Goal: Task Accomplishment & Management: Manage account settings

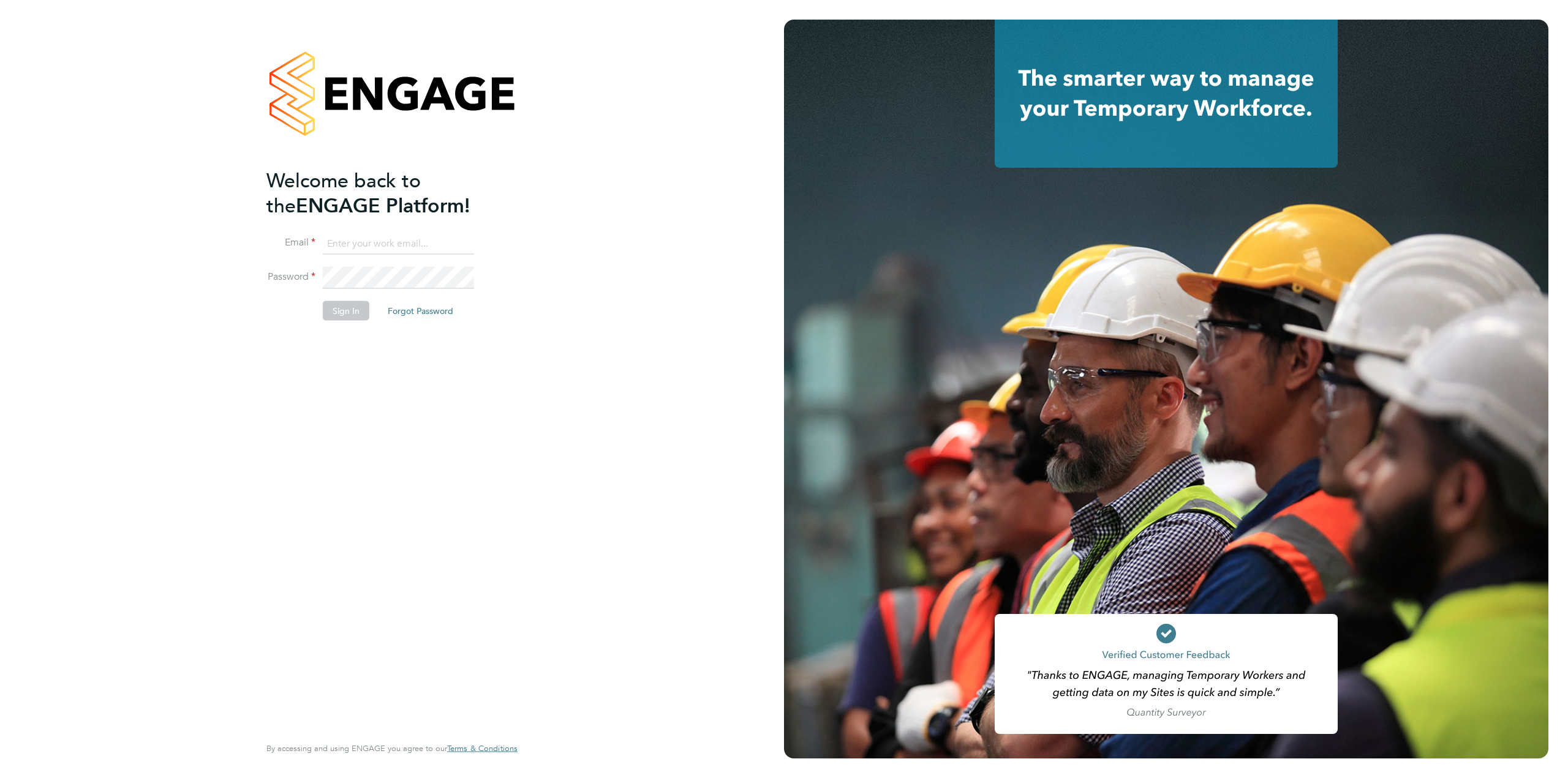
click at [389, 230] on ng-template "Welcome back to the ENGAGE Platform! Email Password Sign In Forgot Password" at bounding box center [386, 250] width 239 height 165
click at [389, 241] on input at bounding box center [398, 244] width 151 height 22
type input "supportuser2@engagetech.com"
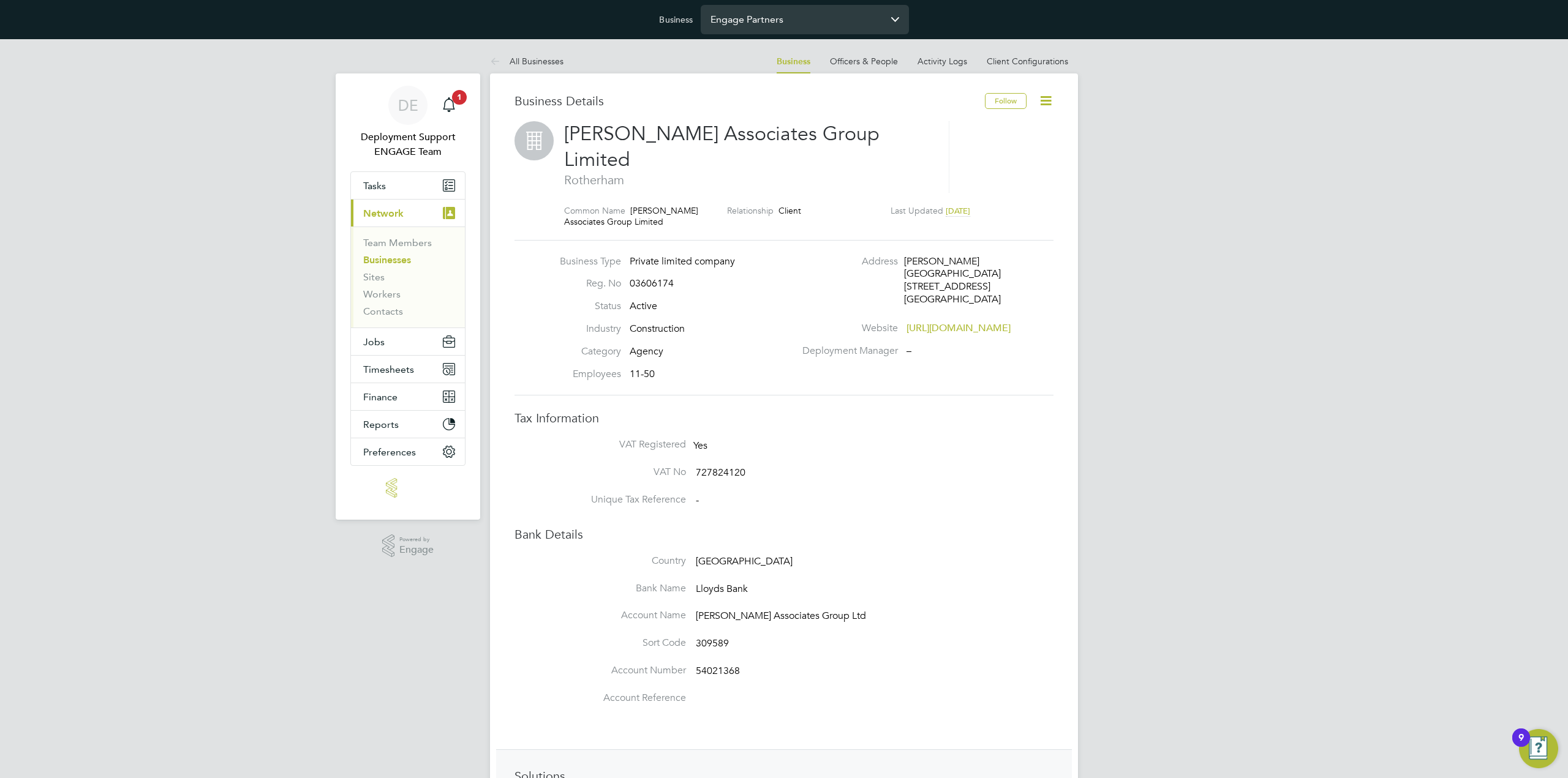
click at [757, 24] on input "Engage Partners" at bounding box center [805, 19] width 208 height 28
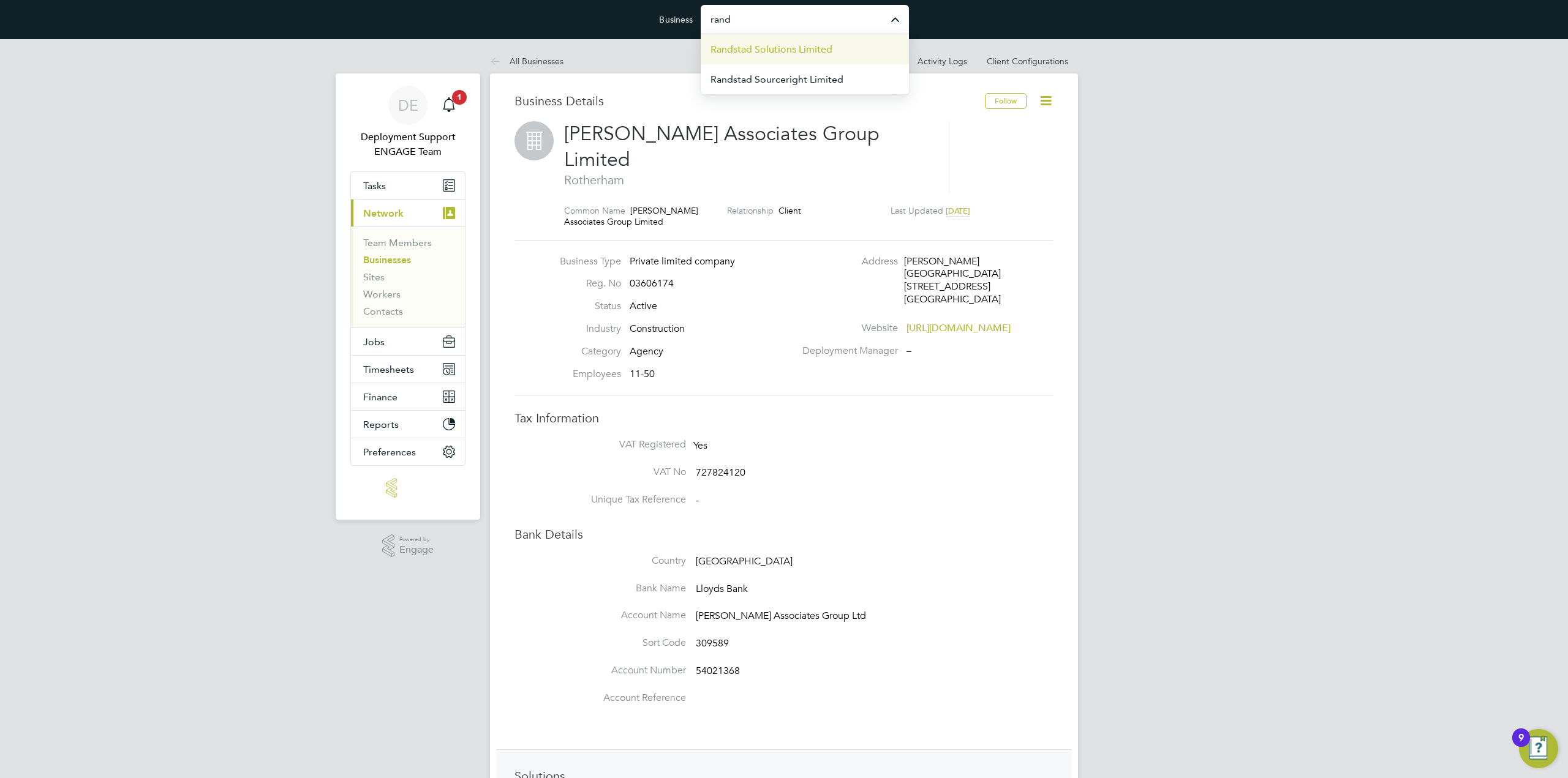
click at [790, 49] on span "Randstad Solutions Limited" at bounding box center [771, 50] width 122 height 15
type input "Randstad Solutions Limited"
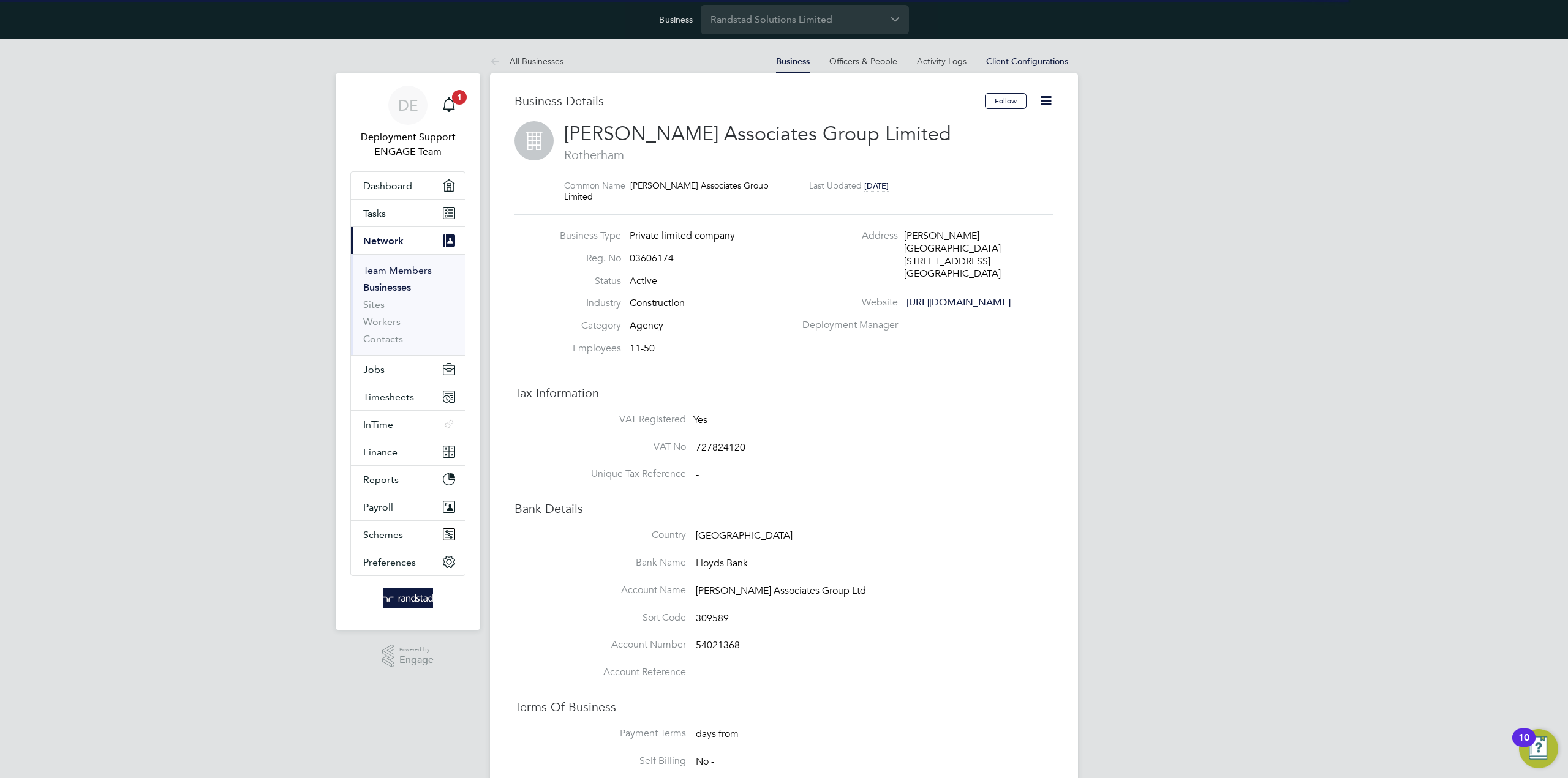
click at [401, 264] on link "Team Members" at bounding box center [397, 270] width 69 height 12
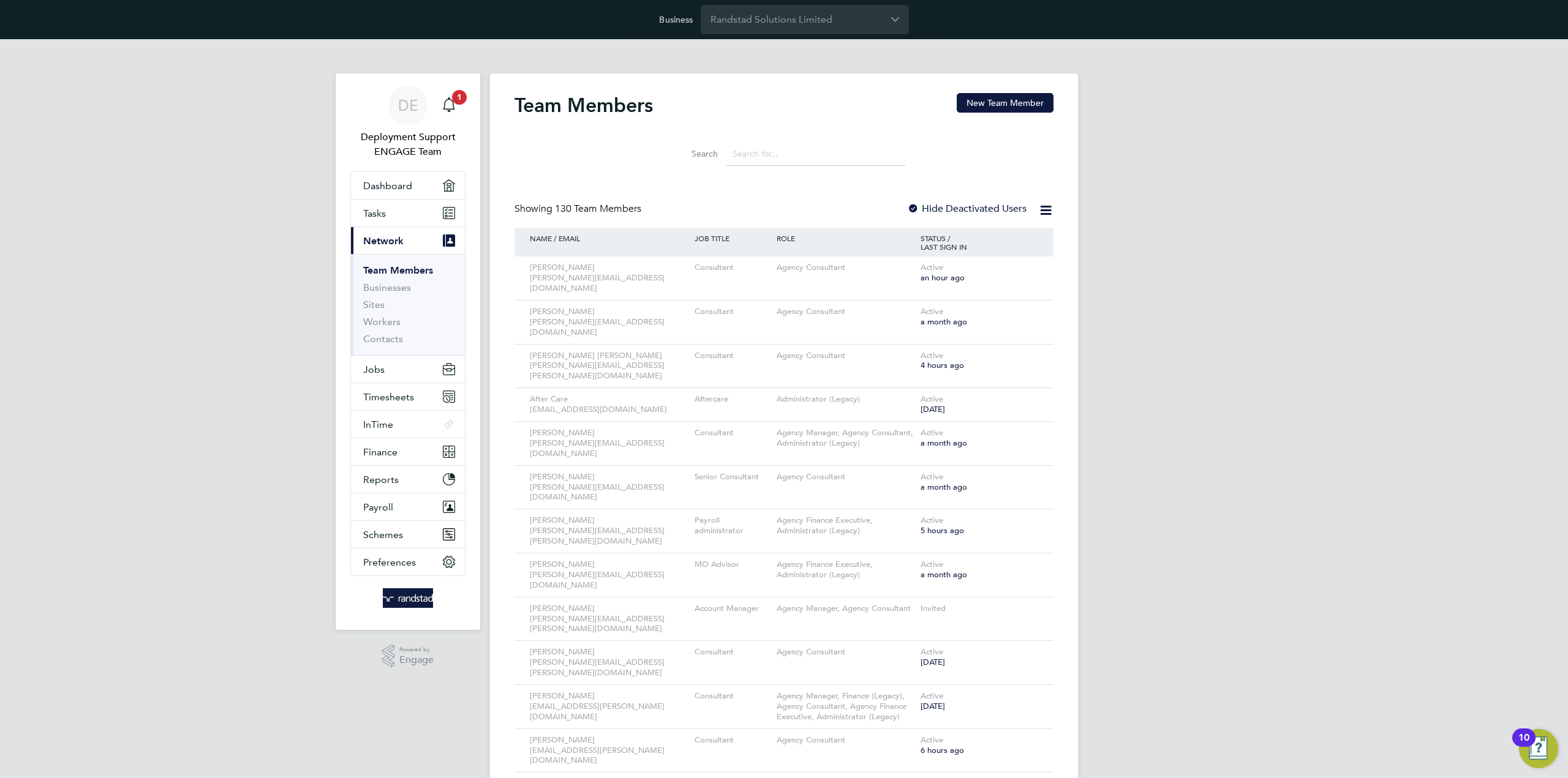
click at [807, 131] on div "Search" at bounding box center [784, 151] width 539 height 42
click at [794, 155] on input at bounding box center [815, 154] width 179 height 24
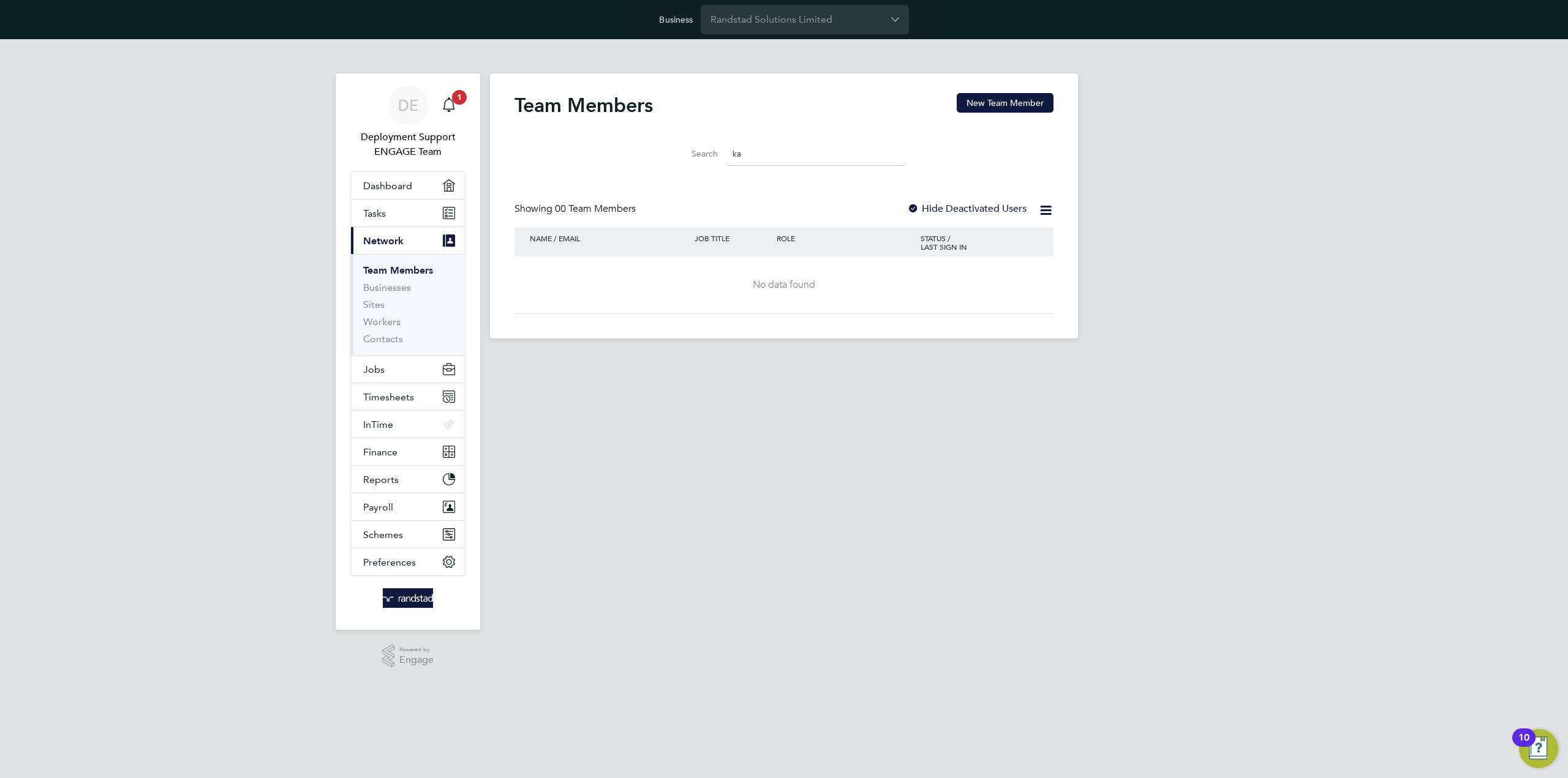
type input "k"
type input "q"
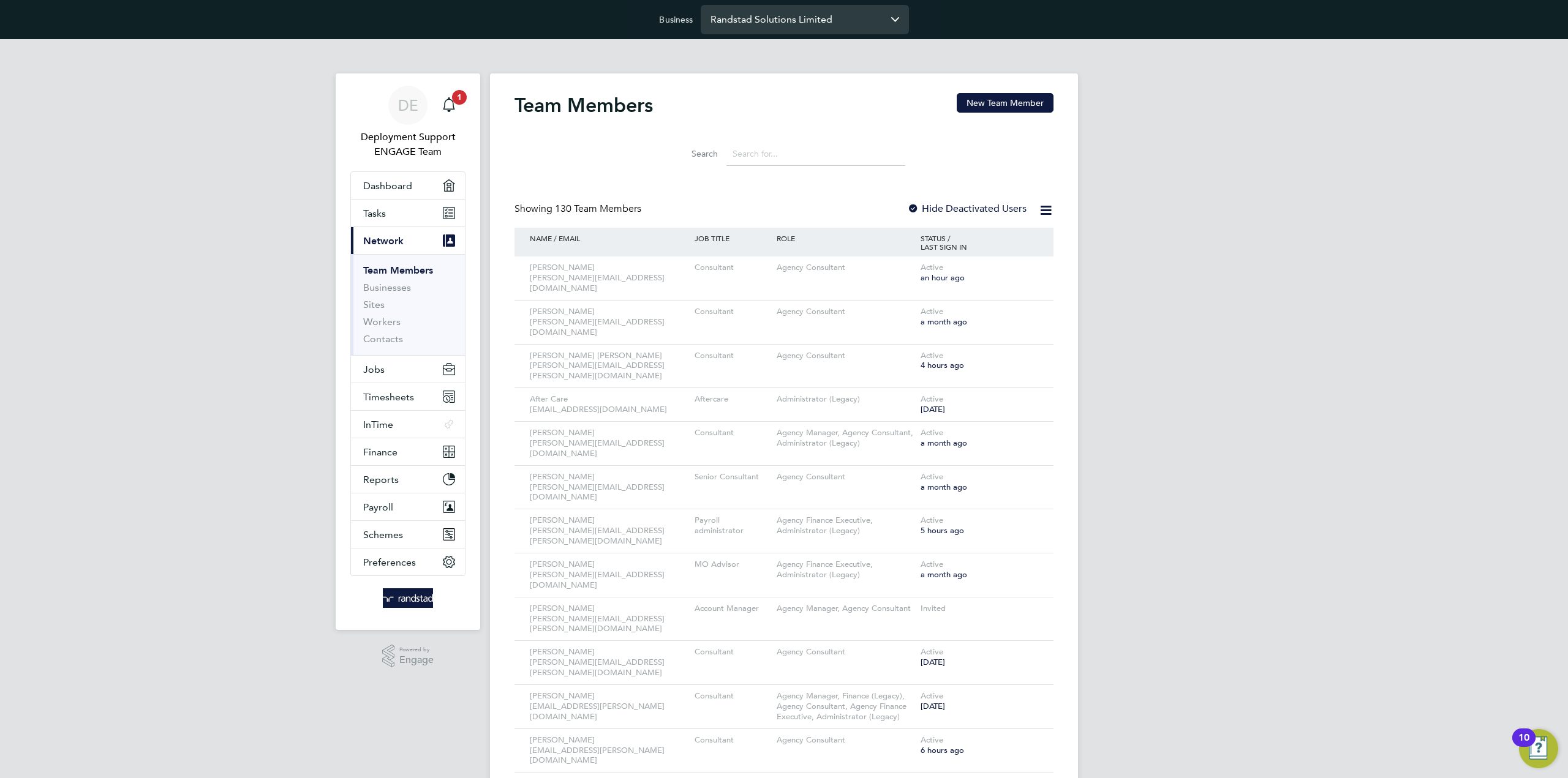
click at [811, 27] on input "Randstad Solutions Limited" at bounding box center [805, 19] width 208 height 28
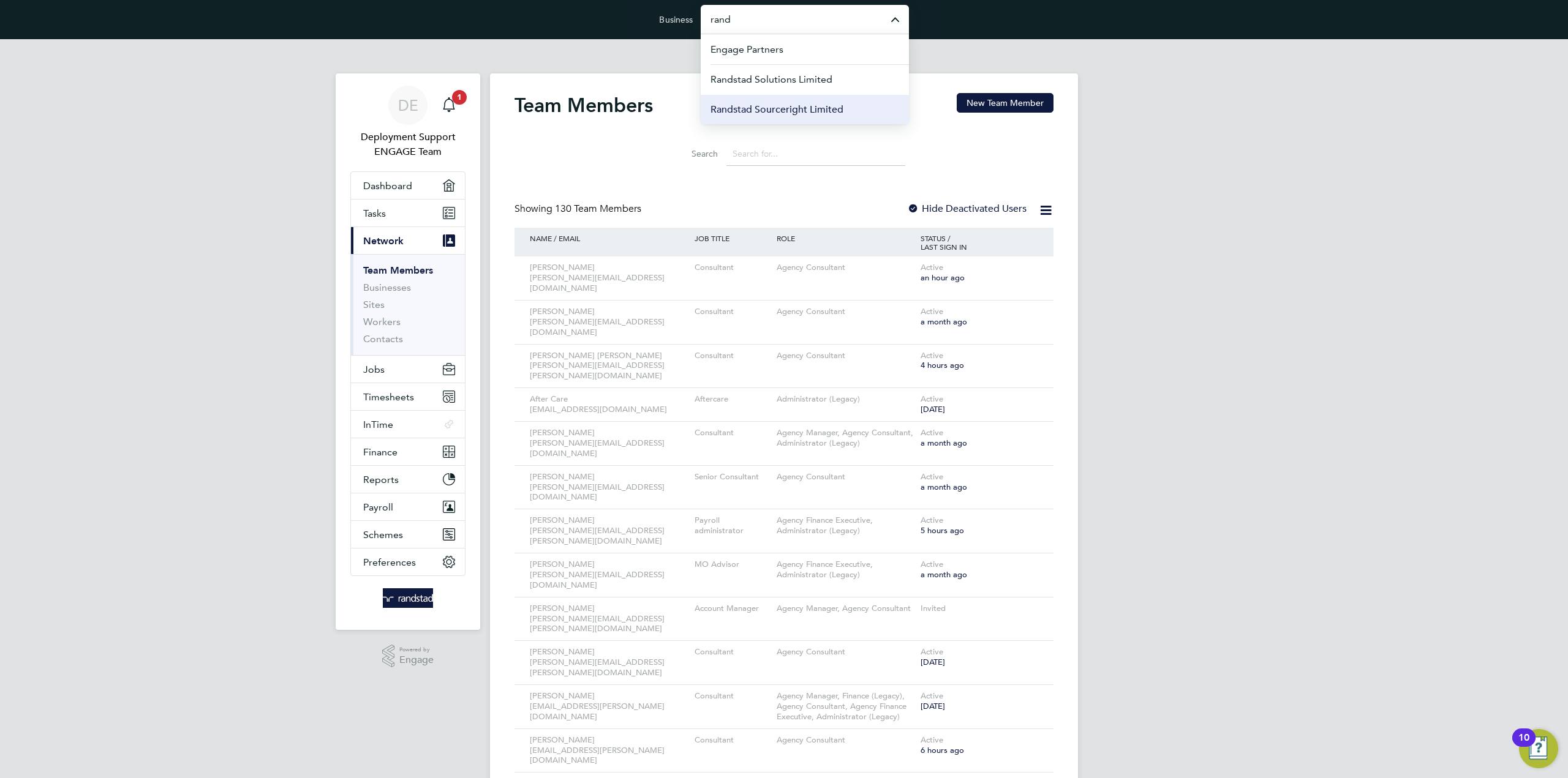
click at [813, 106] on span "Randstad Sourceright Limited" at bounding box center [777, 110] width 133 height 15
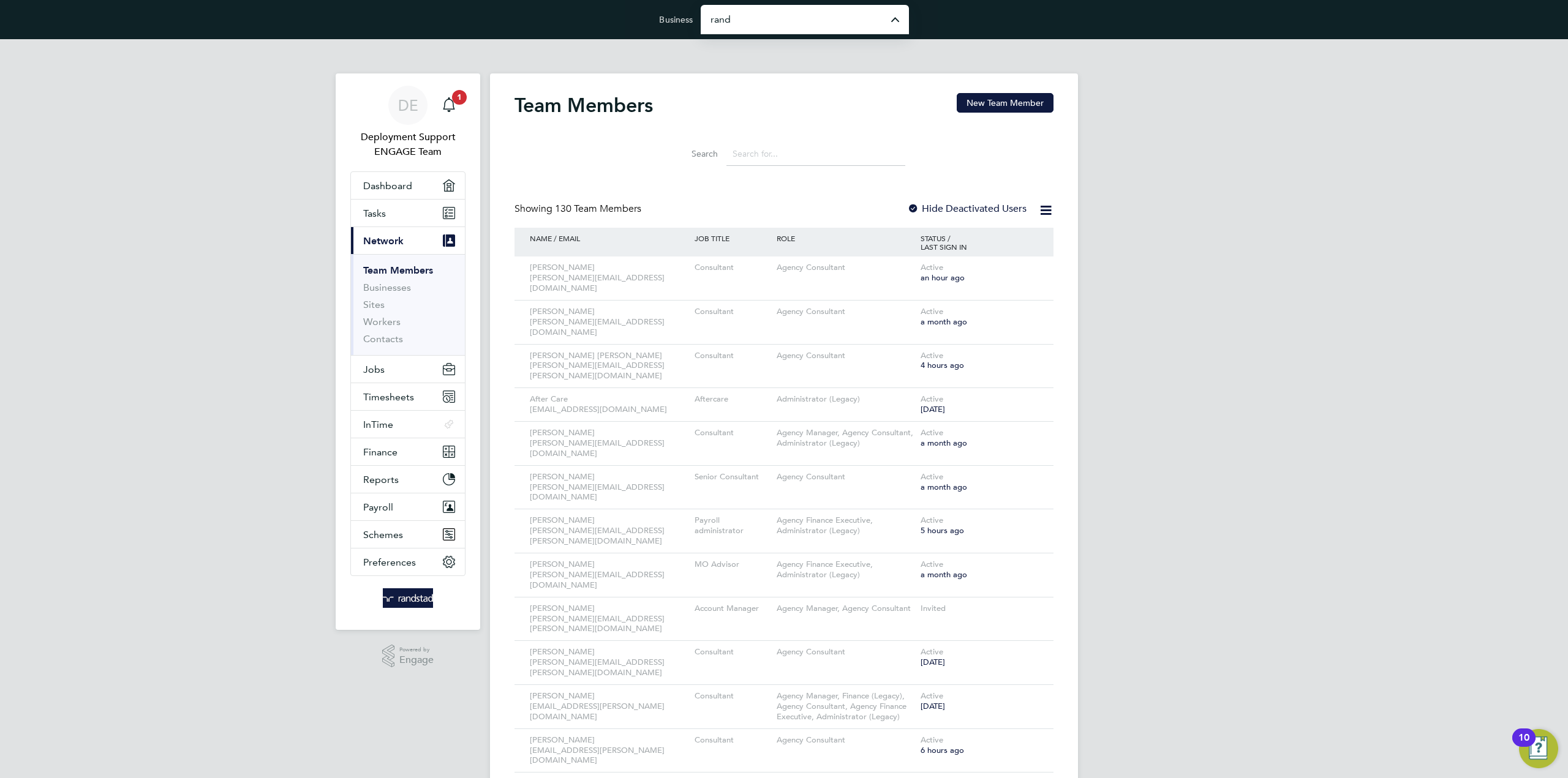
type input "Randstad Sourceright Limited"
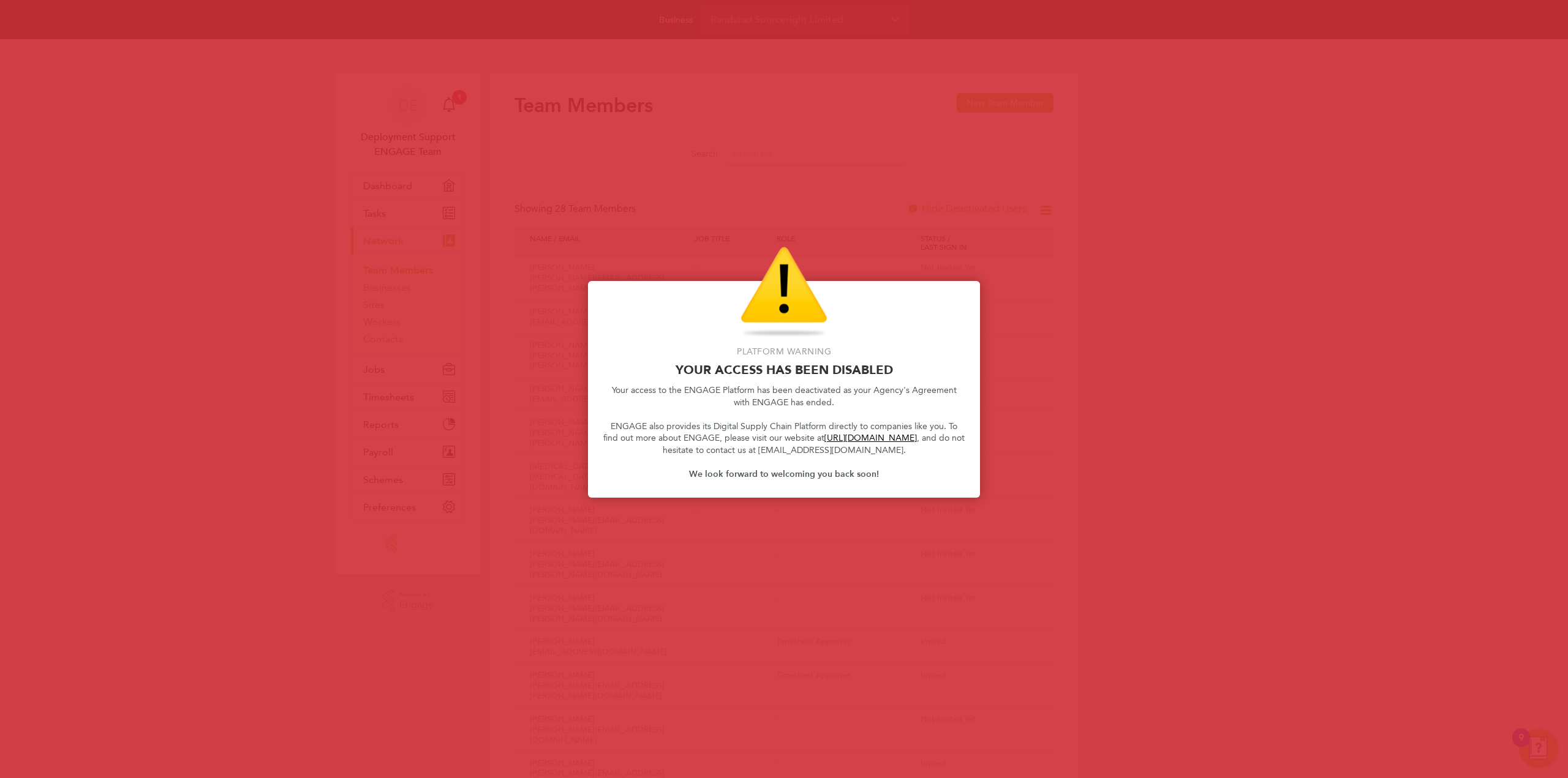
click at [818, 189] on div at bounding box center [784, 389] width 1568 height 778
click at [747, 548] on div at bounding box center [784, 389] width 1568 height 778
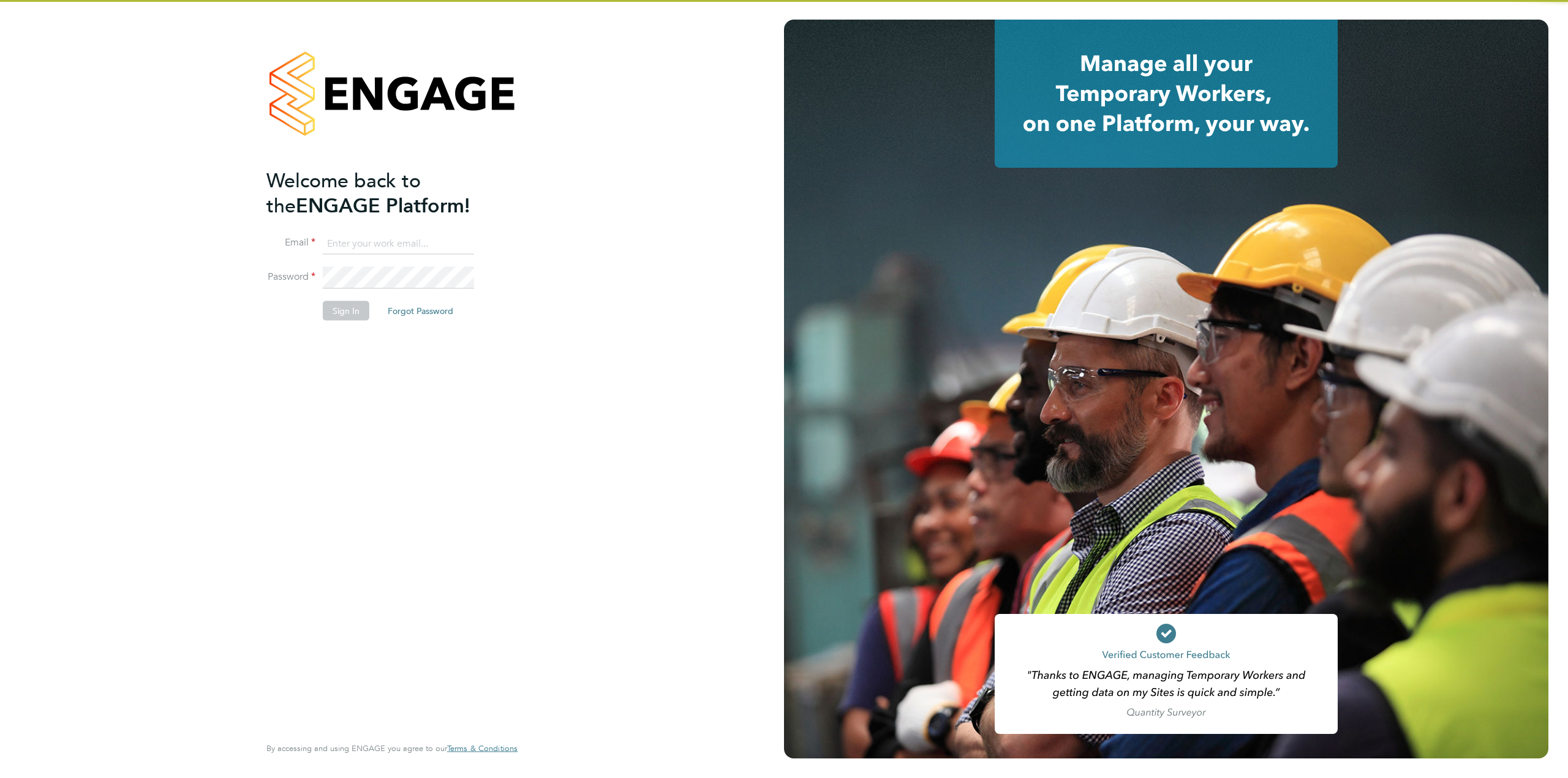
click at [407, 238] on input at bounding box center [398, 244] width 151 height 22
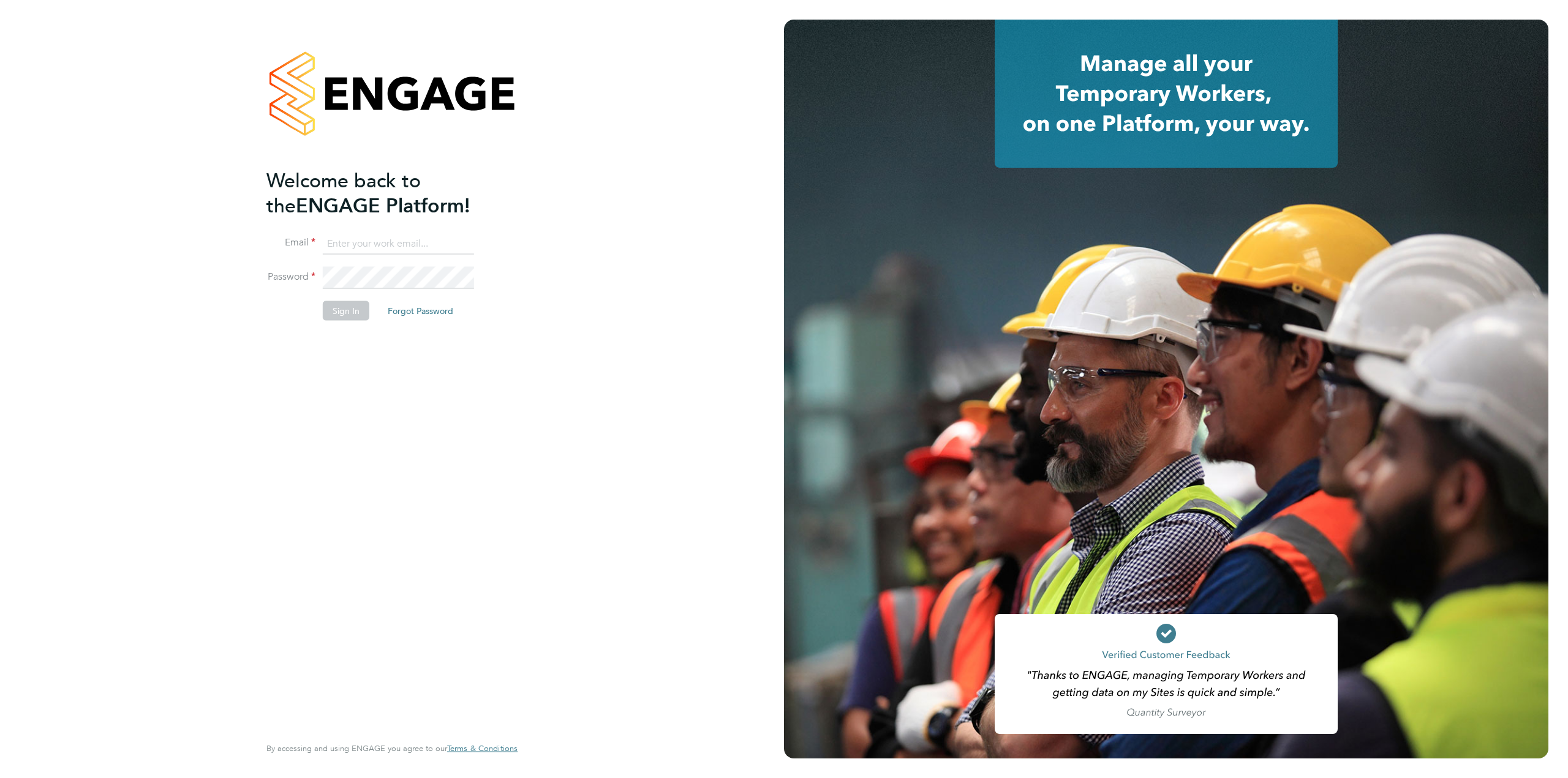
type input "supportuser2@engagetech.com"
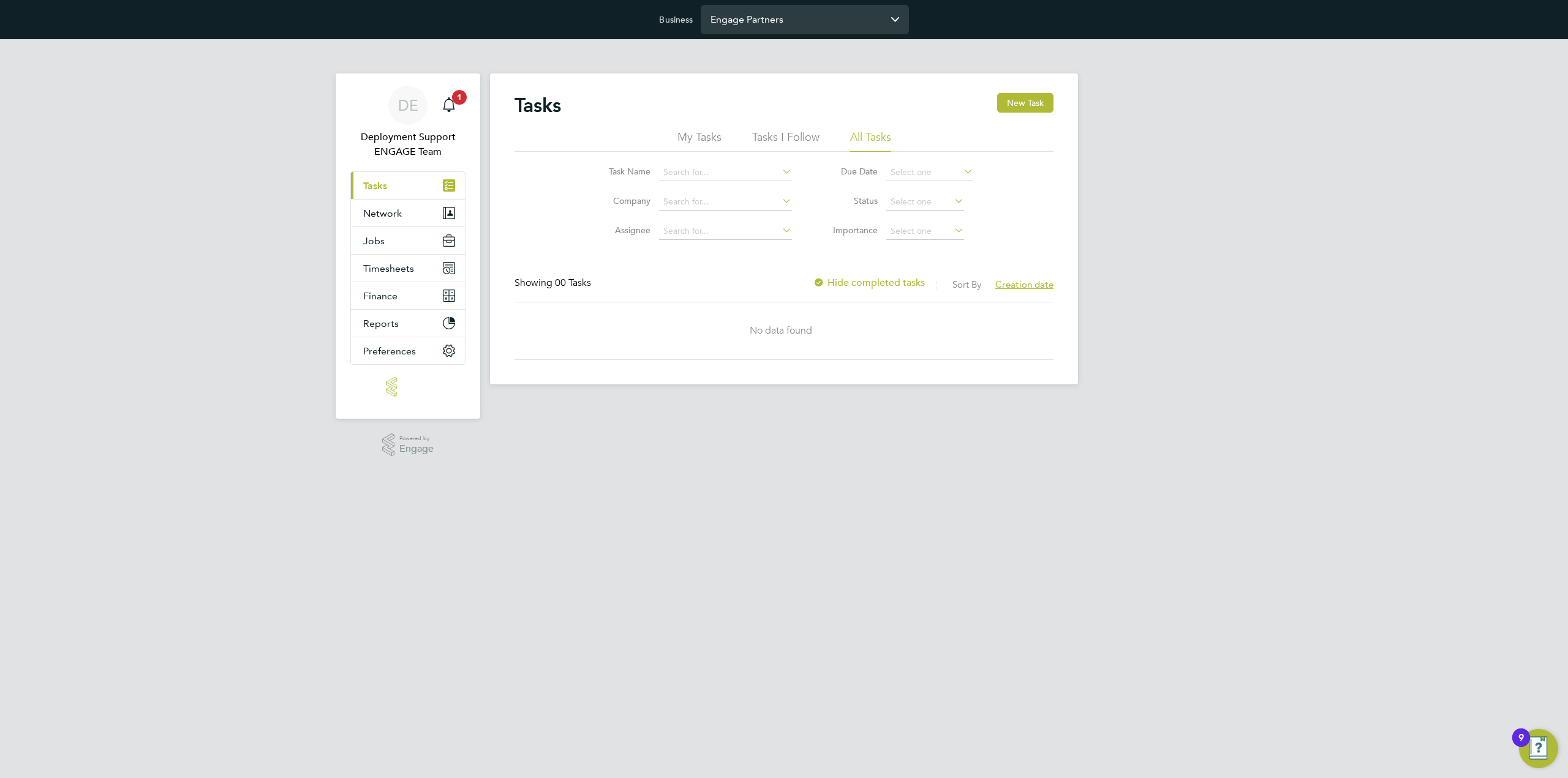
click at [770, 11] on input "Engage Partners" at bounding box center [805, 19] width 208 height 28
click at [787, 56] on span "Randstad Solutions Limited" at bounding box center [771, 50] width 122 height 15
type input "Randstad Solutions Limited"
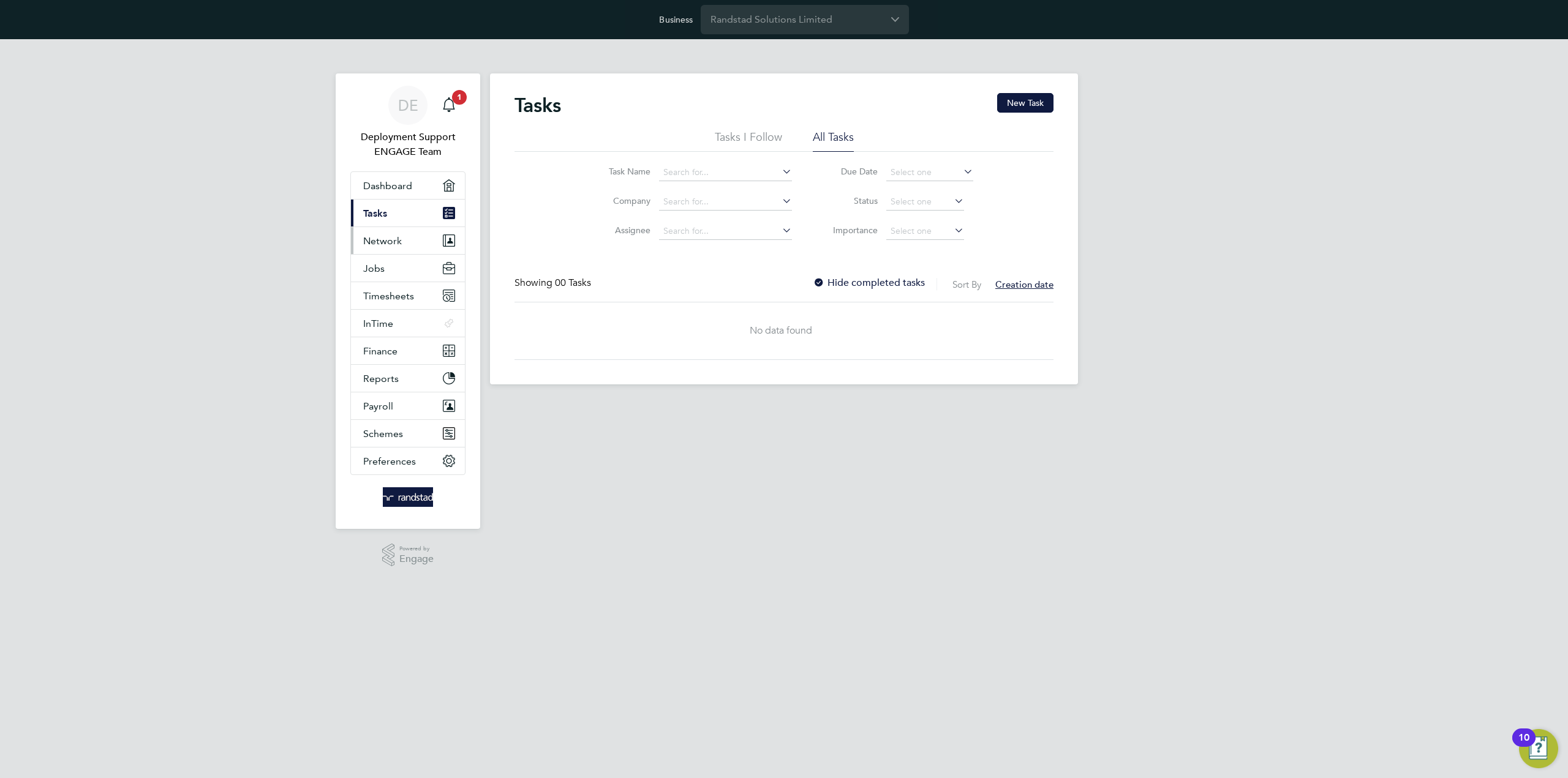
click at [427, 243] on button "Network" at bounding box center [408, 241] width 114 height 27
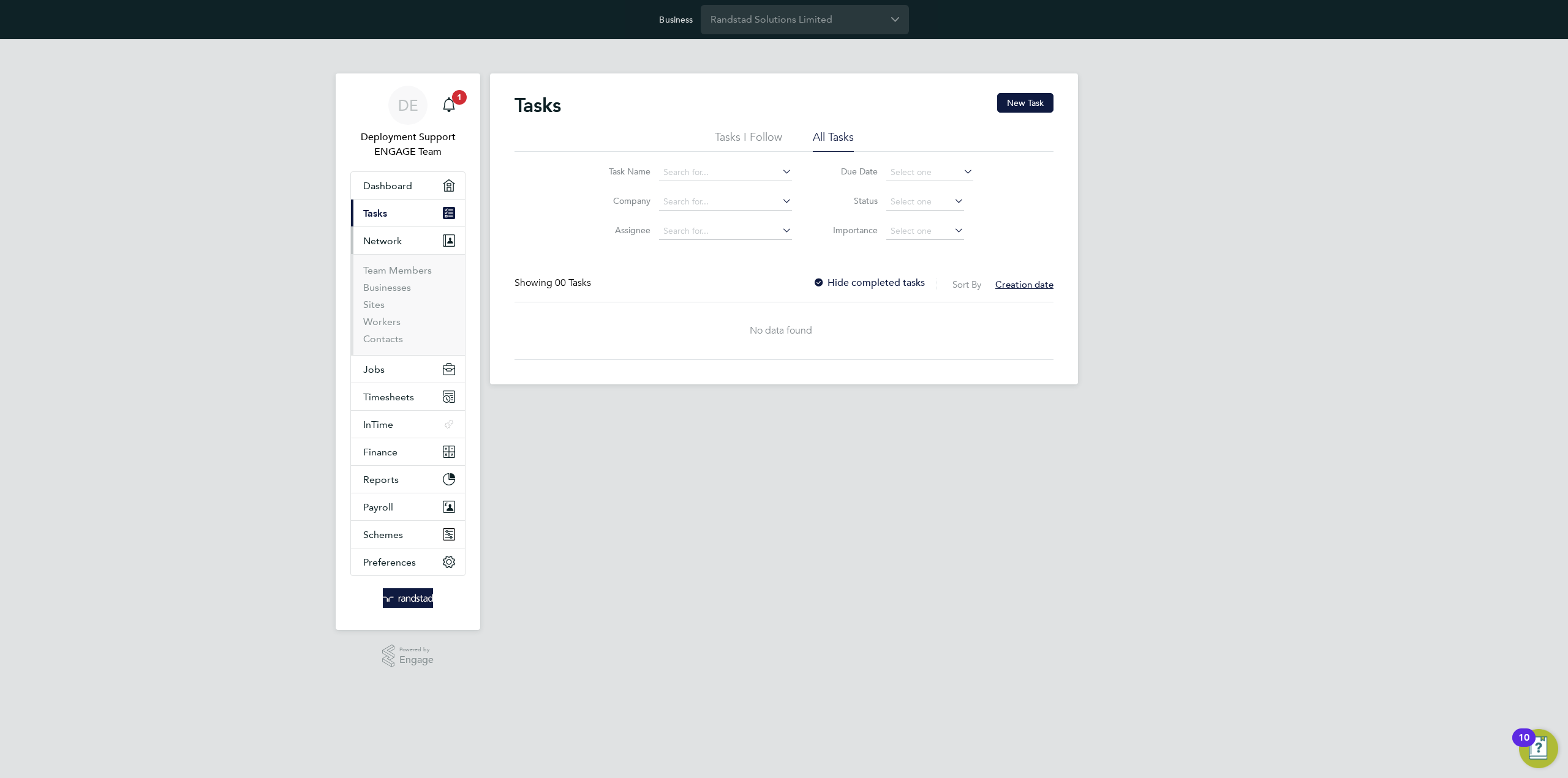
click at [420, 277] on li "Team Members" at bounding box center [409, 273] width 92 height 17
click at [422, 269] on link "Team Members" at bounding box center [397, 270] width 69 height 12
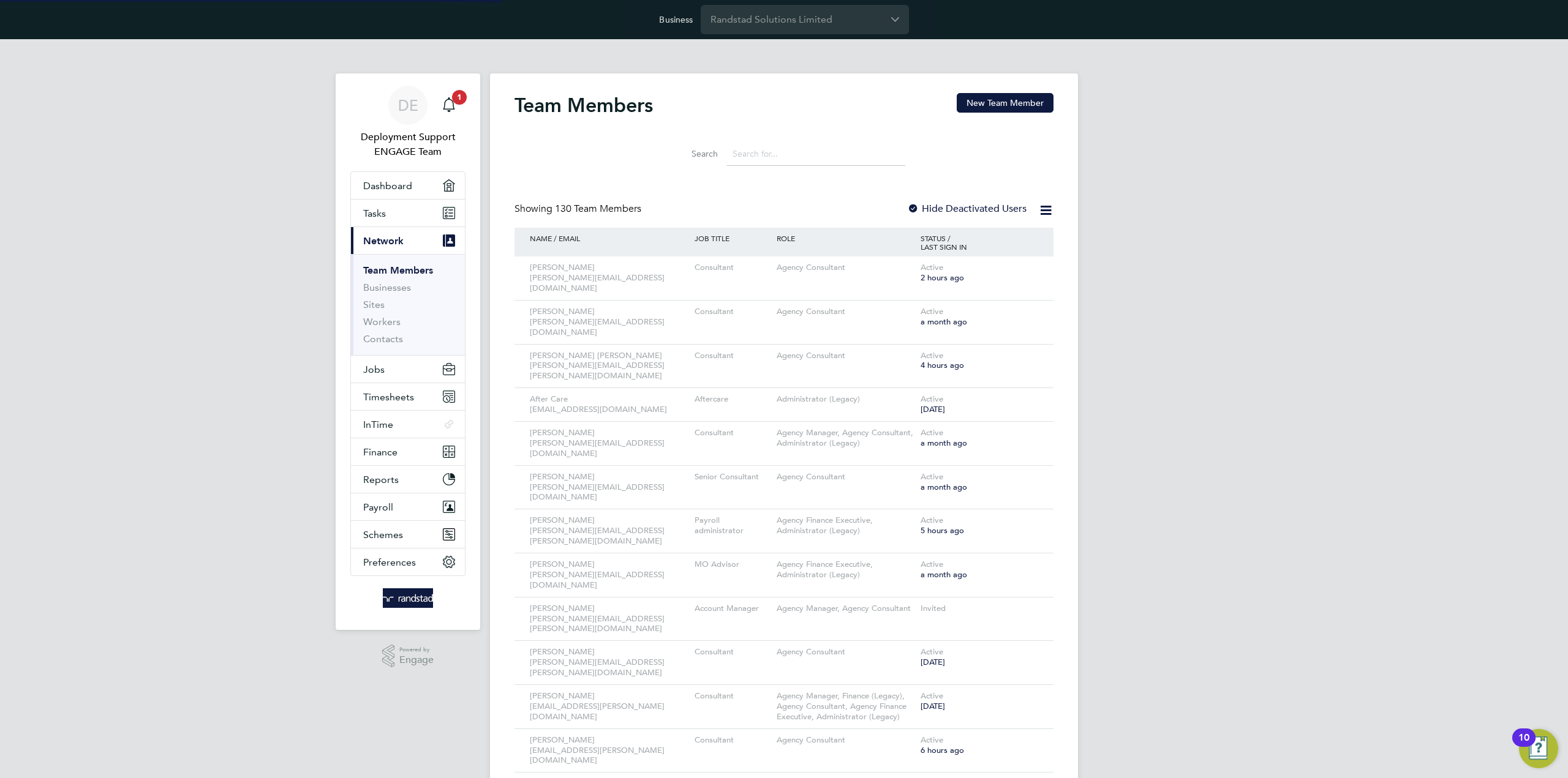
click at [800, 151] on input at bounding box center [815, 154] width 179 height 24
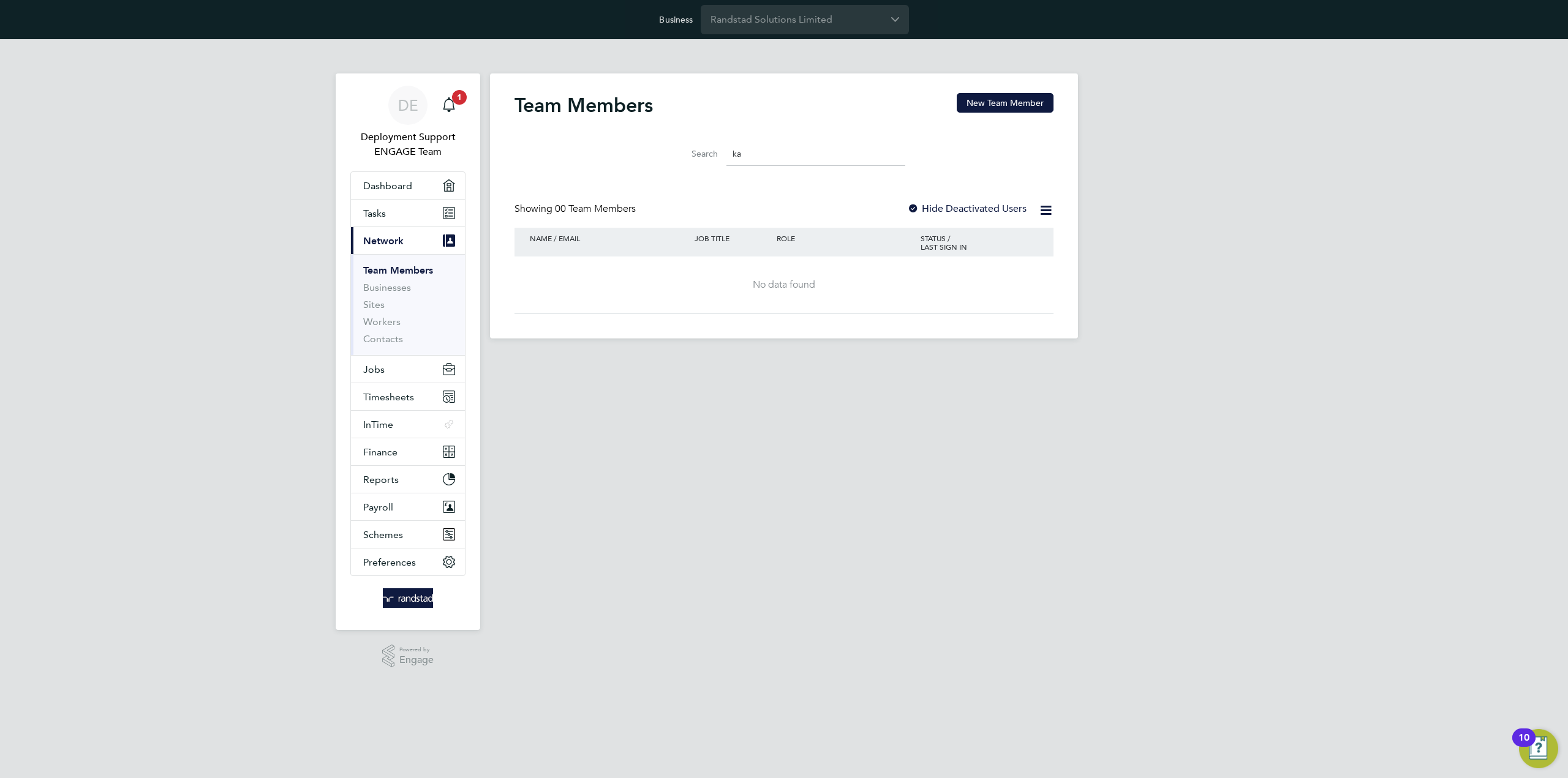
type input "k"
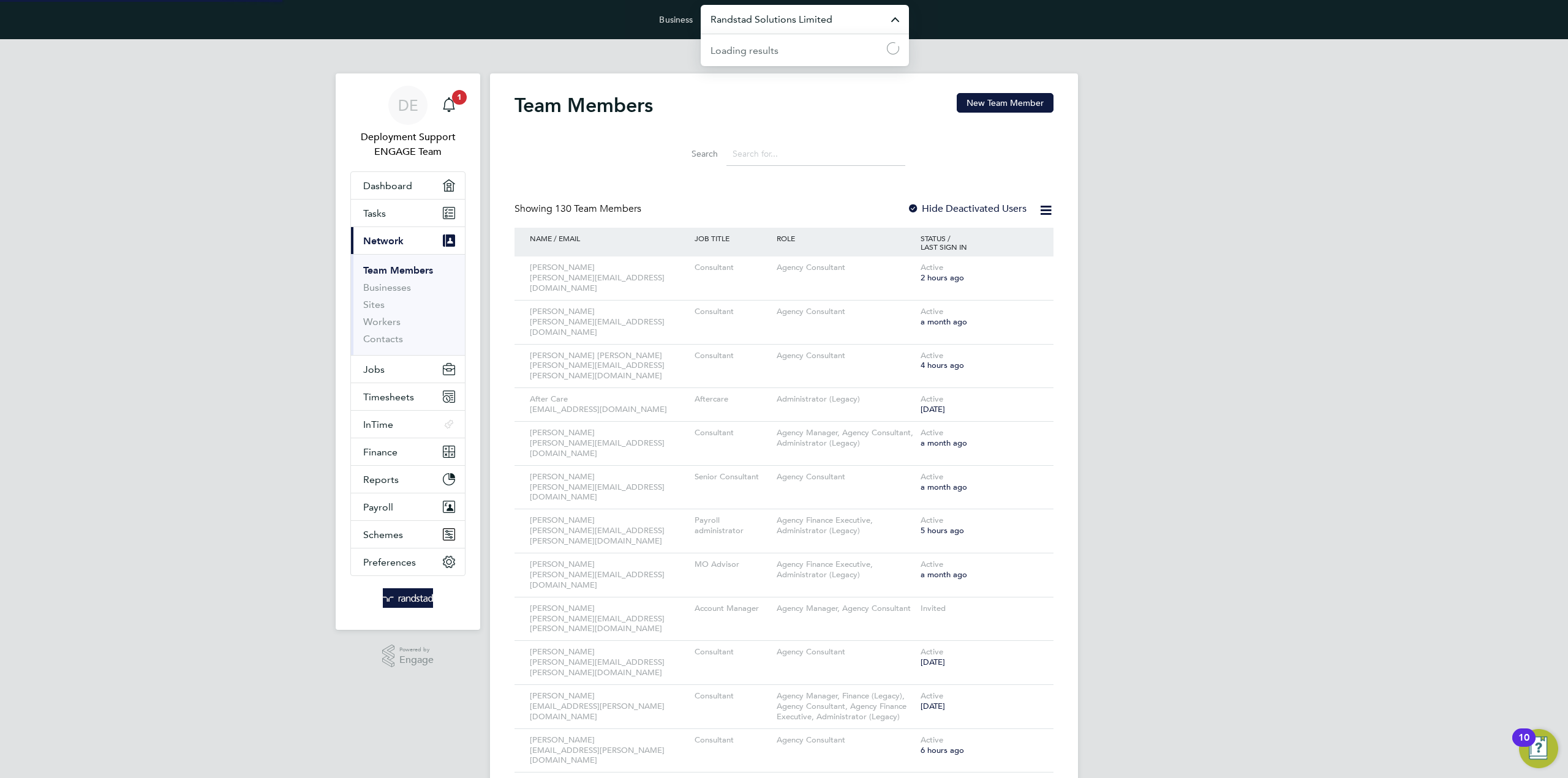
click at [765, 25] on input "Randstad Solutions Limited" at bounding box center [805, 19] width 208 height 28
click at [795, 79] on span "Quanta Contracts Limited" at bounding box center [768, 80] width 115 height 15
type input "Quanta Contracts Limited"
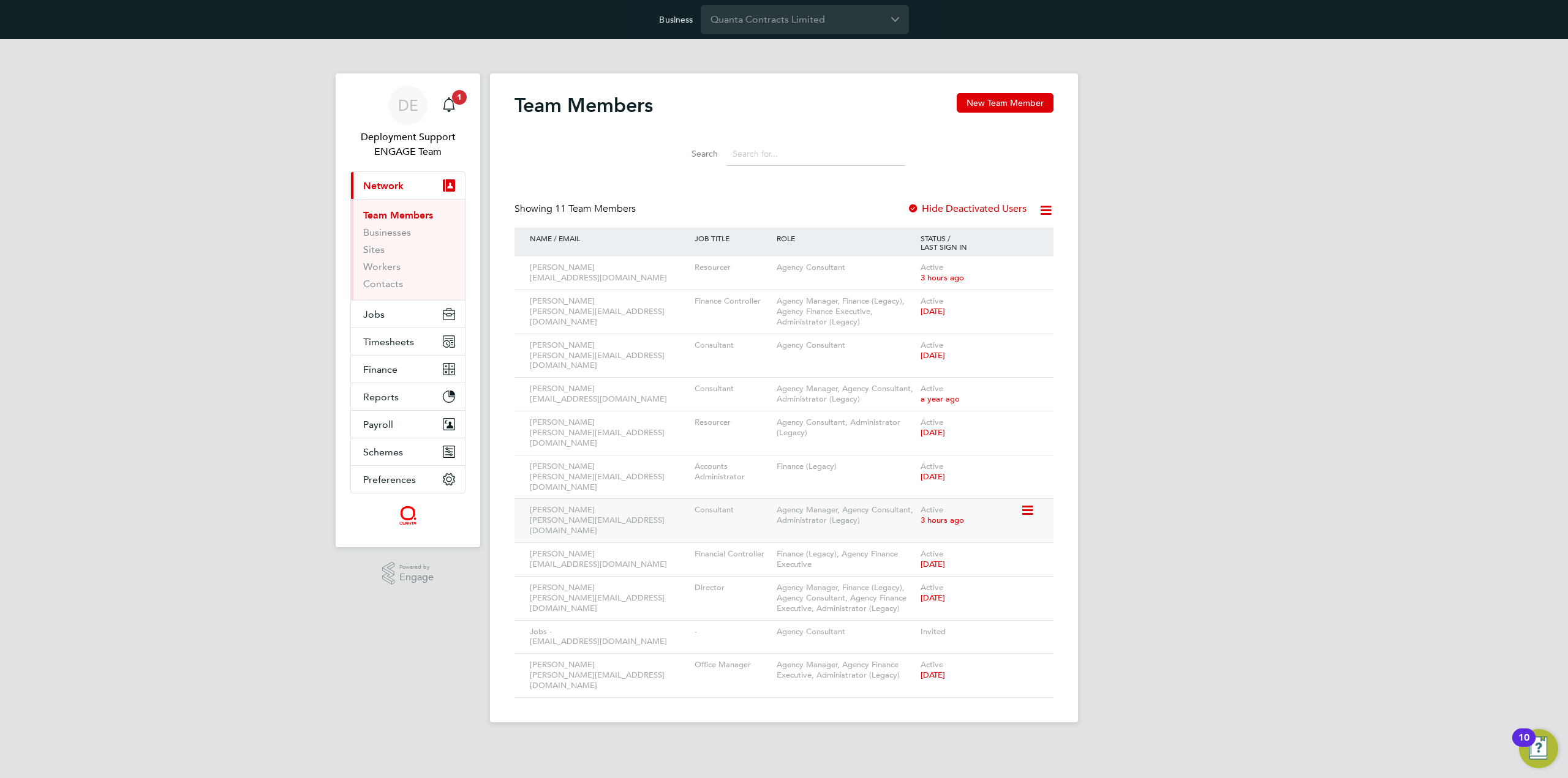
click at [1033, 503] on icon at bounding box center [1026, 511] width 12 height 15
click at [937, 597] on li "Impersonate" at bounding box center [959, 600] width 147 height 17
click at [1199, 316] on div "DE Deployment Support ENGAGE Team Notifications 1 Applications: Current page: N…" at bounding box center [784, 391] width 1568 height 703
click at [796, 21] on input "Quanta Contracts Limited" at bounding box center [805, 19] width 208 height 28
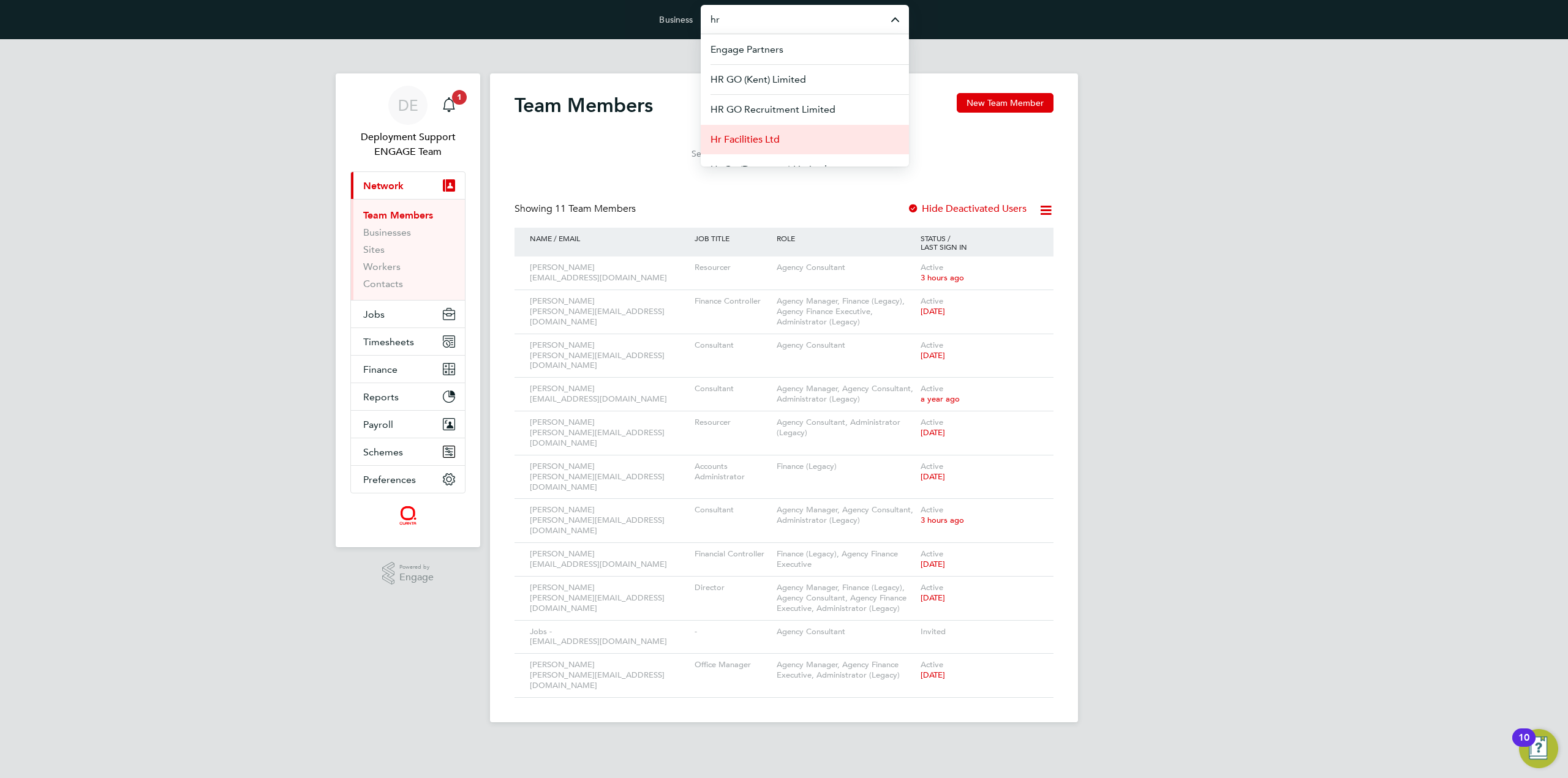
click at [815, 127] on li "Hr Facilities Ltd" at bounding box center [805, 139] width 208 height 30
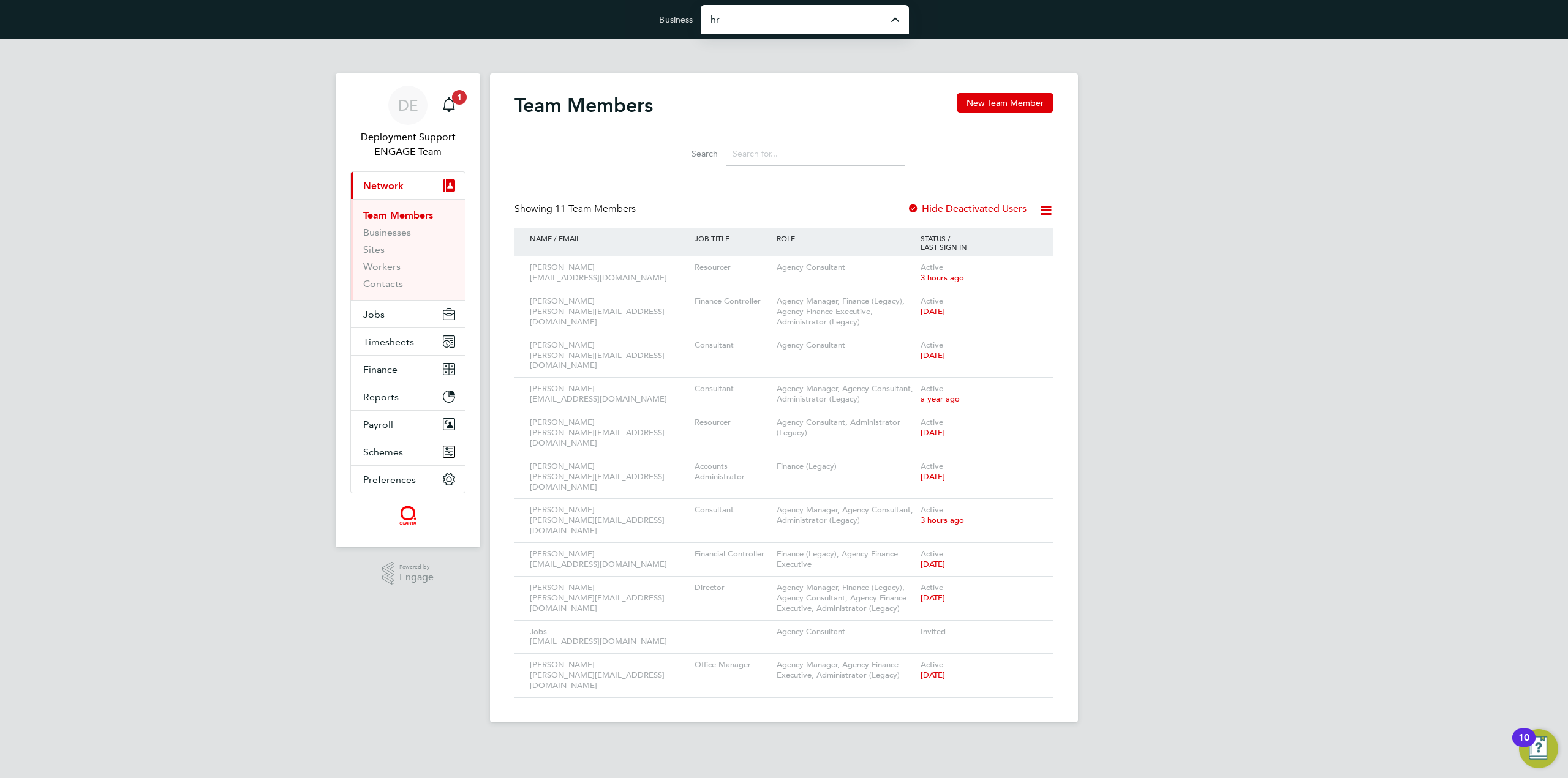
type input "Hr Facilities Ltd"
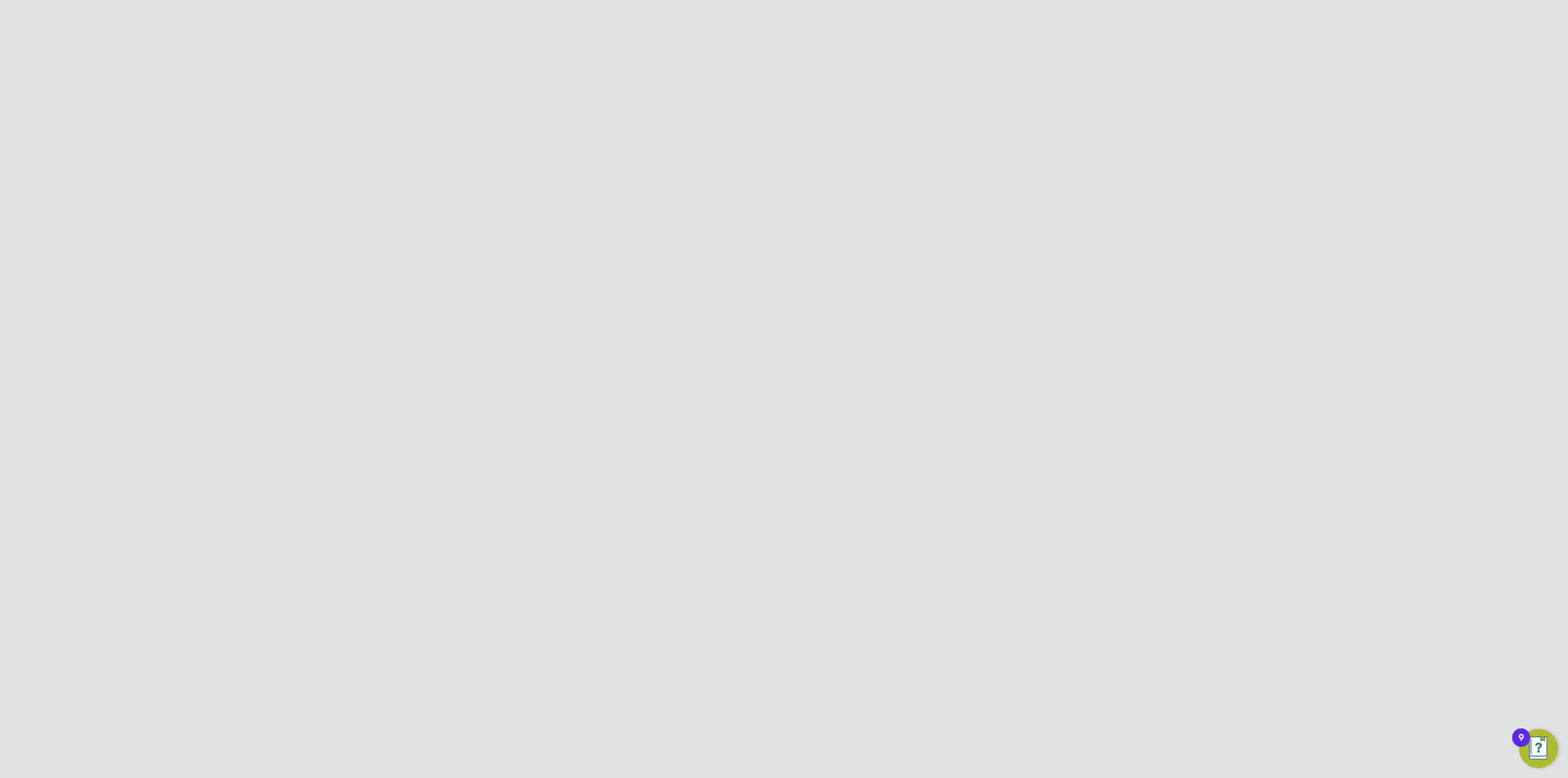
click at [996, 107] on button "New Team Member" at bounding box center [1005, 103] width 97 height 20
click at [737, 188] on input at bounding box center [760, 186] width 151 height 22
paste input "Temp"
type input "Temp"
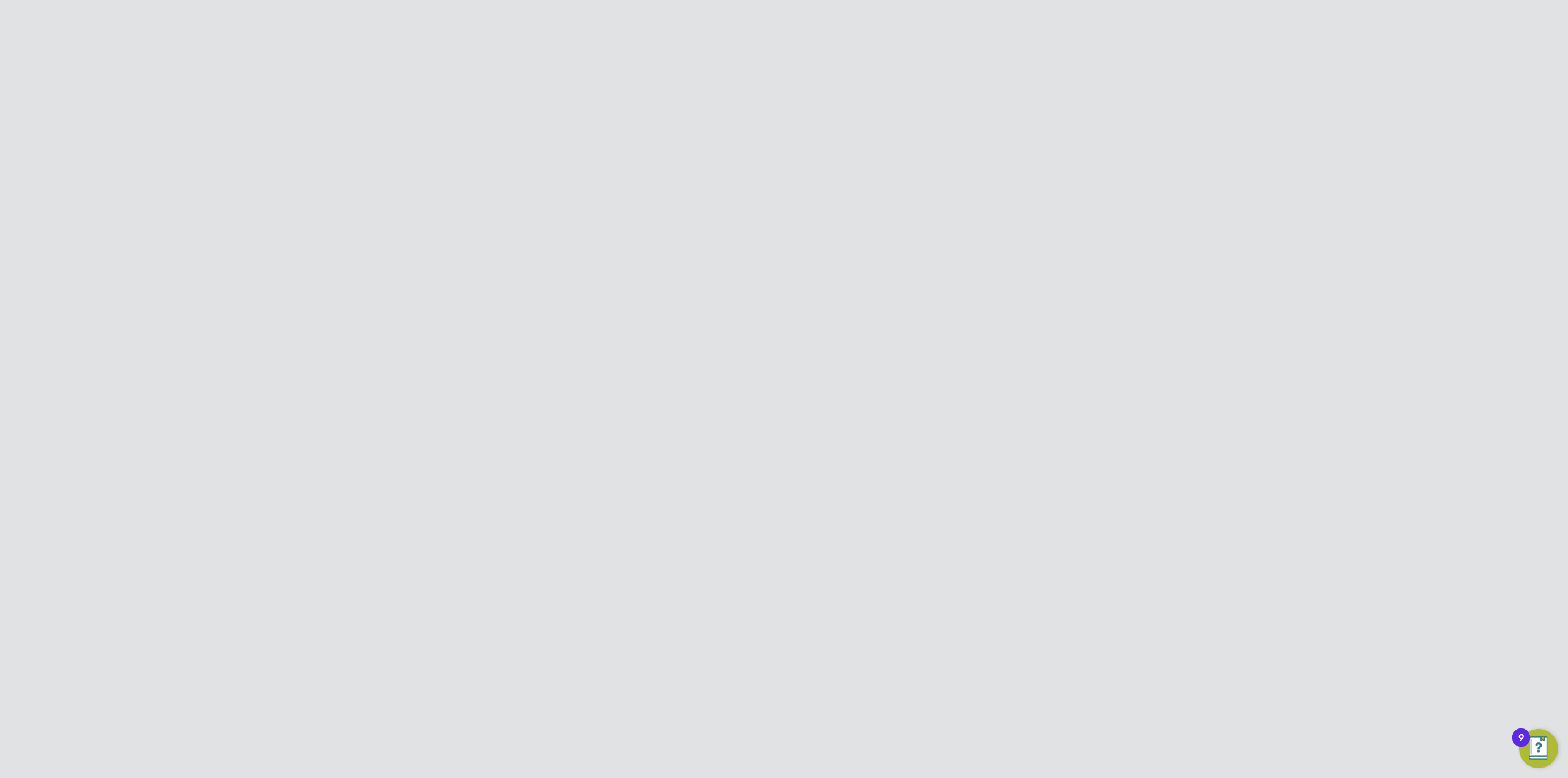
click at [671, 221] on label "Last Name" at bounding box center [629, 218] width 92 height 13
click at [732, 209] on input at bounding box center [760, 220] width 151 height 22
paste input "Cover"
type input "Cover"
click at [755, 288] on input at bounding box center [760, 288] width 151 height 22
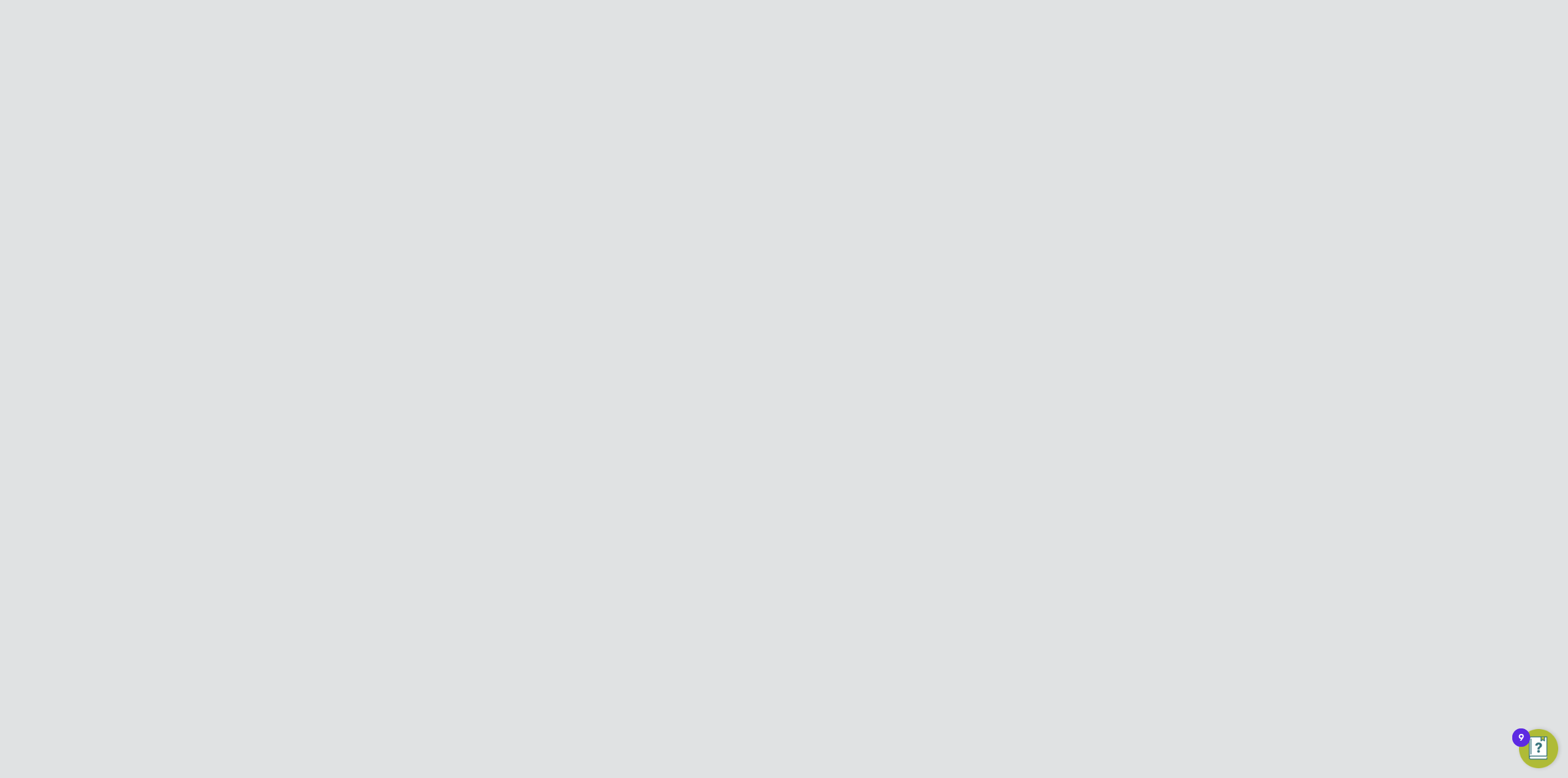
click at [734, 252] on input at bounding box center [760, 254] width 151 height 22
paste input "Central Inbox"
type input "Central Inbox"
click at [778, 274] on li "Job Title Central Inbox" at bounding box center [784, 260] width 402 height 34
click at [776, 288] on input at bounding box center [760, 288] width 151 height 22
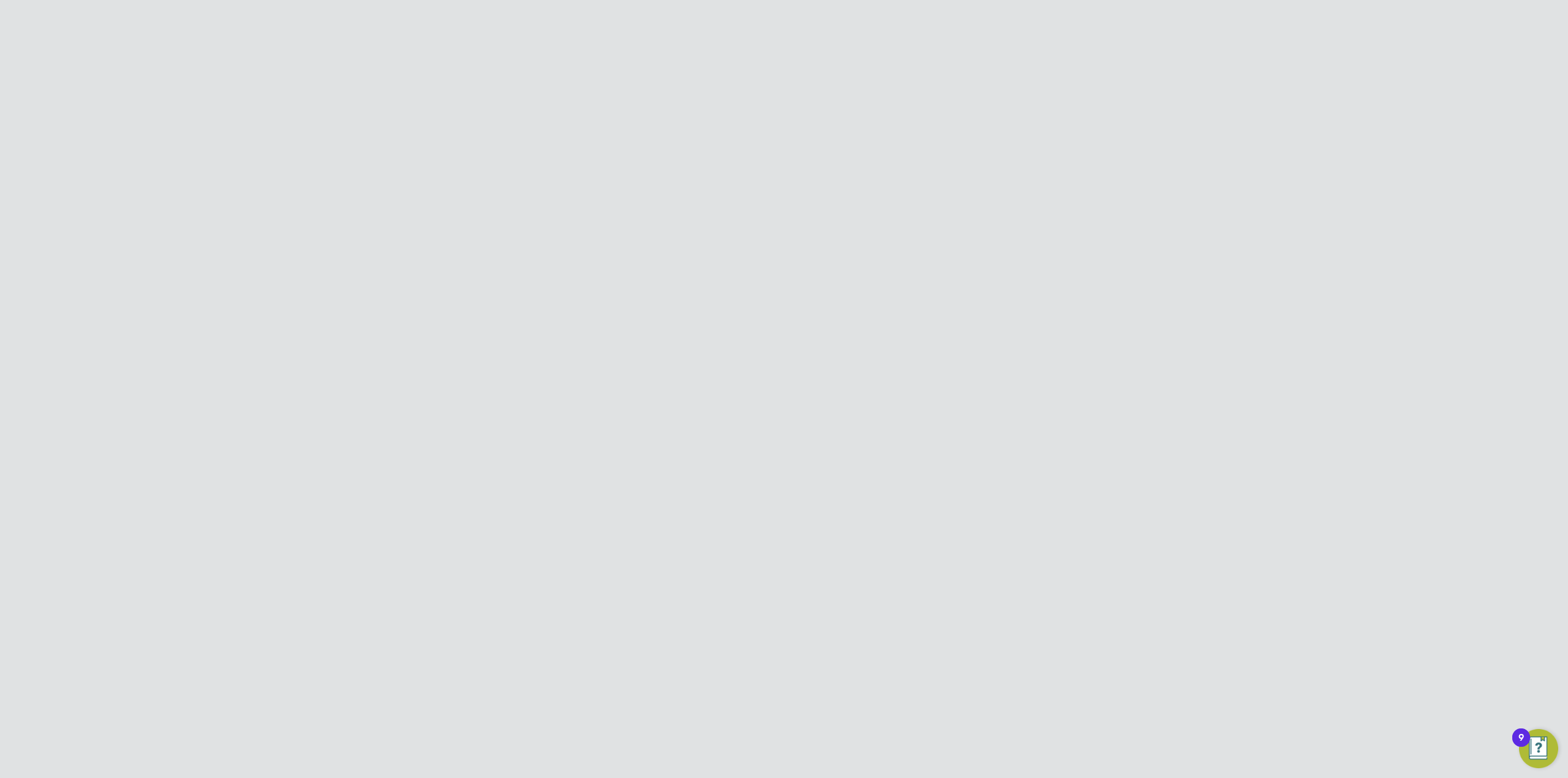
paste input "tempcover@smartmanagedsolutions.com"
type input "tempcover@smartmanagedsolutions.com"
click at [911, 258] on li "Job Title Central Inbox" at bounding box center [784, 260] width 402 height 34
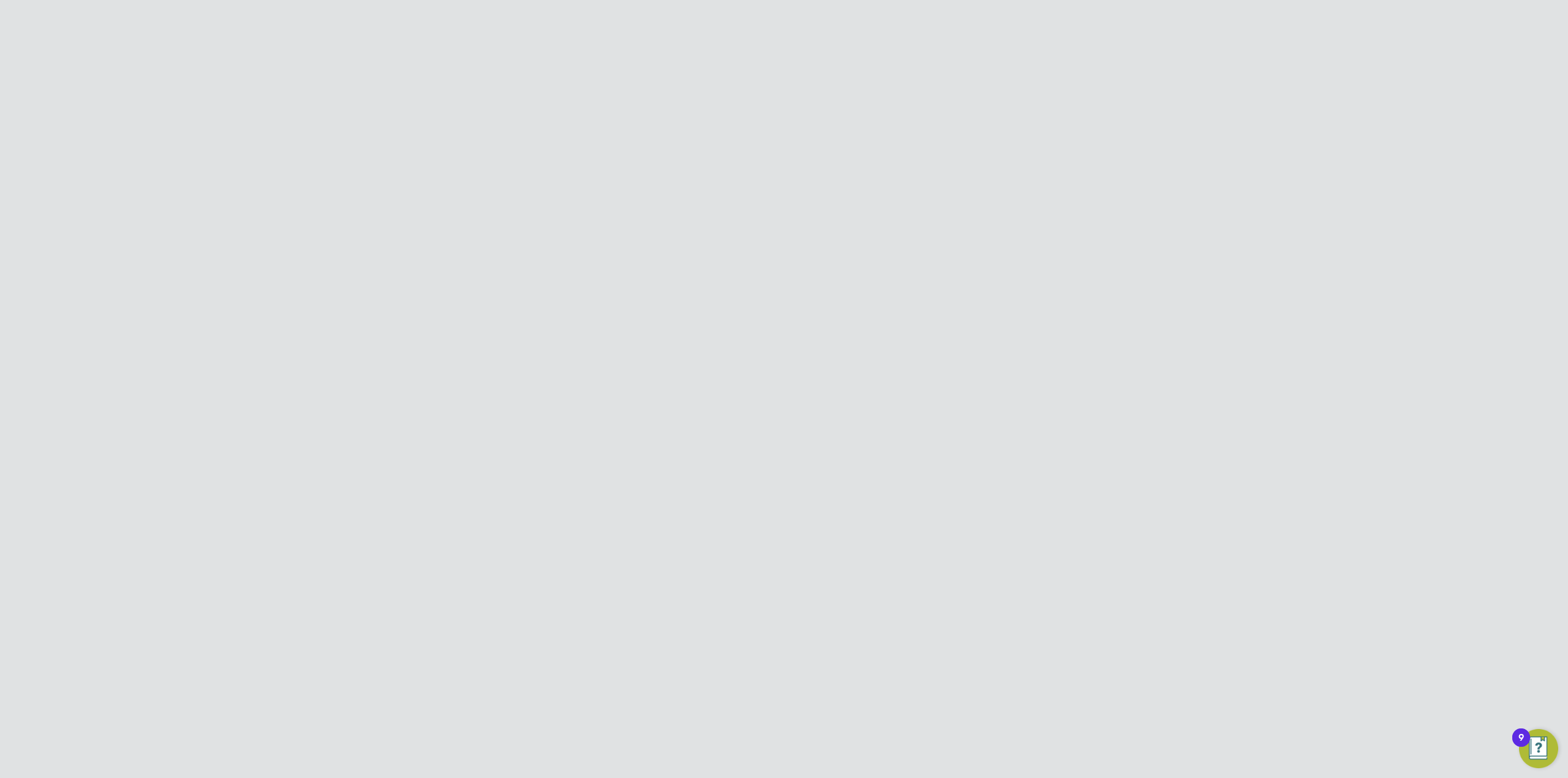
click at [693, 639] on div at bounding box center [691, 642] width 12 height 12
click at [820, 712] on button "Create and Invite" at bounding box center [832, 707] width 87 height 20
click at [818, 446] on button "Create and invite" at bounding box center [812, 438] width 89 height 20
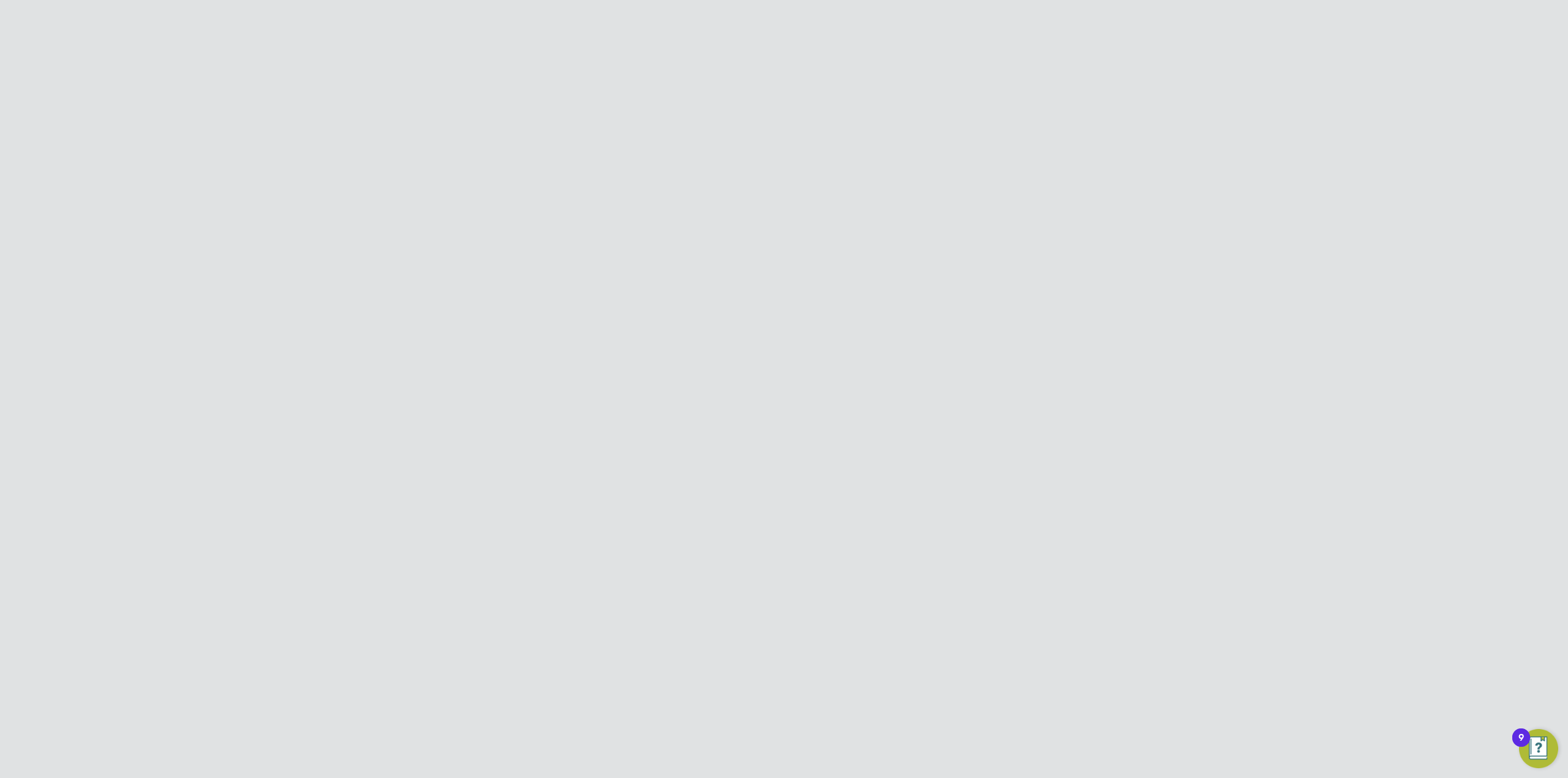
click at [802, 495] on div "Error while Creating Team Member The email tempcover@smartmanagedsolutions.com …" at bounding box center [784, 389] width 1568 height 778
click at [990, 98] on div at bounding box center [990, 99] width 22 height 22
click at [811, 164] on input at bounding box center [815, 154] width 179 height 24
type input "temp"
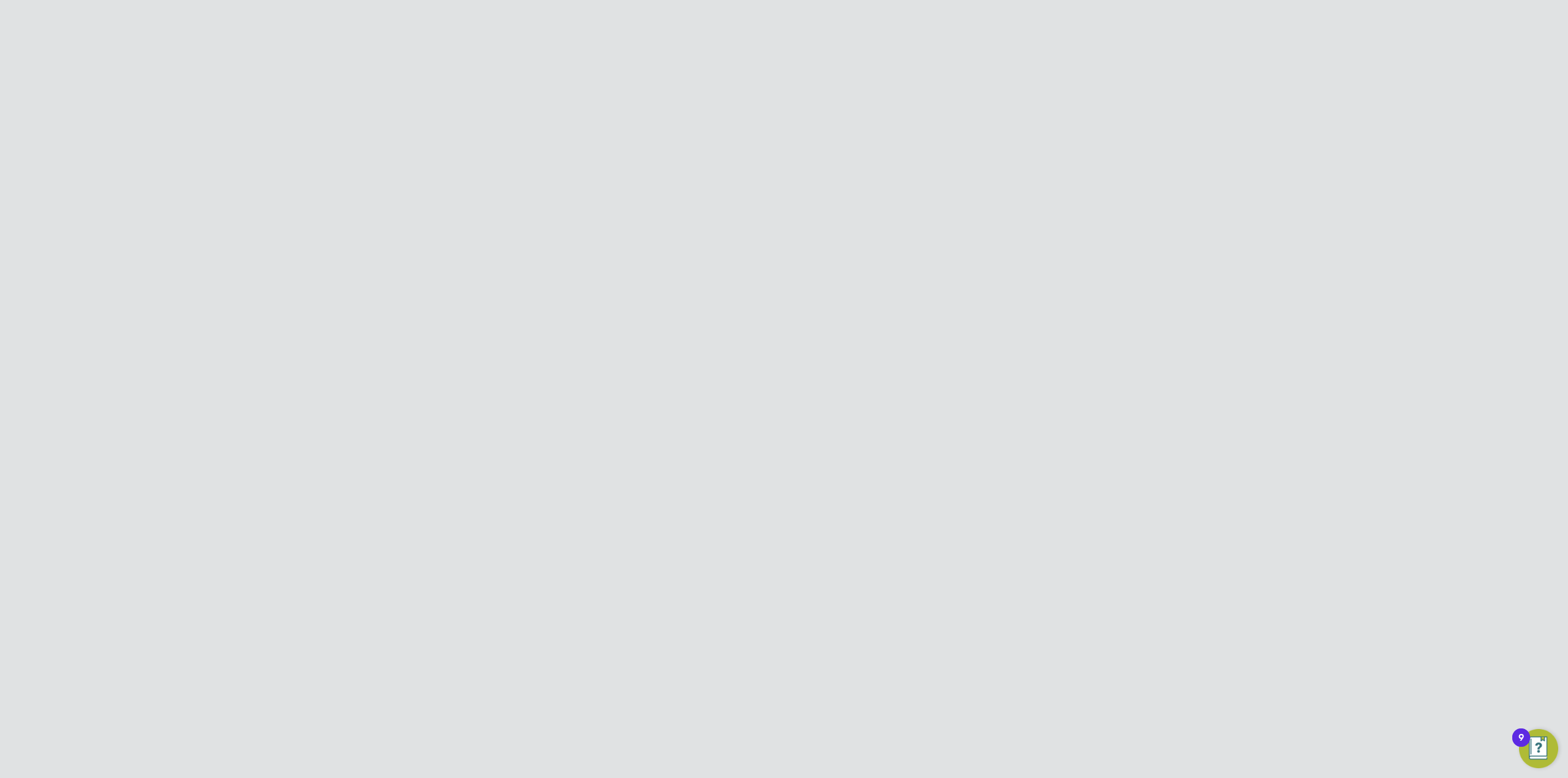
click at [1044, 264] on div "Temp Cover tempcover@smartmanagedsolutions.com Central Inbox Commercial Manager…" at bounding box center [784, 273] width 539 height 33
click at [1033, 265] on icon at bounding box center [1026, 268] width 12 height 15
click at [933, 314] on li "Invite User" at bounding box center [959, 314] width 147 height 17
click at [836, 427] on button "Invite" at bounding box center [824, 431] width 41 height 20
click at [1016, 343] on div "User Successfully Invited Temp Cover was invited. Cancel Okay" at bounding box center [784, 389] width 1568 height 778
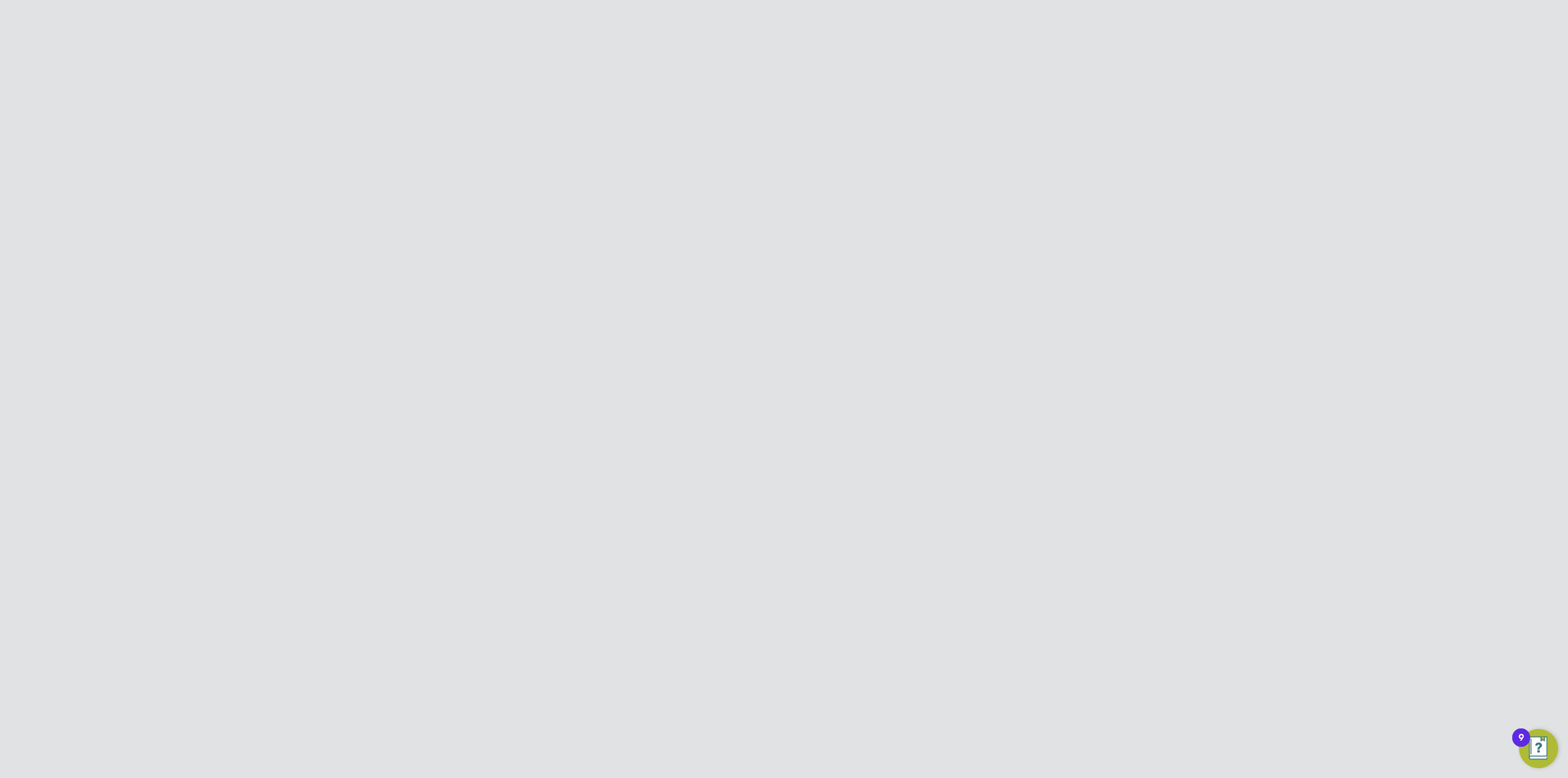
click at [790, 153] on input "temp" at bounding box center [815, 154] width 179 height 24
click at [994, 103] on button "New Team Member" at bounding box center [1005, 103] width 97 height 20
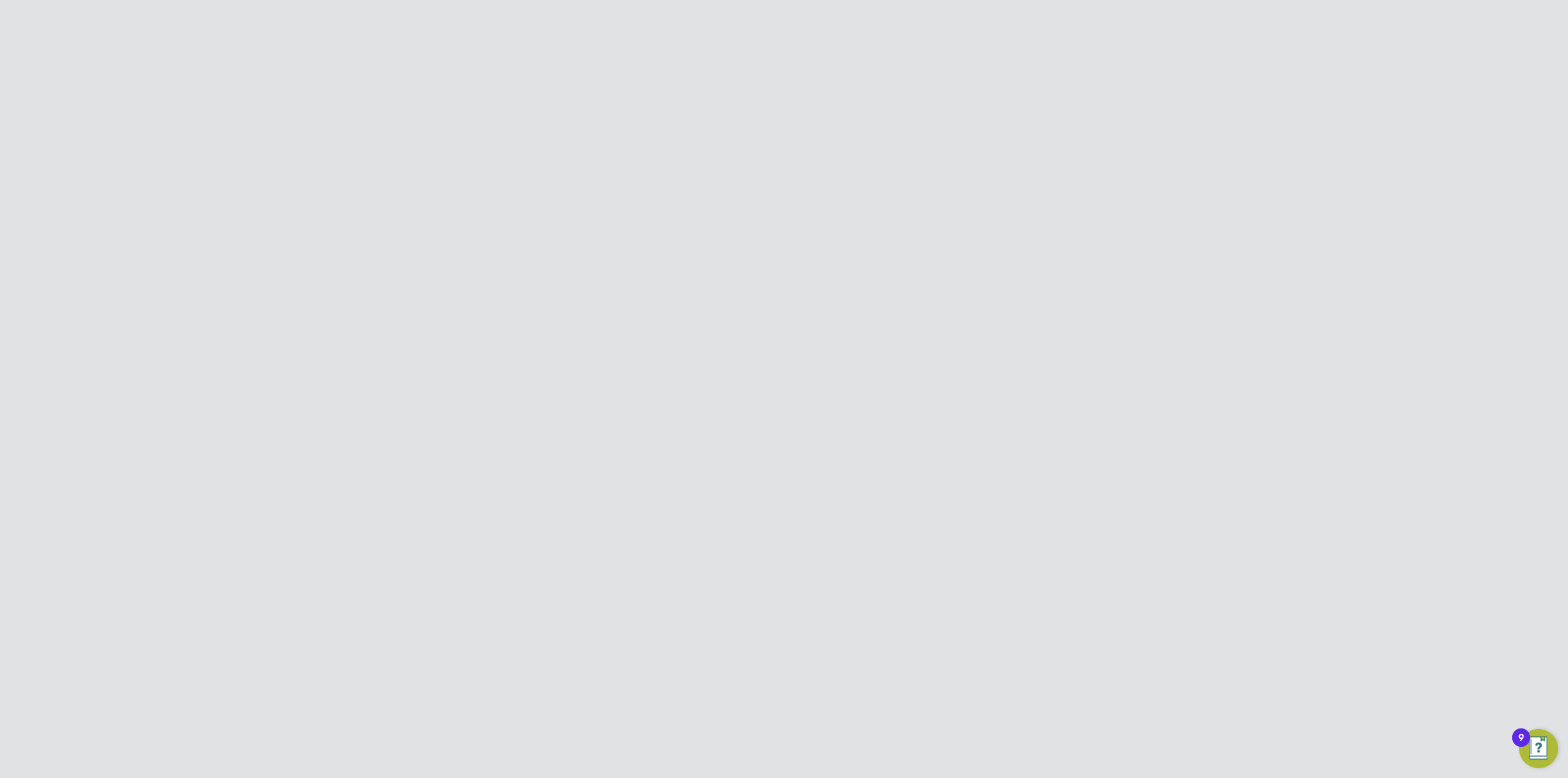
click at [711, 186] on input at bounding box center [760, 186] width 151 height 22
paste input "Ross"
type input "Ross"
drag, startPoint x: 658, startPoint y: 231, endPoint x: 674, endPoint y: 228, distance: 16.3
click at [658, 231] on li "Last Name" at bounding box center [784, 225] width 402 height 34
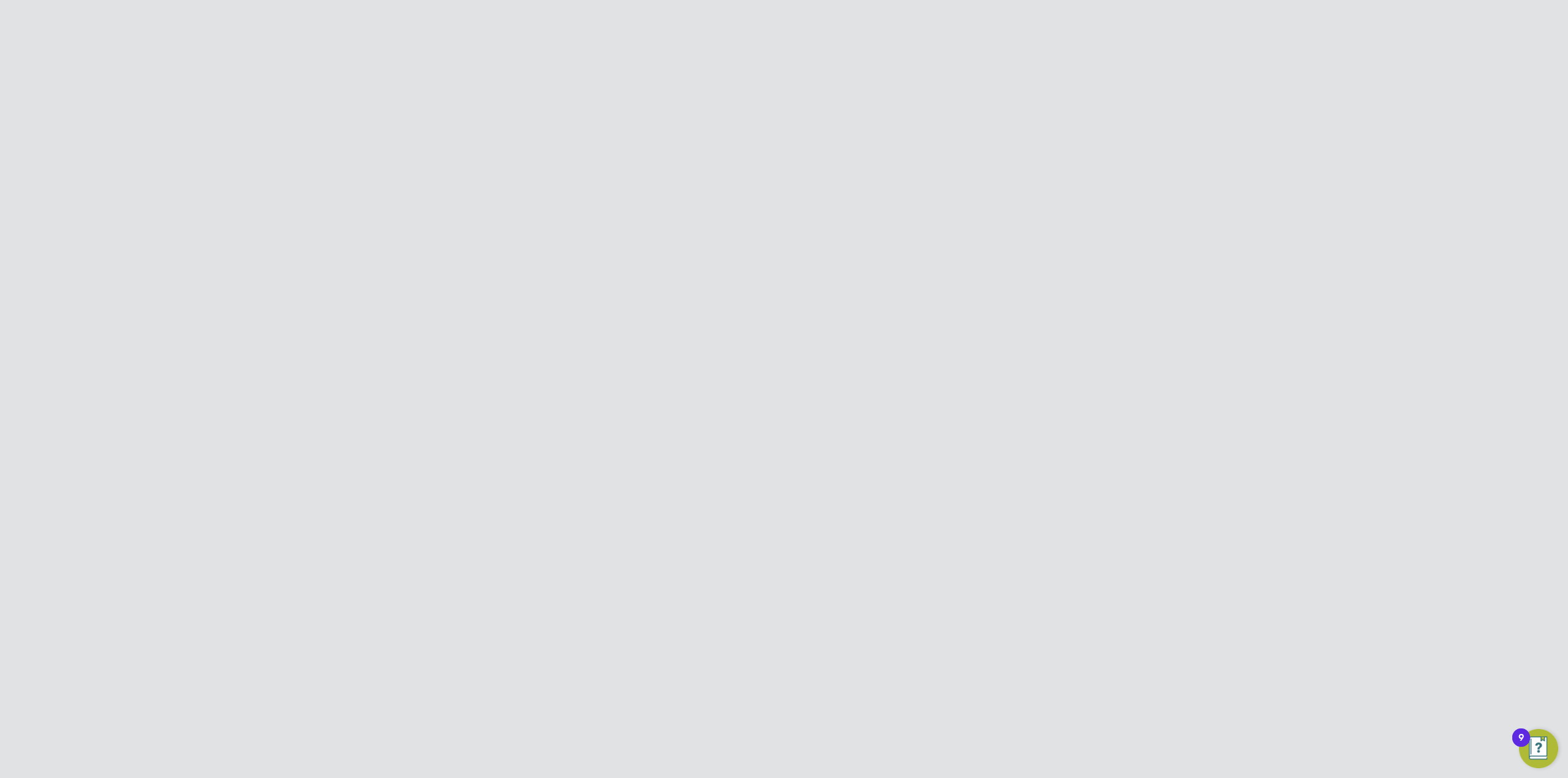
click at [721, 220] on input at bounding box center [760, 220] width 151 height 22
paste input "Fisher"
type input "Fisher"
click at [651, 261] on li "Job Title" at bounding box center [784, 260] width 402 height 34
click at [732, 260] on input at bounding box center [760, 254] width 151 height 22
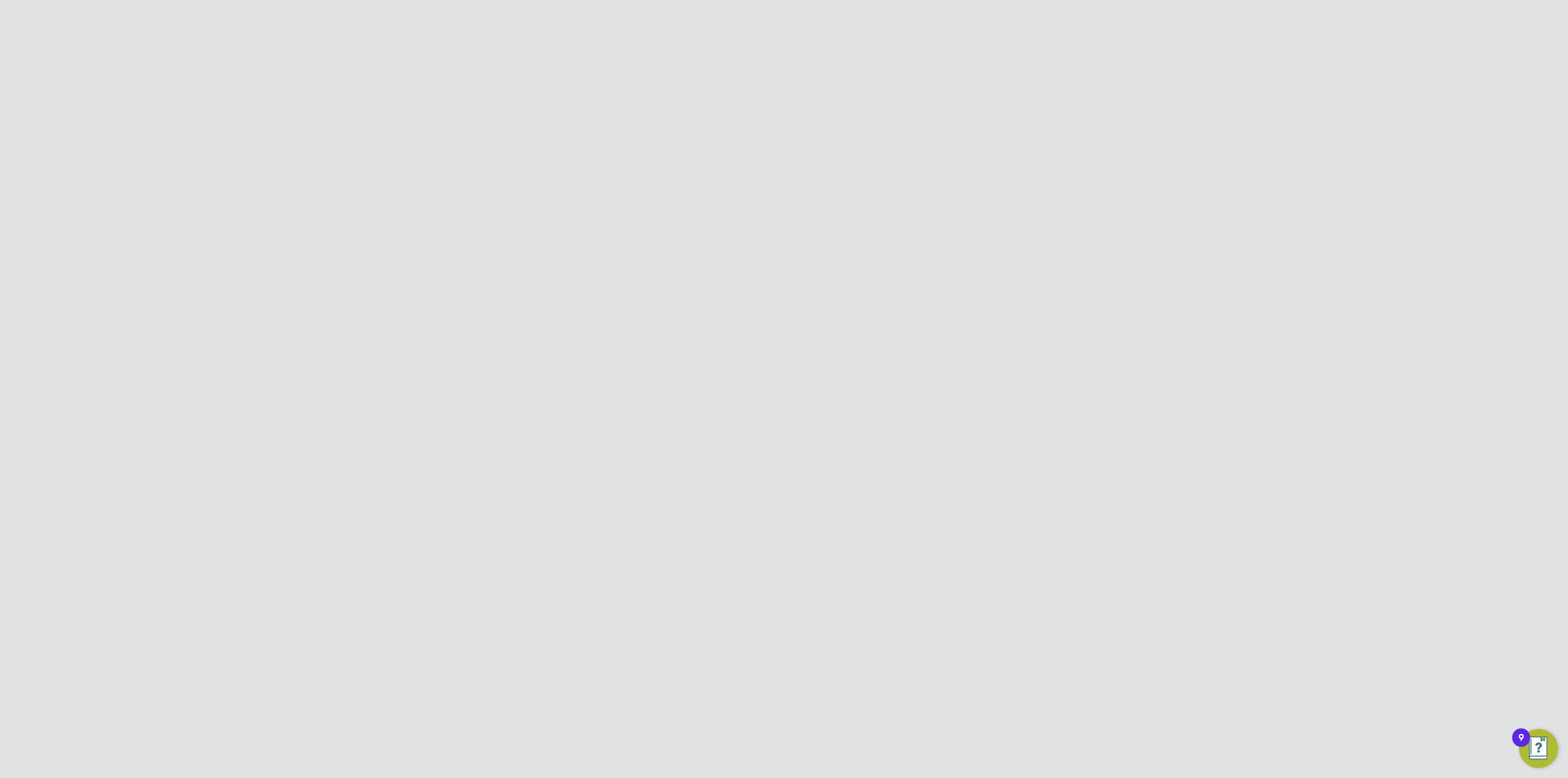
paste input "Contract Manager"
type input "Contract Manager"
click at [734, 288] on input at bounding box center [760, 288] width 151 height 22
paste input "rfisher@smartmanagedsolutions.com"
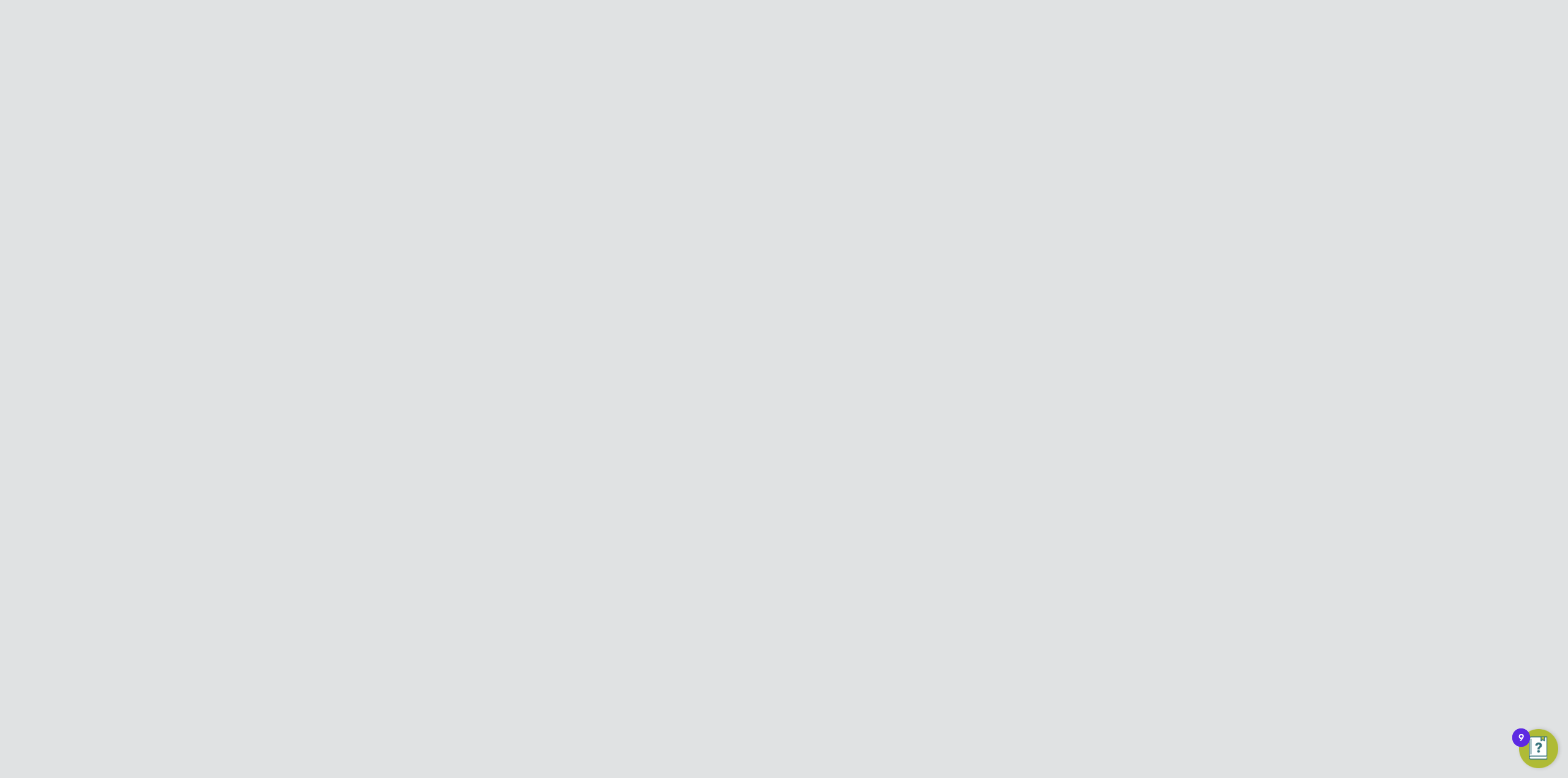
type input "rfisher@smartmanagedsolutions.com"
click at [707, 270] on li "Timesheet Approver" at bounding box center [784, 275] width 402 height 25
click at [835, 454] on button "Create and Invite" at bounding box center [832, 462] width 87 height 20
click at [832, 437] on button "Create and invite" at bounding box center [812, 438] width 89 height 20
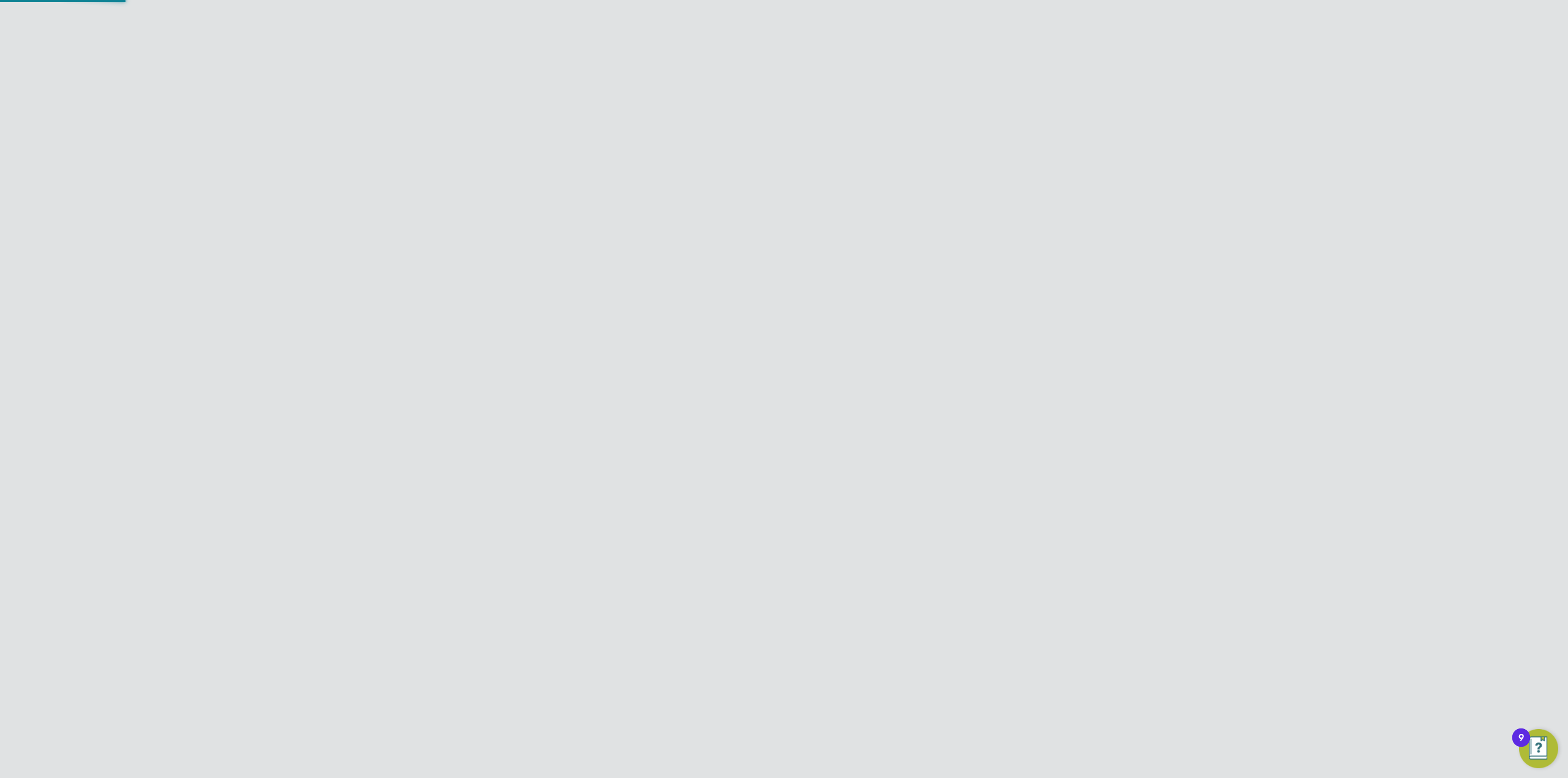
scroll to position [184, 0]
click at [911, 486] on div "Error while Creating Team Member The email rfisher@smartmanagedsolutions.com al…" at bounding box center [784, 389] width 1568 height 778
click at [1160, 384] on div at bounding box center [784, 389] width 1568 height 778
click at [991, 98] on div at bounding box center [990, 99] width 22 height 22
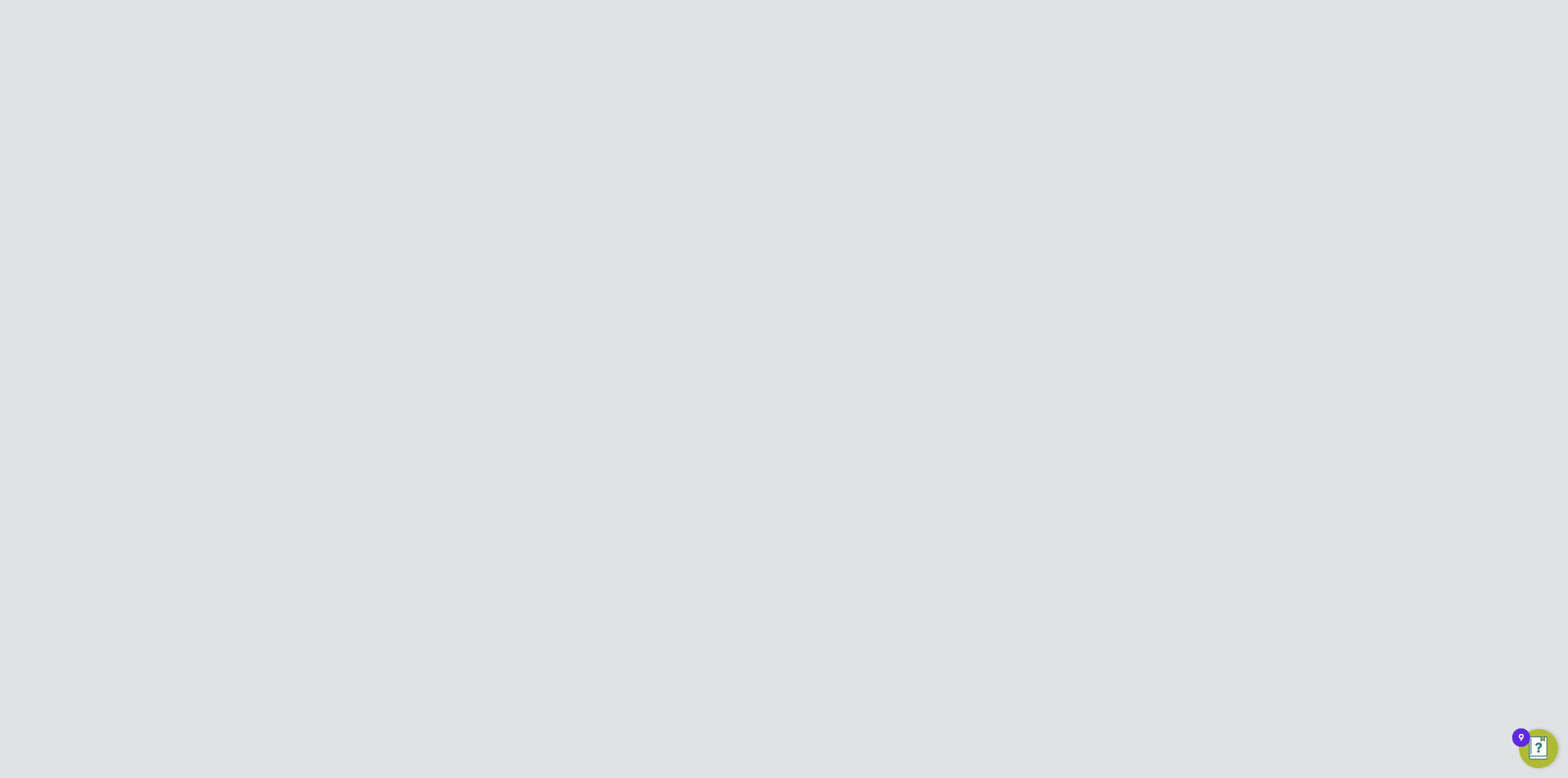
click at [769, 161] on input at bounding box center [815, 154] width 179 height 24
type input "ross"
click at [879, 269] on div "Hiring Manager" at bounding box center [846, 268] width 144 height 23
click at [1018, 266] on div "Active 3 days ago" at bounding box center [969, 273] width 103 height 33
click at [1024, 264] on icon at bounding box center [1026, 268] width 12 height 15
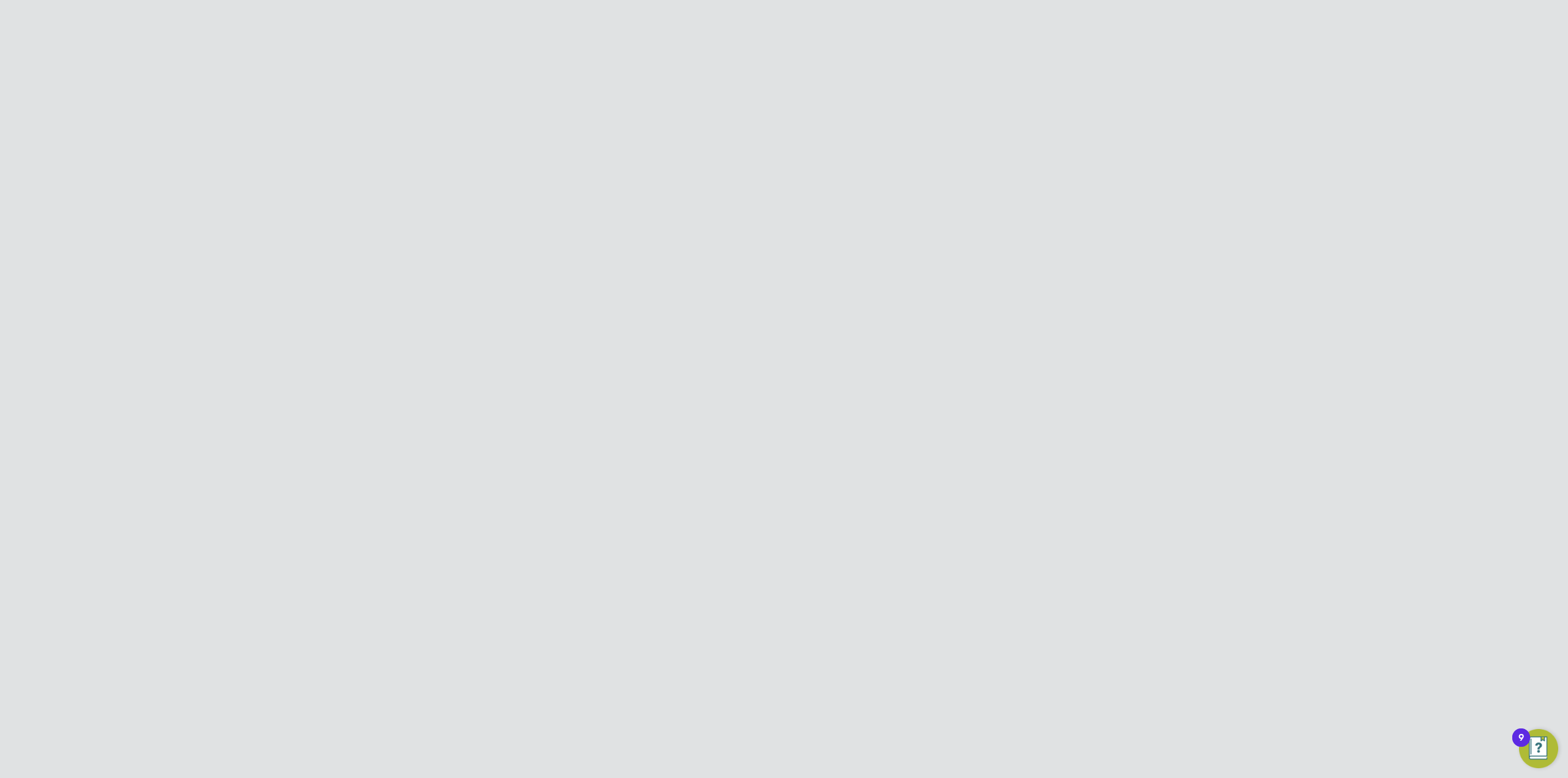
click at [912, 290] on li "Edit User" at bounding box center [959, 296] width 147 height 17
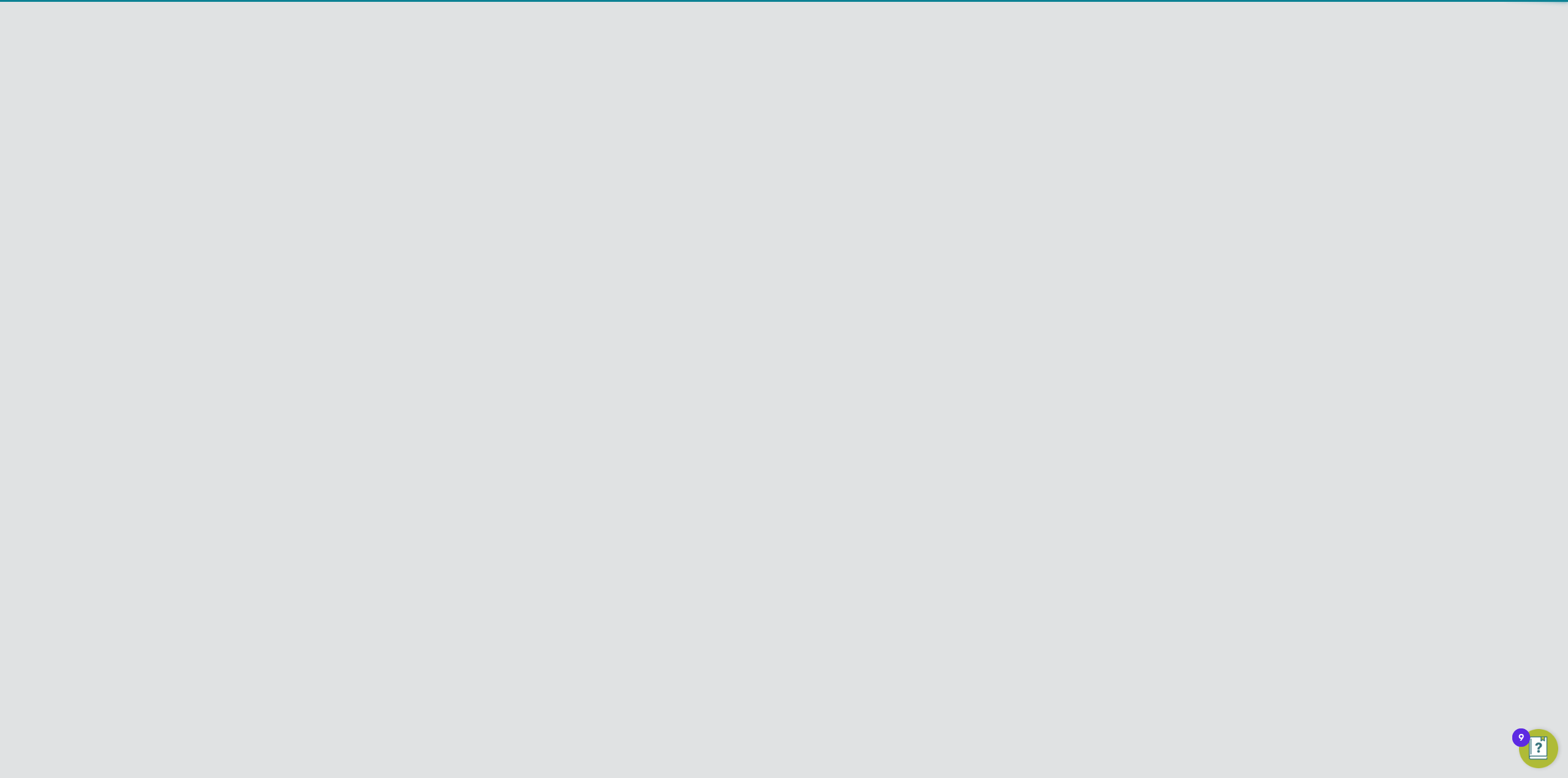
scroll to position [86, 0]
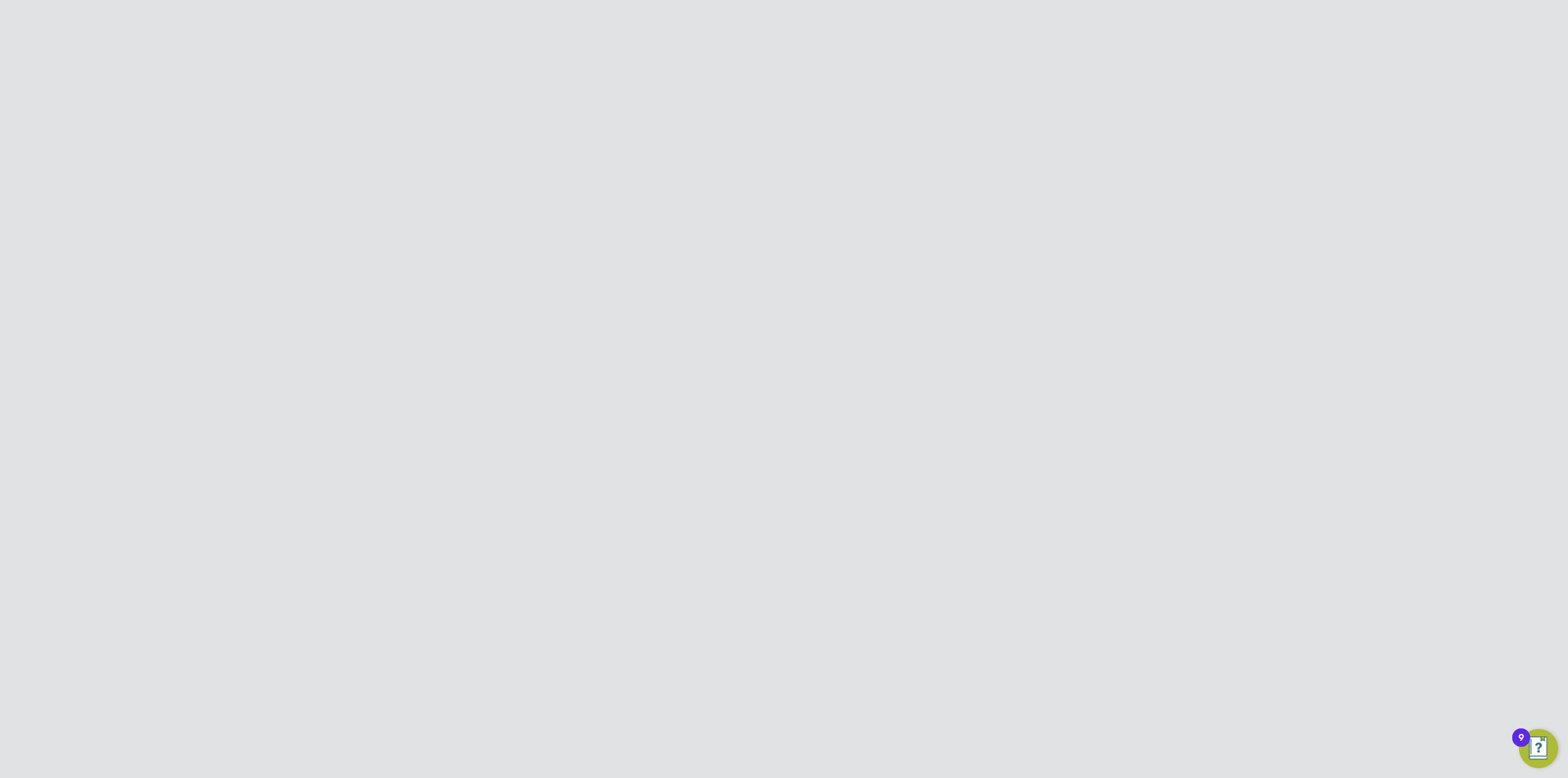
click at [736, 545] on li "Timesheet Approver" at bounding box center [784, 558] width 402 height 25
click at [812, 739] on button "Save Team Member" at bounding box center [808, 744] width 97 height 20
click at [794, 17] on input "Hr Facilities Ltd" at bounding box center [805, 19] width 208 height 28
click at [795, 78] on li "ITS (National) Ltd." at bounding box center [805, 79] width 208 height 30
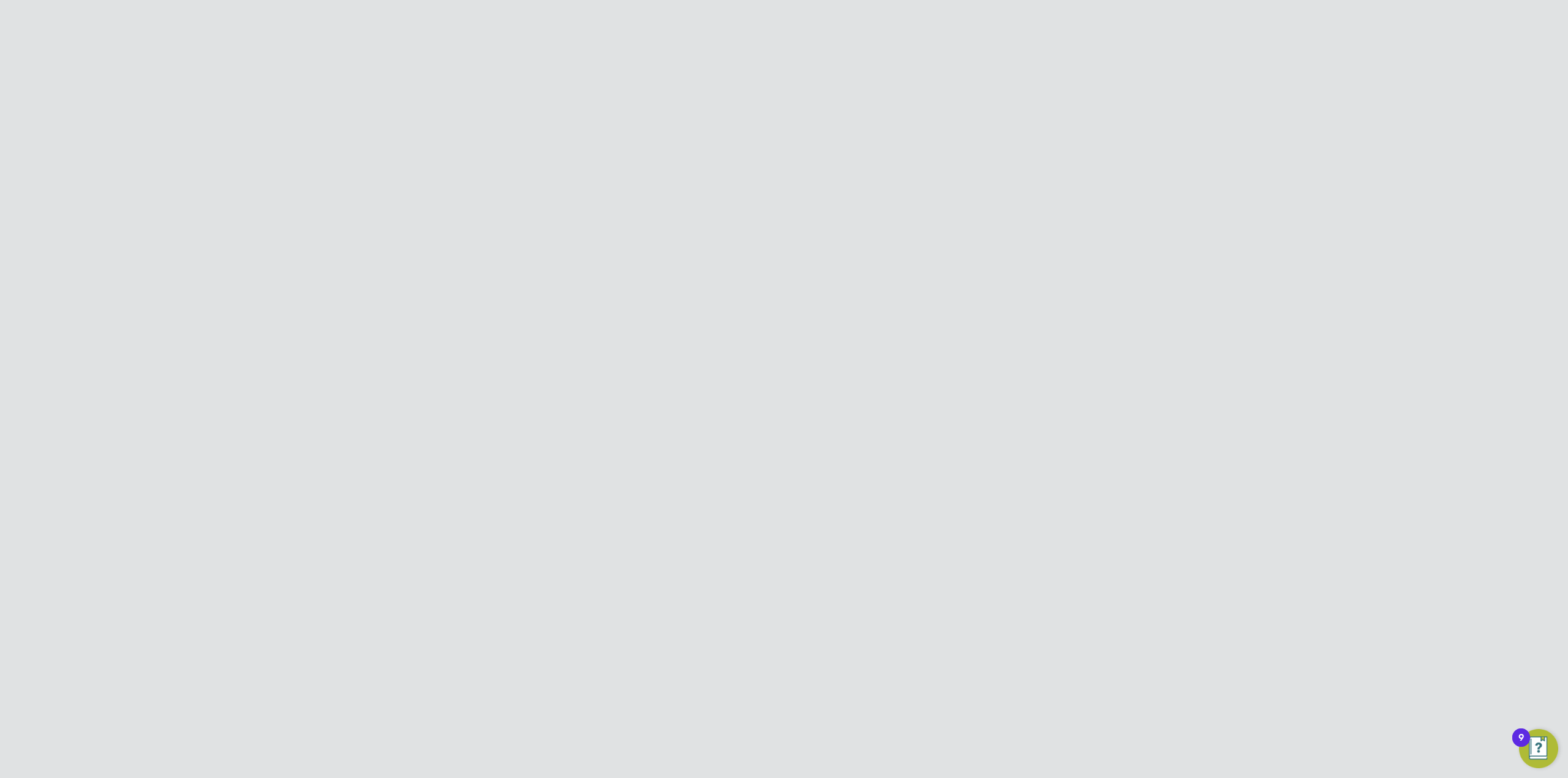
type input "ITS (National) Ltd."
click at [1010, 103] on button "New Team Member" at bounding box center [1005, 103] width 97 height 20
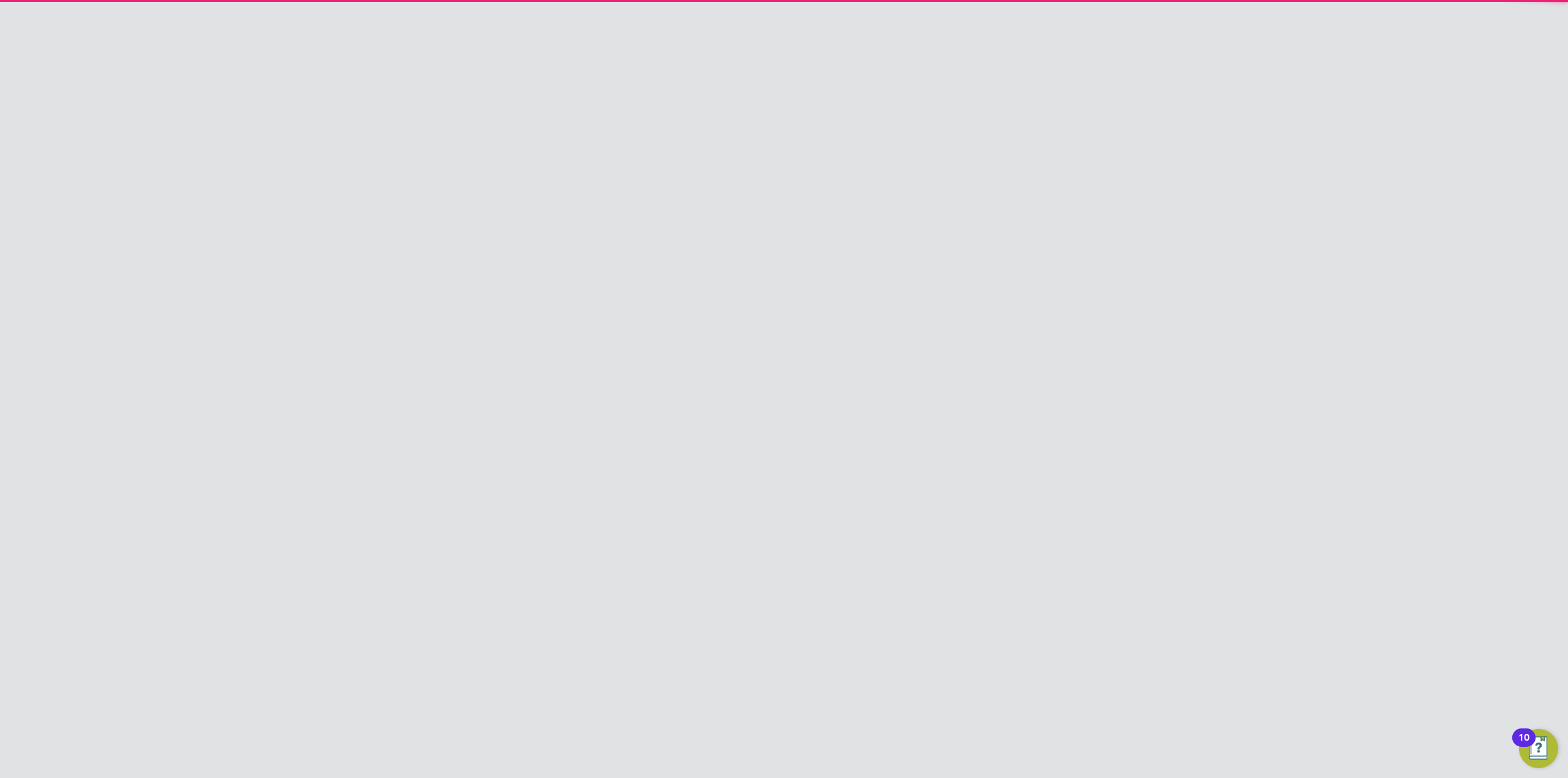
scroll to position [780, 441]
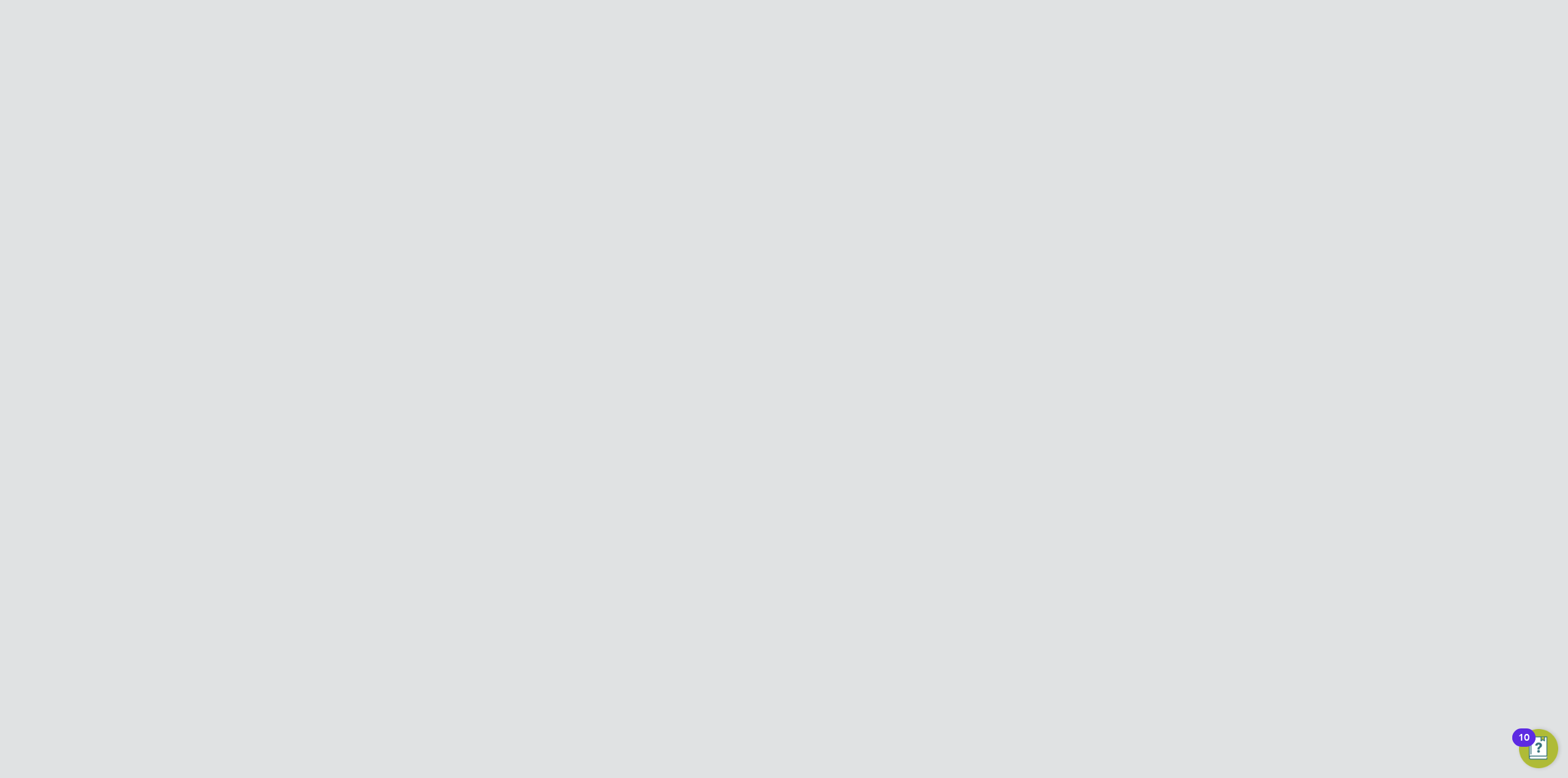
click at [695, 236] on input at bounding box center [760, 238] width 151 height 22
paste input "Chloe"
type input "Chloe"
click at [670, 271] on label "Last Name" at bounding box center [629, 270] width 92 height 13
click at [713, 272] on input at bounding box center [760, 271] width 151 height 22
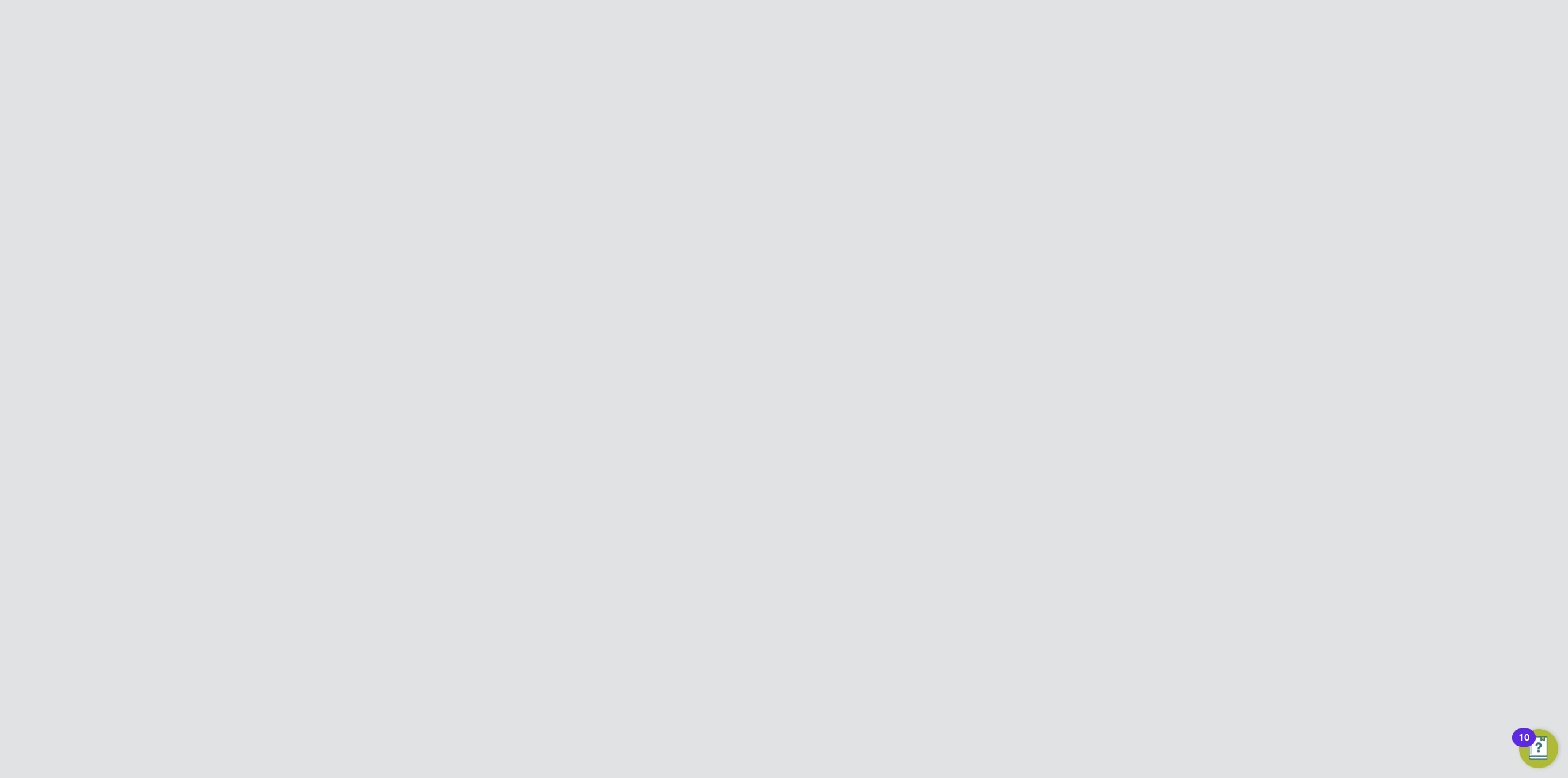
paste input "Moss"
type input "Moss"
click at [675, 287] on li "Last Name Moss" at bounding box center [784, 277] width 402 height 34
click at [709, 303] on input at bounding box center [760, 306] width 151 height 22
paste input "Recruitment Consultant"
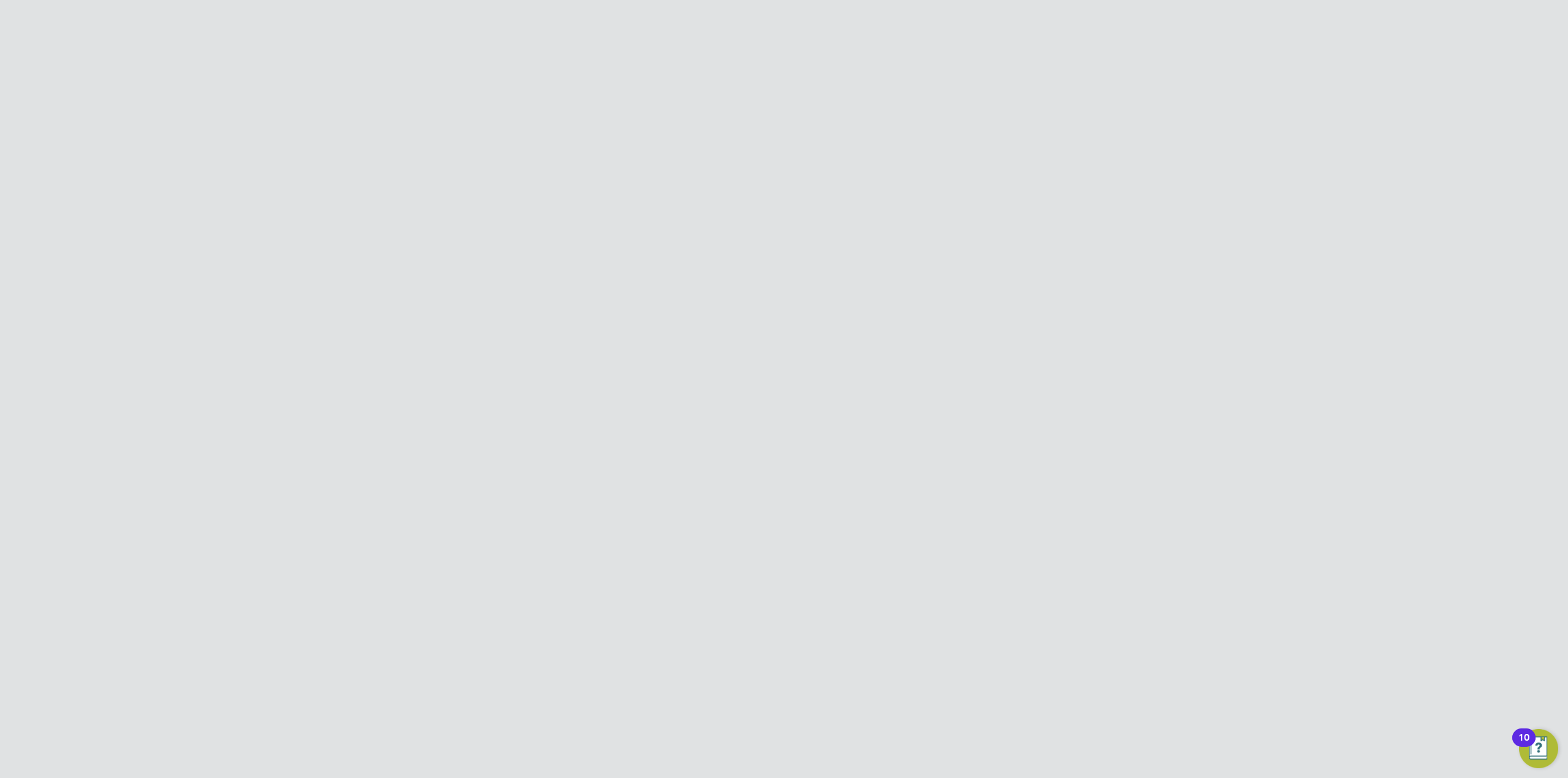
type input "Recruitment Consultant"
click at [736, 347] on input at bounding box center [760, 340] width 151 height 22
paste input "chloemoss@itsconstruction.co.uk"
type input "chloemoss@itsconstruction.co.uk"
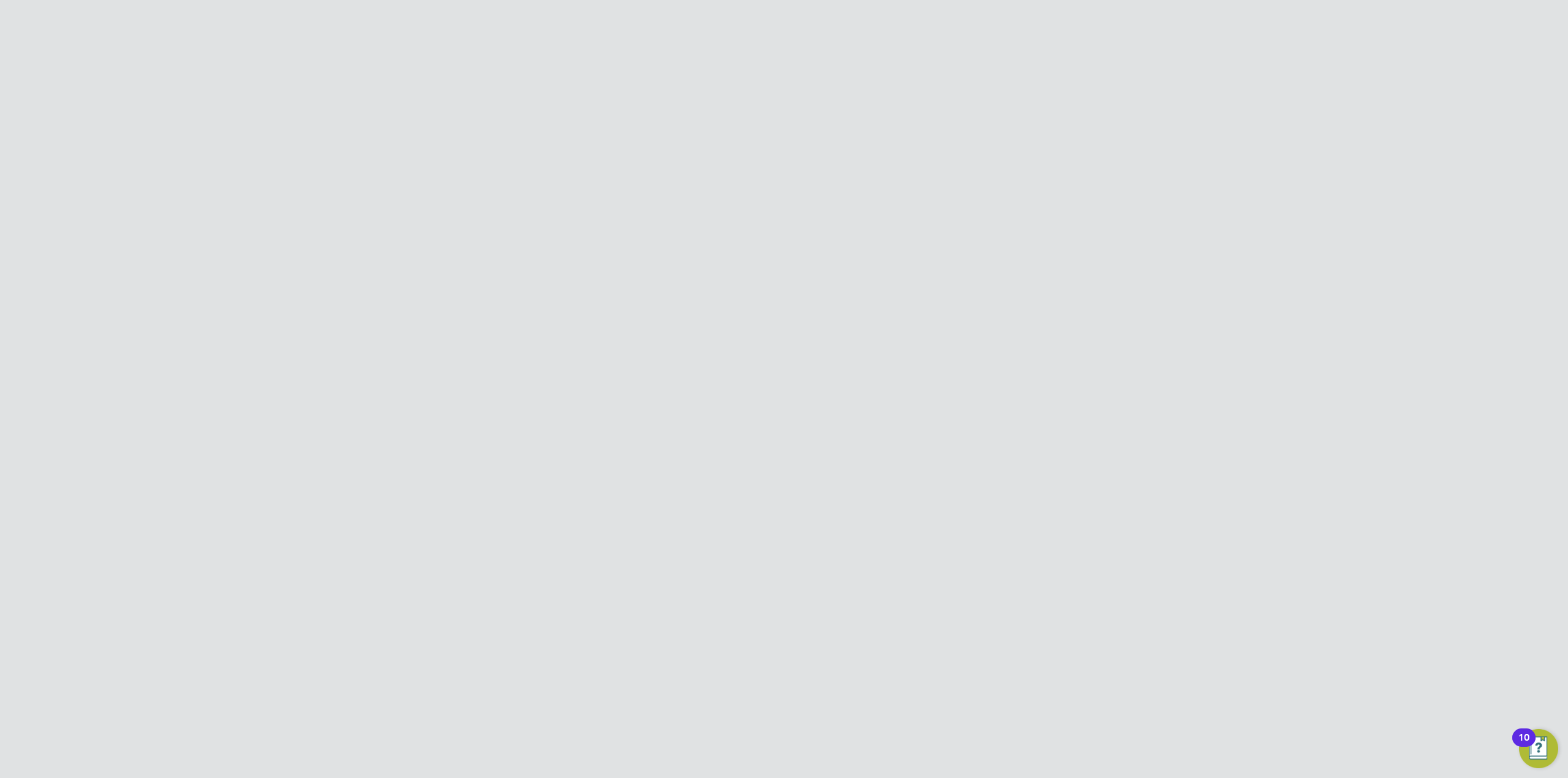
click at [744, 605] on li "Administrator (Legacy)" at bounding box center [784, 613] width 402 height 25
click at [833, 647] on button "Create and Invite" at bounding box center [832, 647] width 87 height 20
click at [826, 434] on button "Create and invite" at bounding box center [812, 438] width 89 height 20
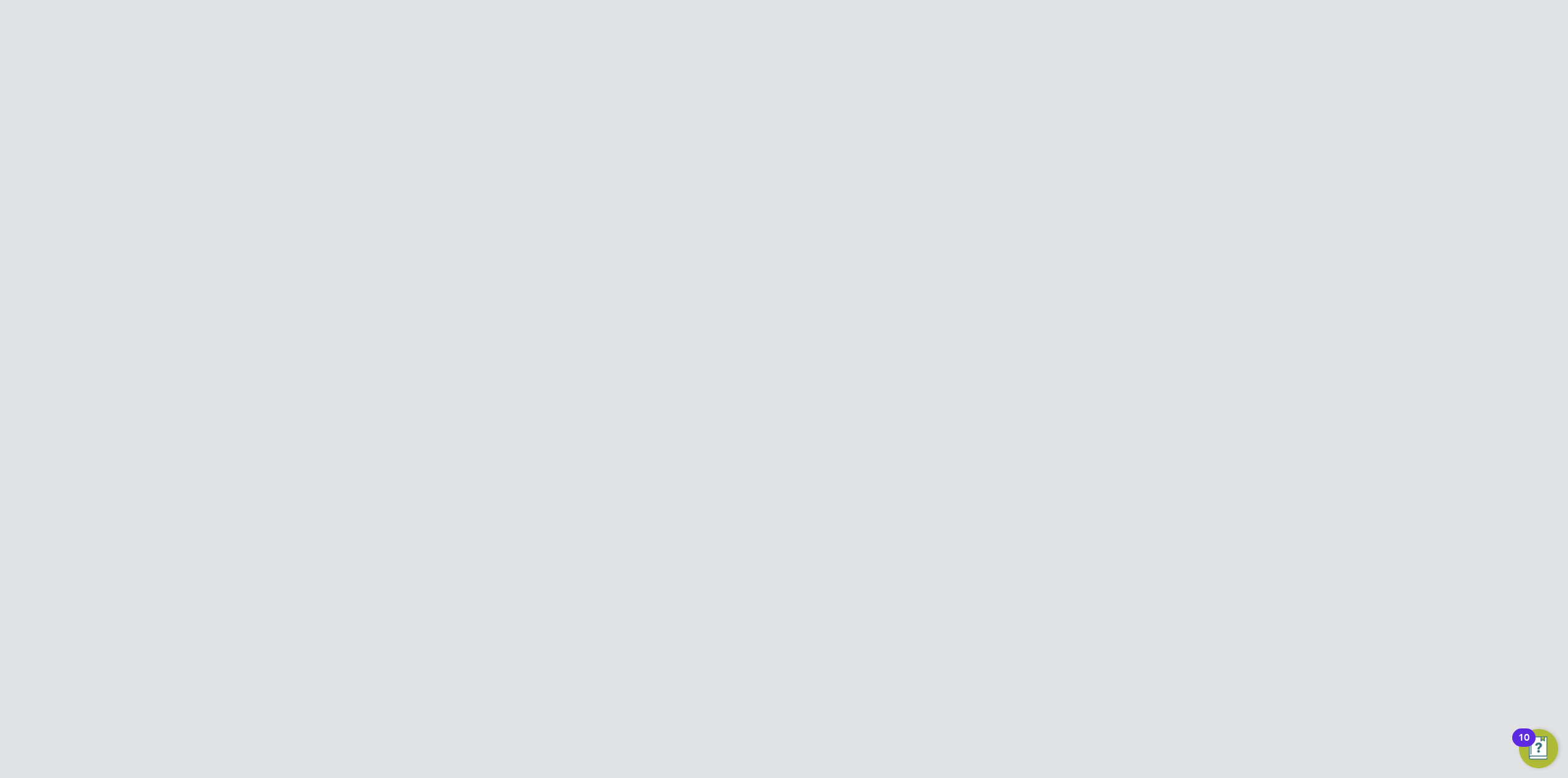
click at [843, 484] on div "Error while Creating Team Member The email chloemoss@itsconstruction.co.uk alre…" at bounding box center [784, 389] width 1568 height 778
click at [1122, 352] on div at bounding box center [784, 389] width 1568 height 778
click at [987, 102] on div at bounding box center [990, 99] width 22 height 22
click at [856, 155] on input at bounding box center [815, 154] width 179 height 24
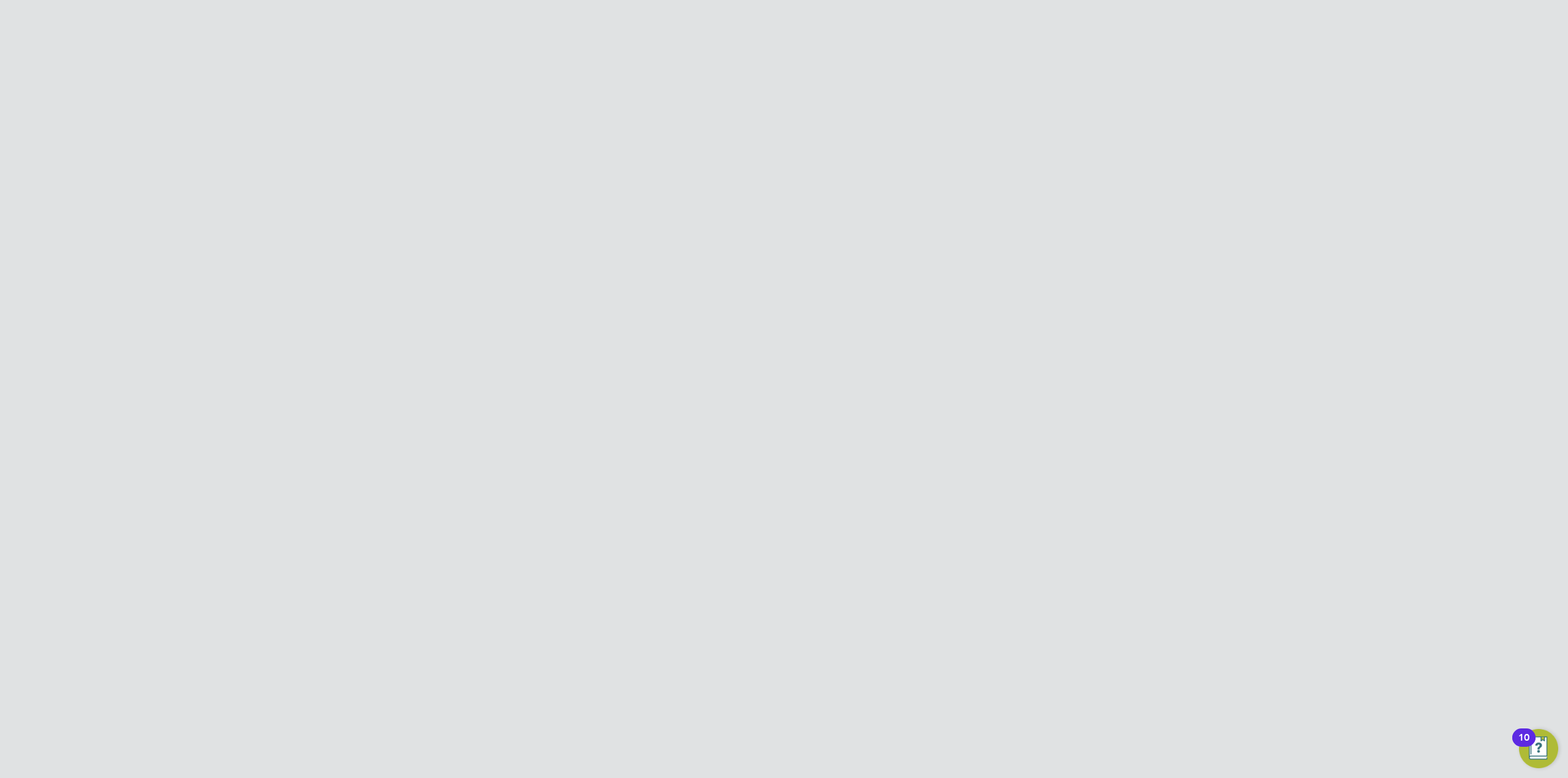
type input "chl"
click at [1029, 267] on icon at bounding box center [1026, 268] width 12 height 15
click at [929, 292] on li "Edit User" at bounding box center [959, 296] width 147 height 17
click at [702, 708] on li "Administrator (Legacy)" at bounding box center [784, 709] width 402 height 25
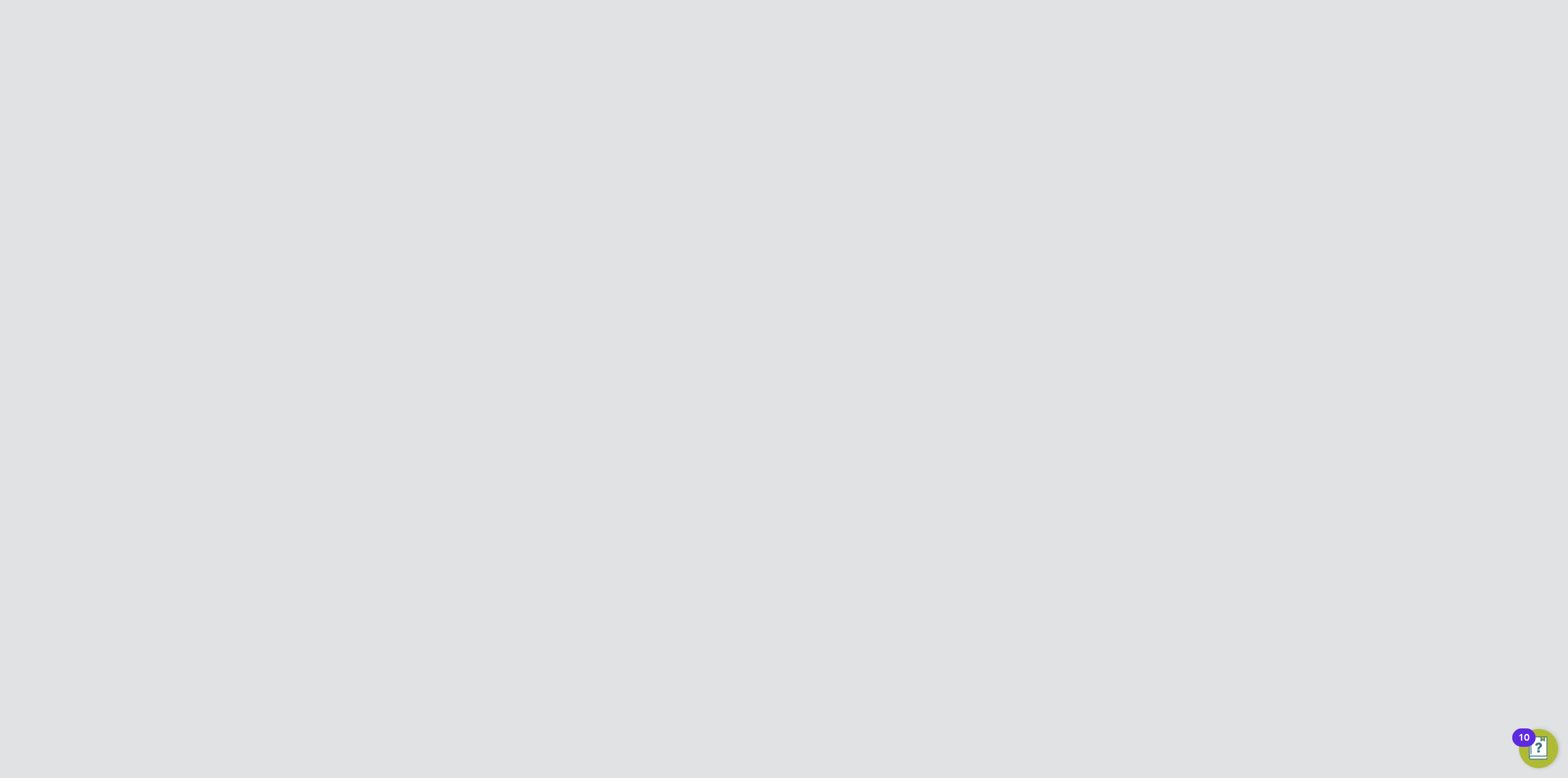
click at [822, 745] on button "Save Team Member" at bounding box center [808, 744] width 97 height 20
click at [1031, 266] on icon at bounding box center [1026, 268] width 12 height 15
click at [973, 294] on li "Edit User" at bounding box center [959, 296] width 147 height 17
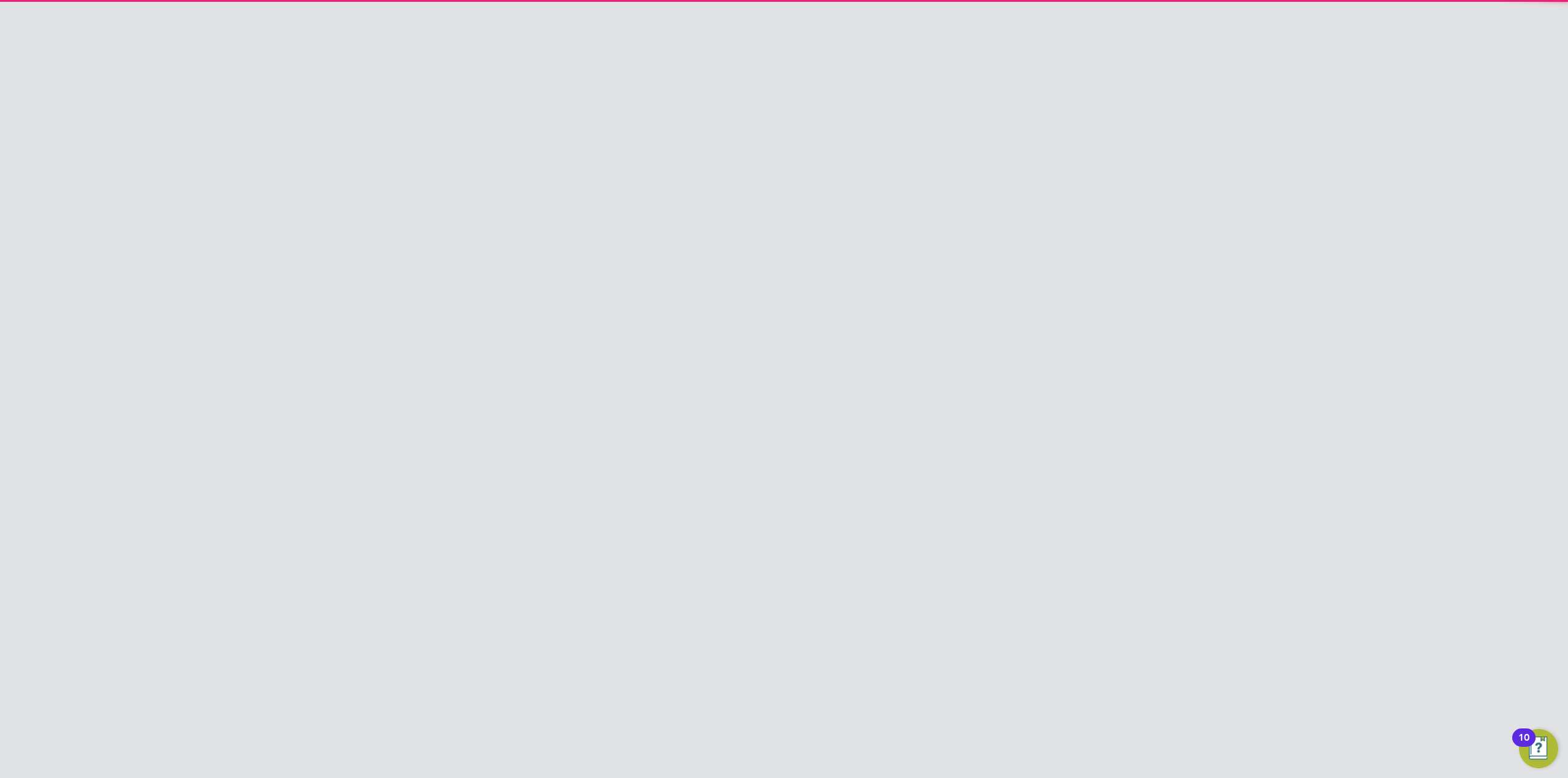
scroll to position [87, 0]
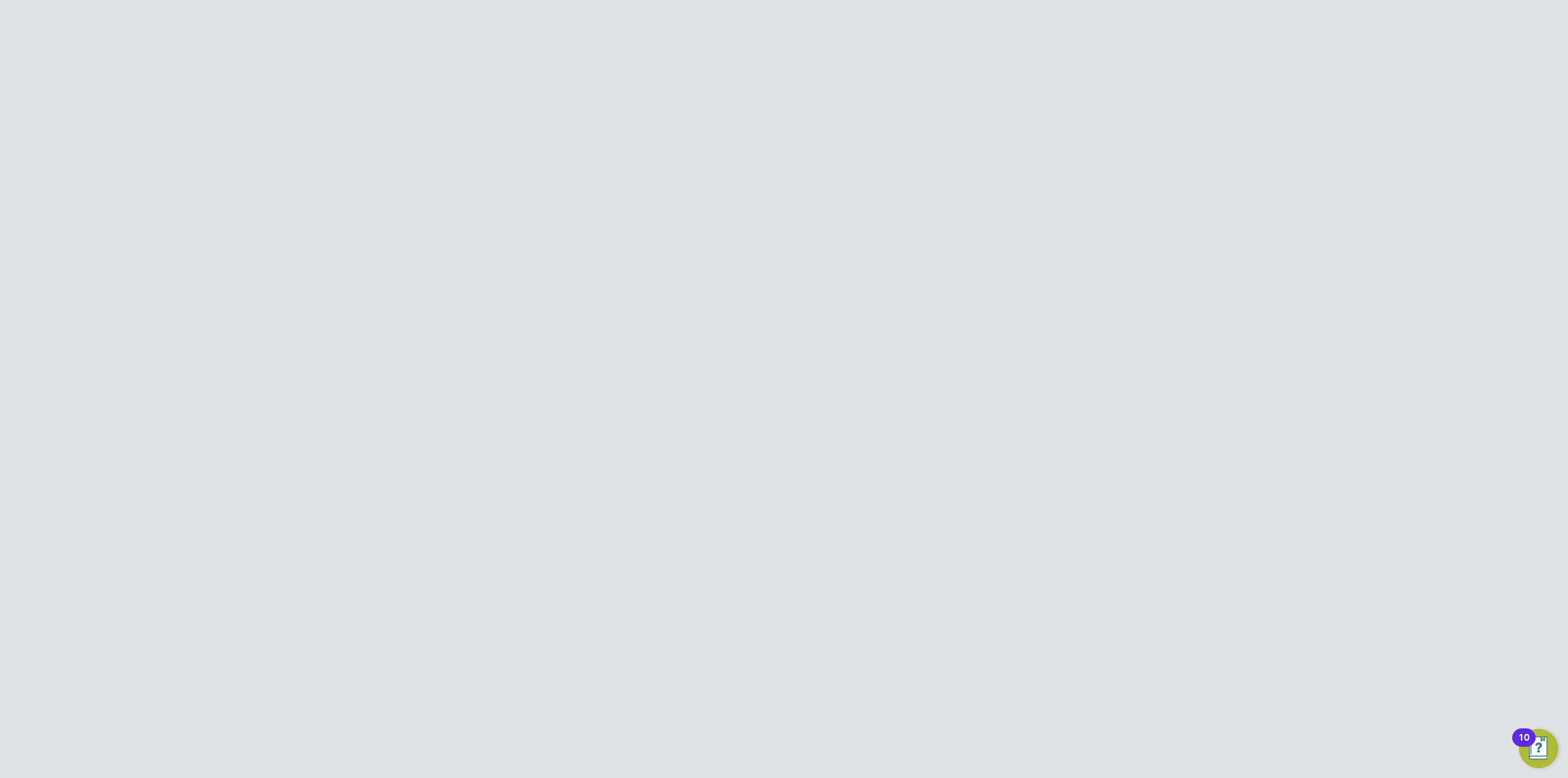
click at [985, 15] on div at bounding box center [990, 12] width 22 height 22
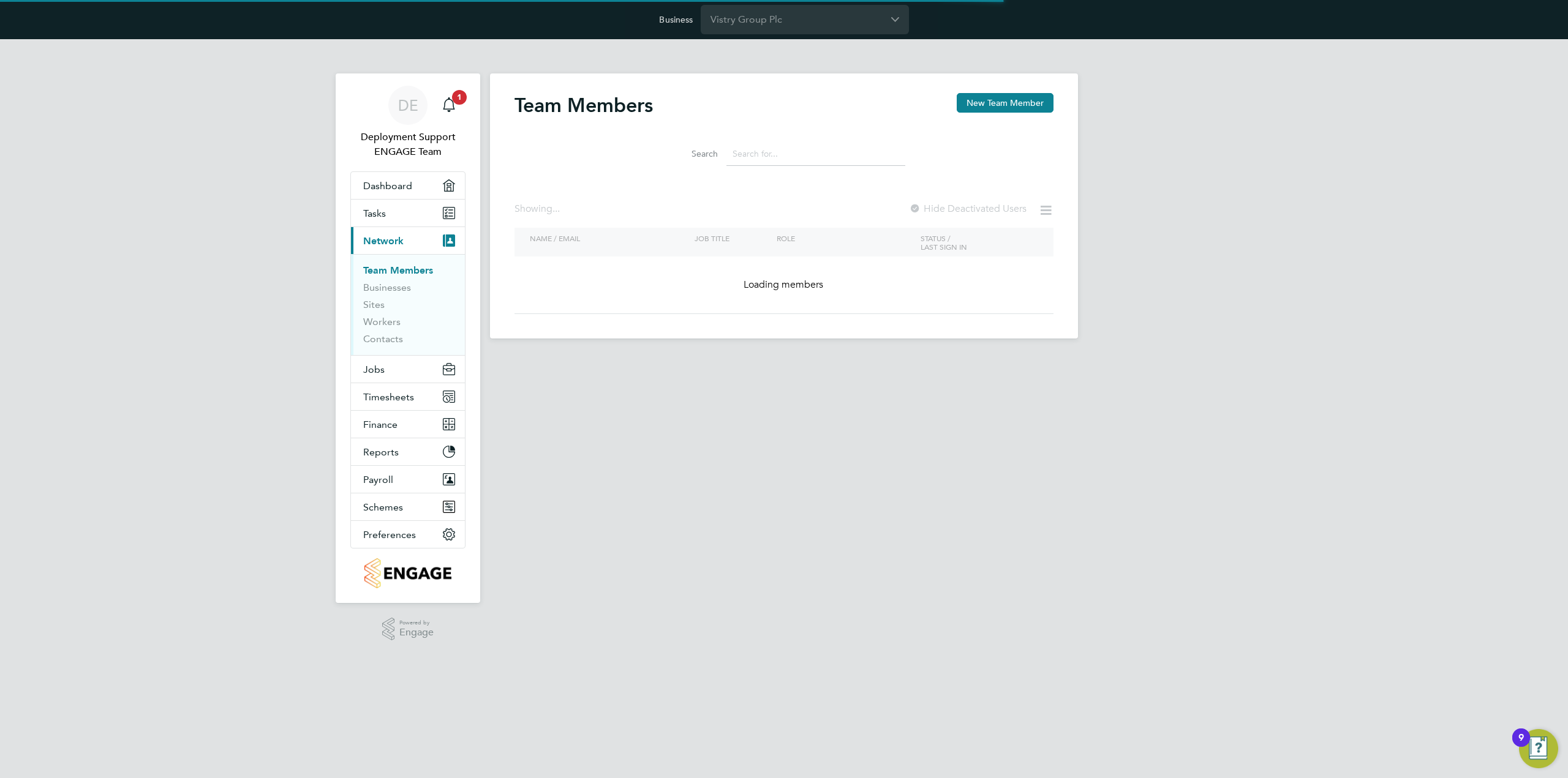
click at [820, 149] on input at bounding box center [815, 154] width 179 height 24
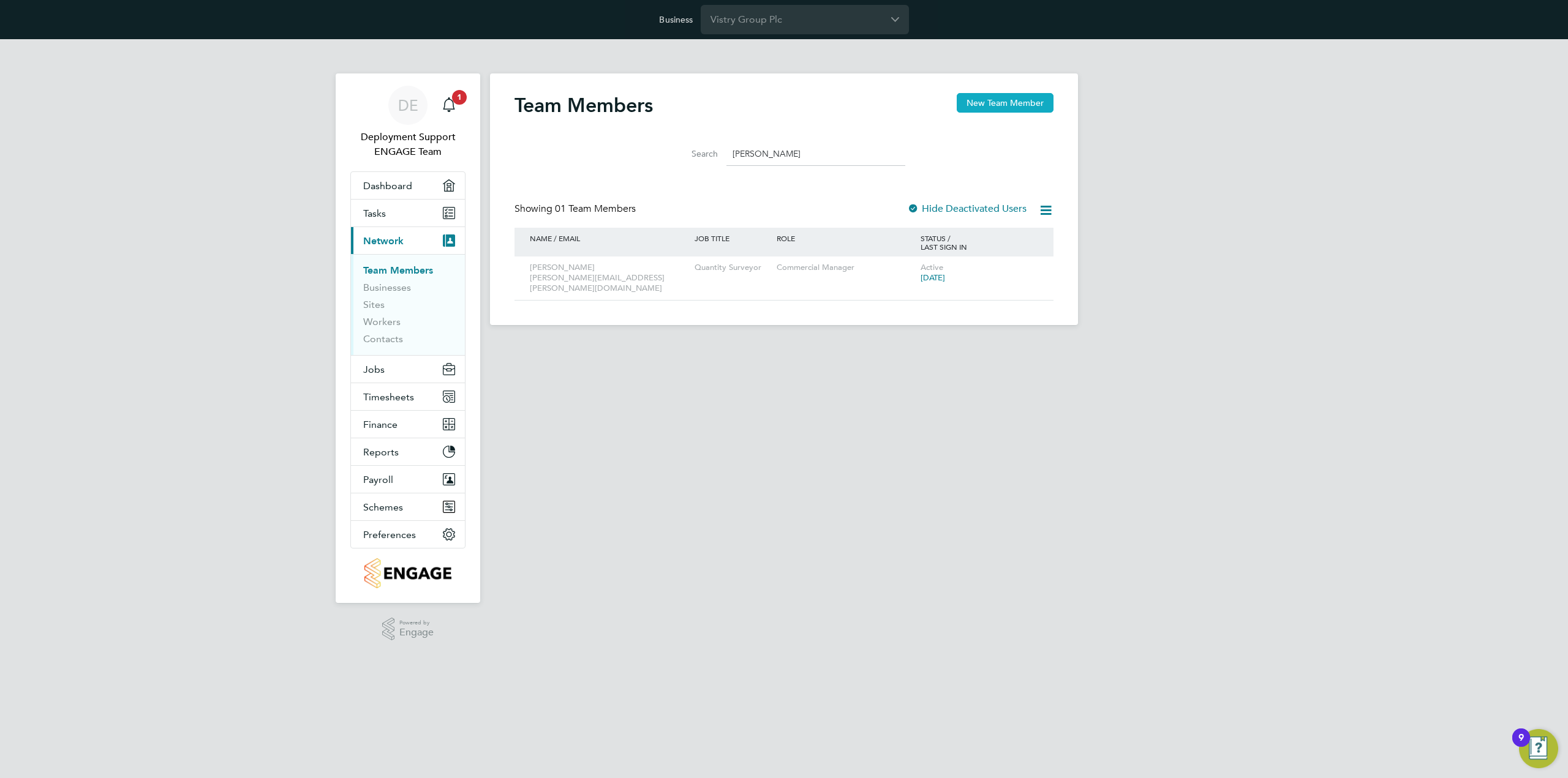
type input "[PERSON_NAME]"
click at [1012, 102] on button "New Team Member" at bounding box center [1005, 103] width 97 height 20
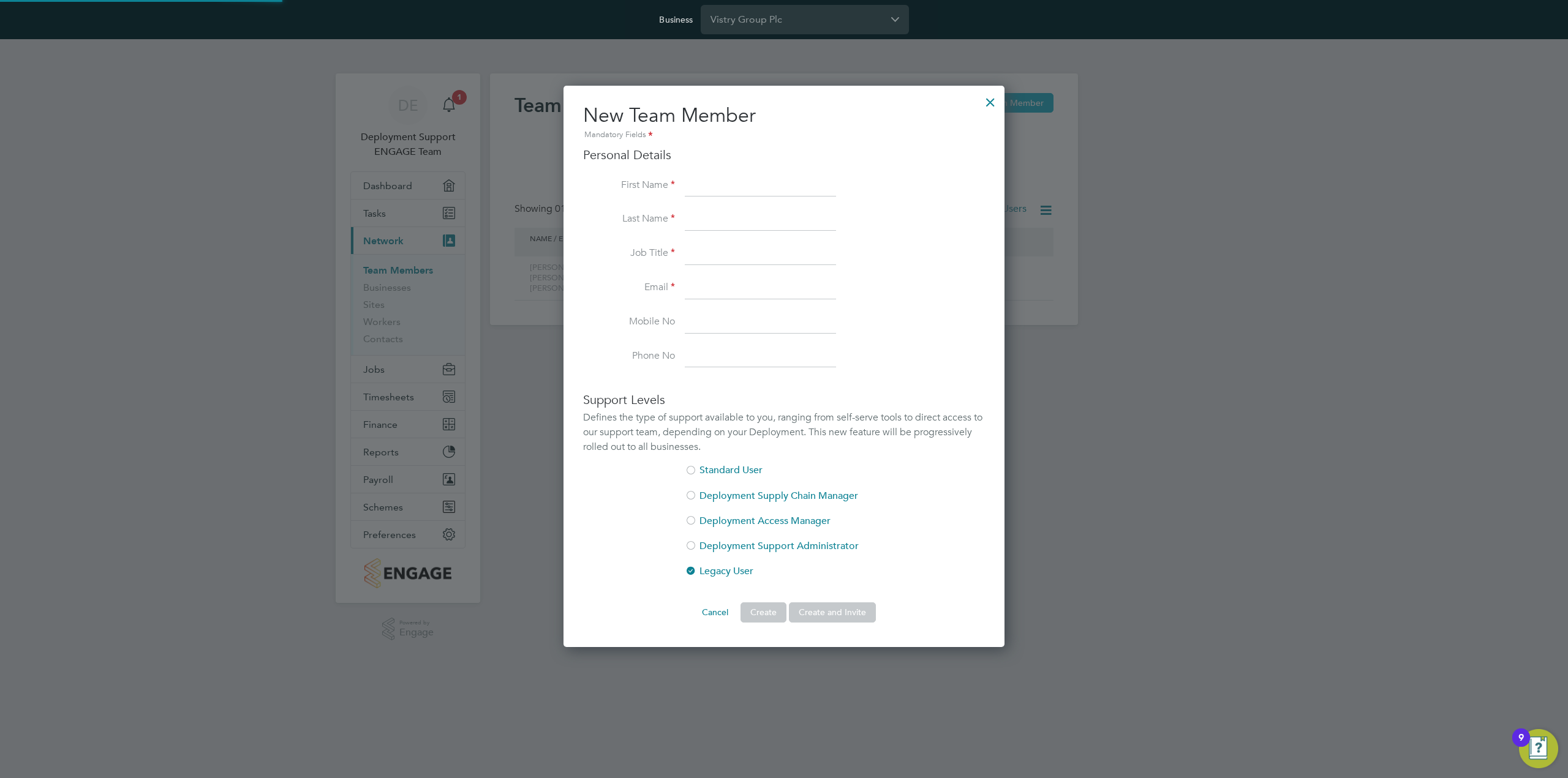
scroll to position [754, 441]
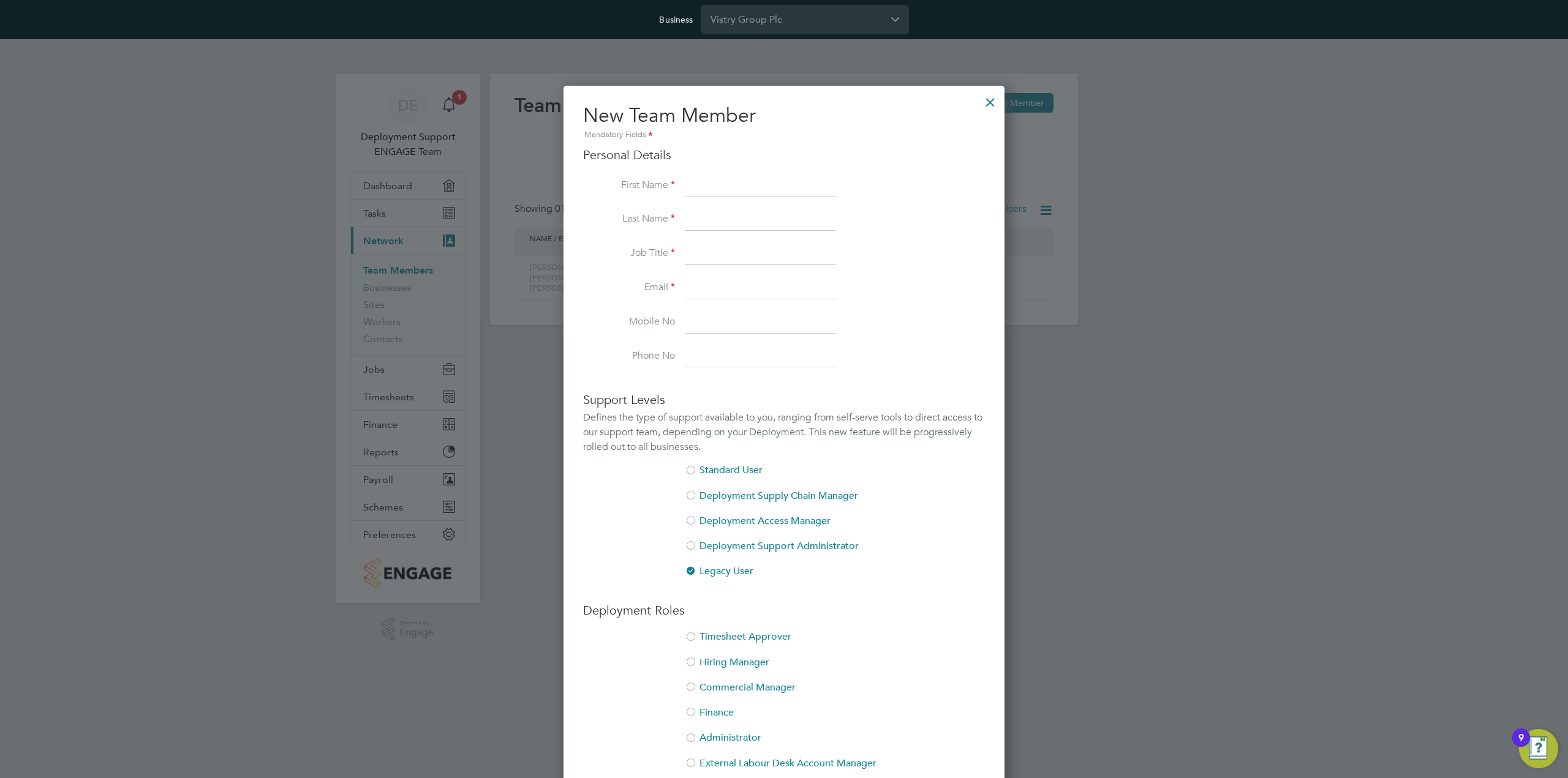
click at [700, 184] on input at bounding box center [760, 186] width 151 height 22
paste input "[PERSON_NAME]"
type input "[PERSON_NAME]"
click at [659, 219] on label "Last Name" at bounding box center [629, 218] width 92 height 13
click at [709, 221] on input at bounding box center [760, 220] width 151 height 22
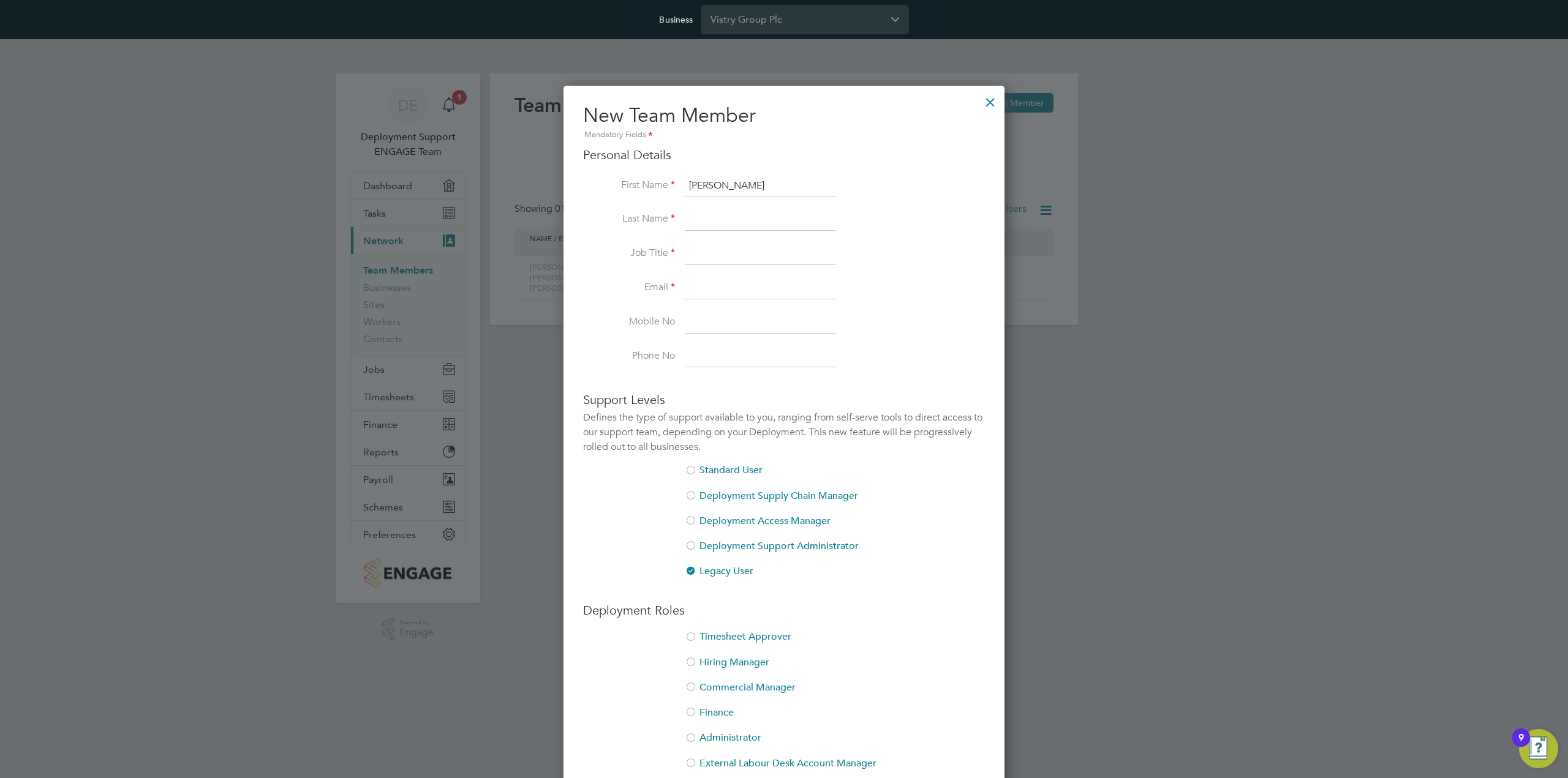
paste input "[PERSON_NAME]"
type input "[PERSON_NAME]"
click at [645, 262] on li "Job Title" at bounding box center [784, 260] width 402 height 34
click at [763, 259] on input at bounding box center [760, 254] width 151 height 22
paste input "Assistant Site Manger"
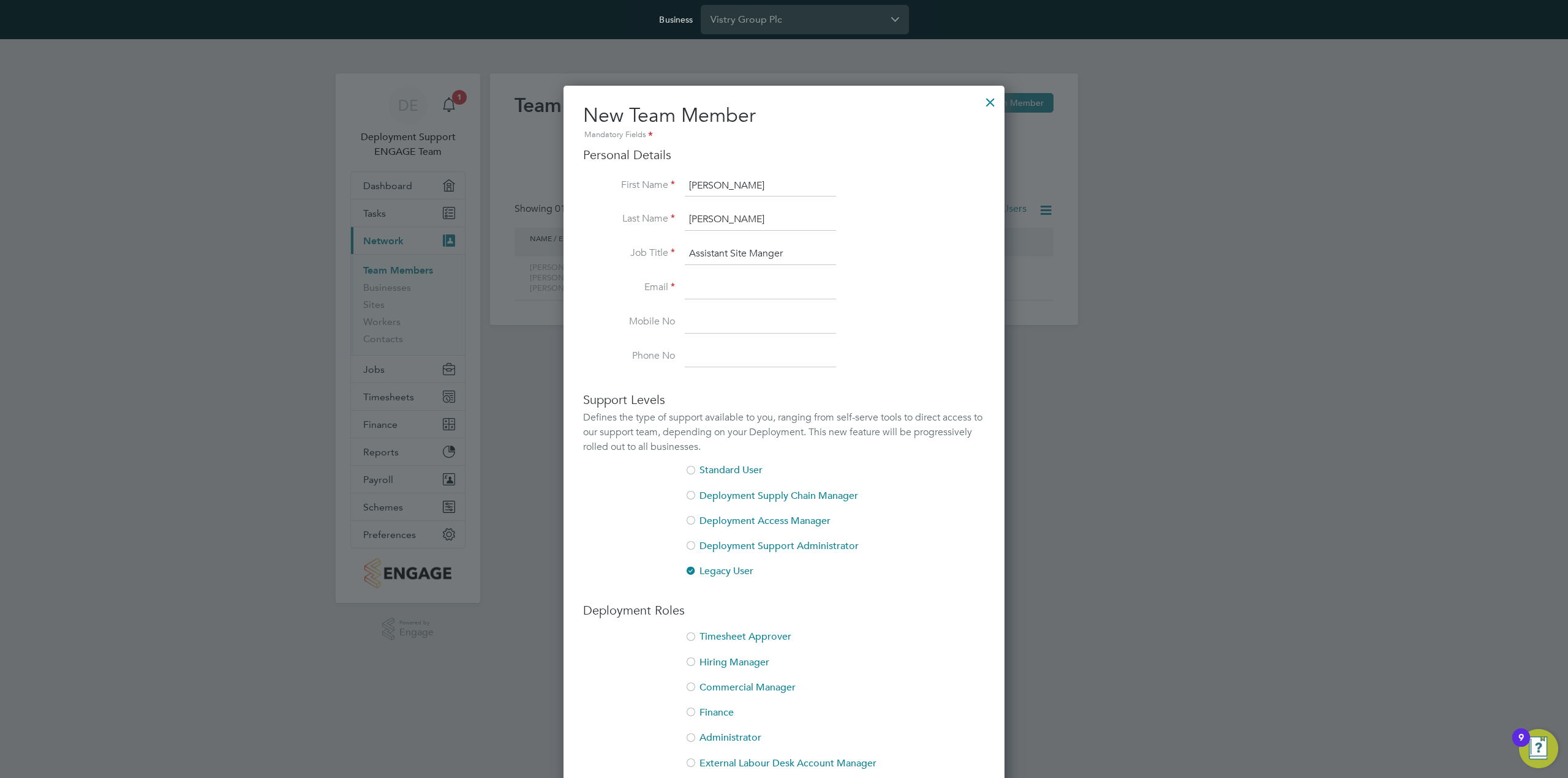
type input "Assistant Site Manger"
click at [787, 294] on input at bounding box center [760, 288] width 151 height 22
paste input "[PERSON_NAME][EMAIL_ADDRESS][PERSON_NAME][DOMAIN_NAME]"
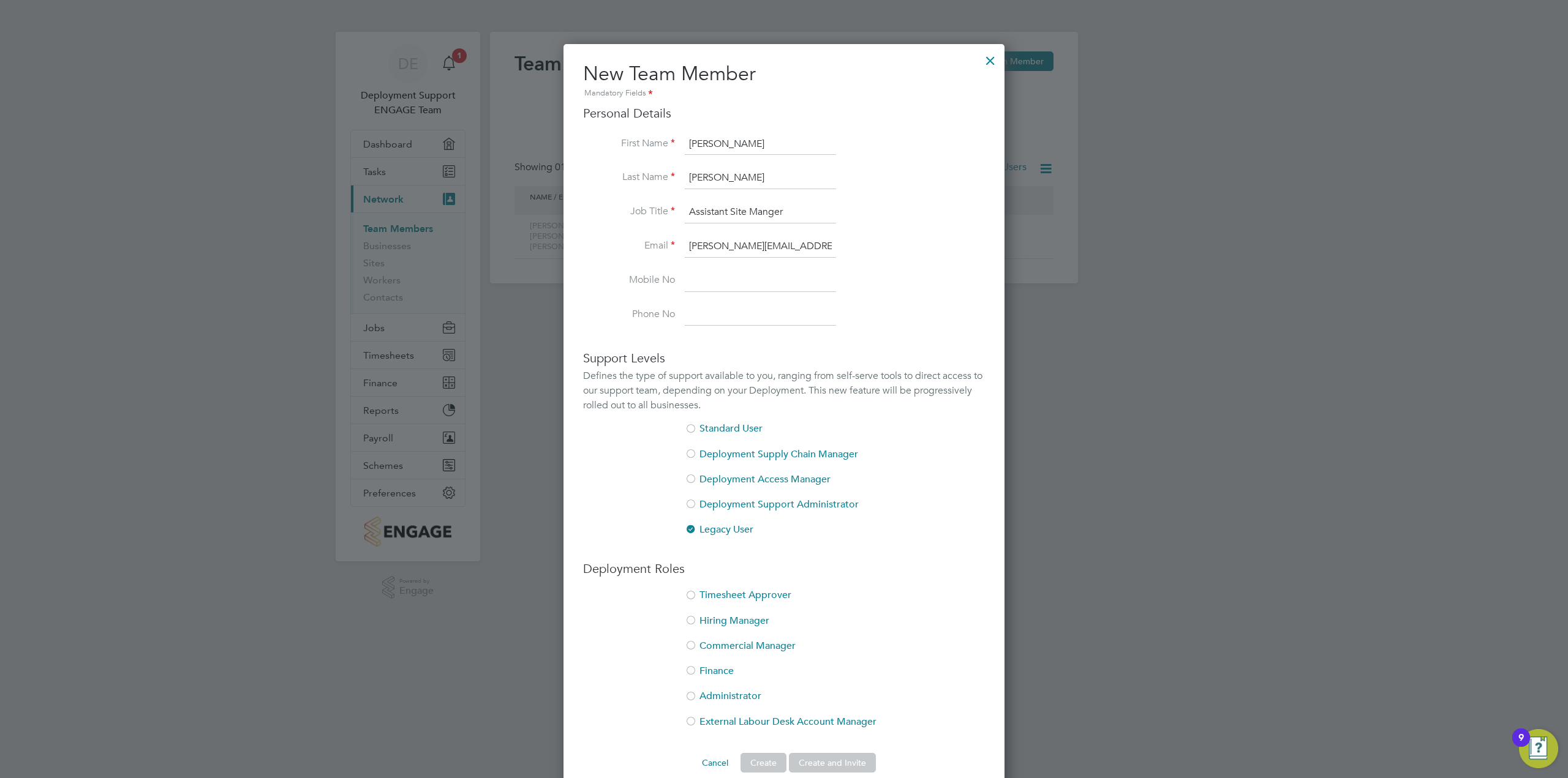
scroll to position [61, 0]
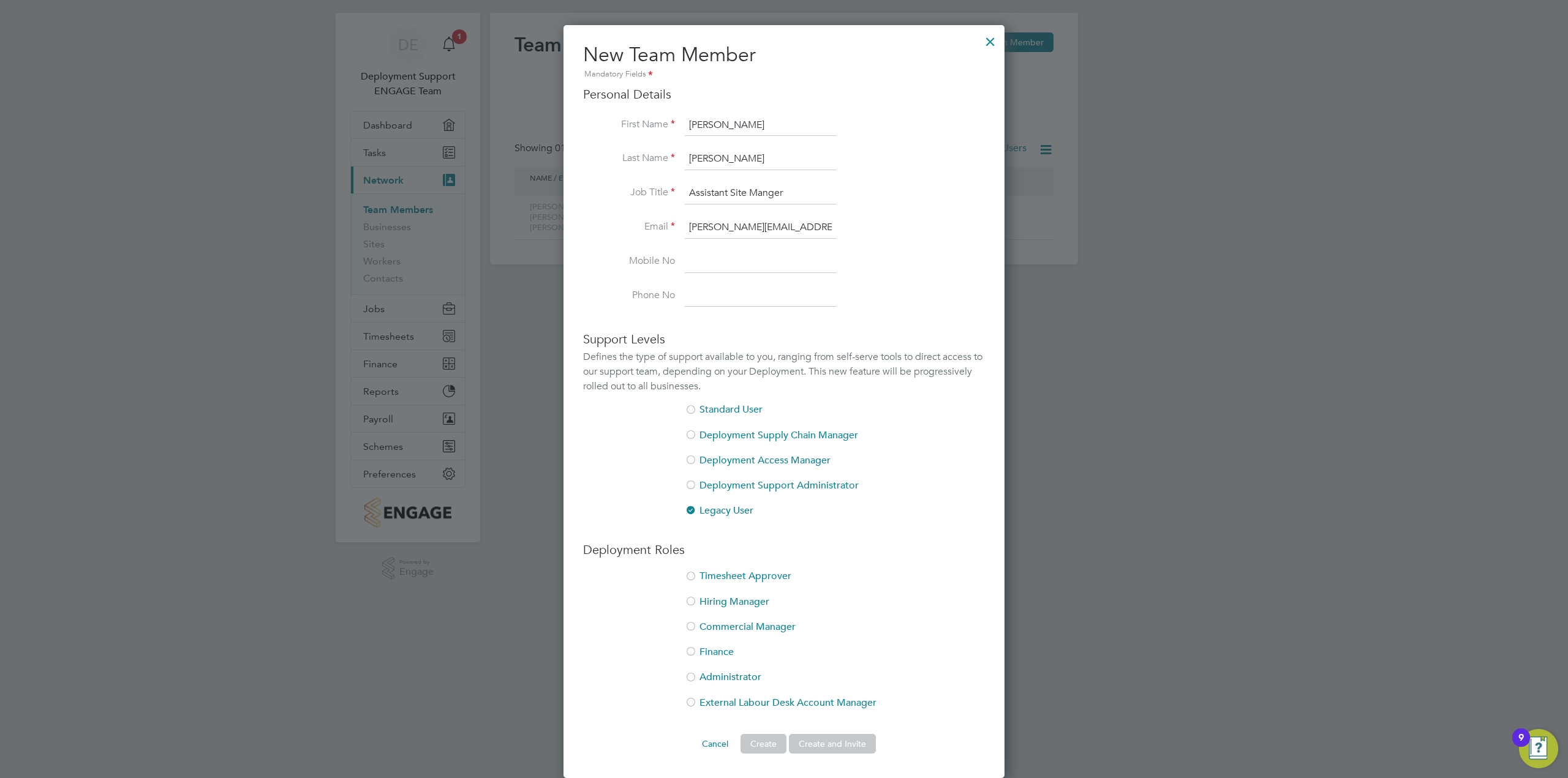
type input "[PERSON_NAME][EMAIL_ADDRESS][PERSON_NAME][DOMAIN_NAME]"
click at [720, 577] on li "Timesheet Approver" at bounding box center [784, 582] width 402 height 25
click at [845, 743] on button "Create and Invite" at bounding box center [832, 744] width 87 height 20
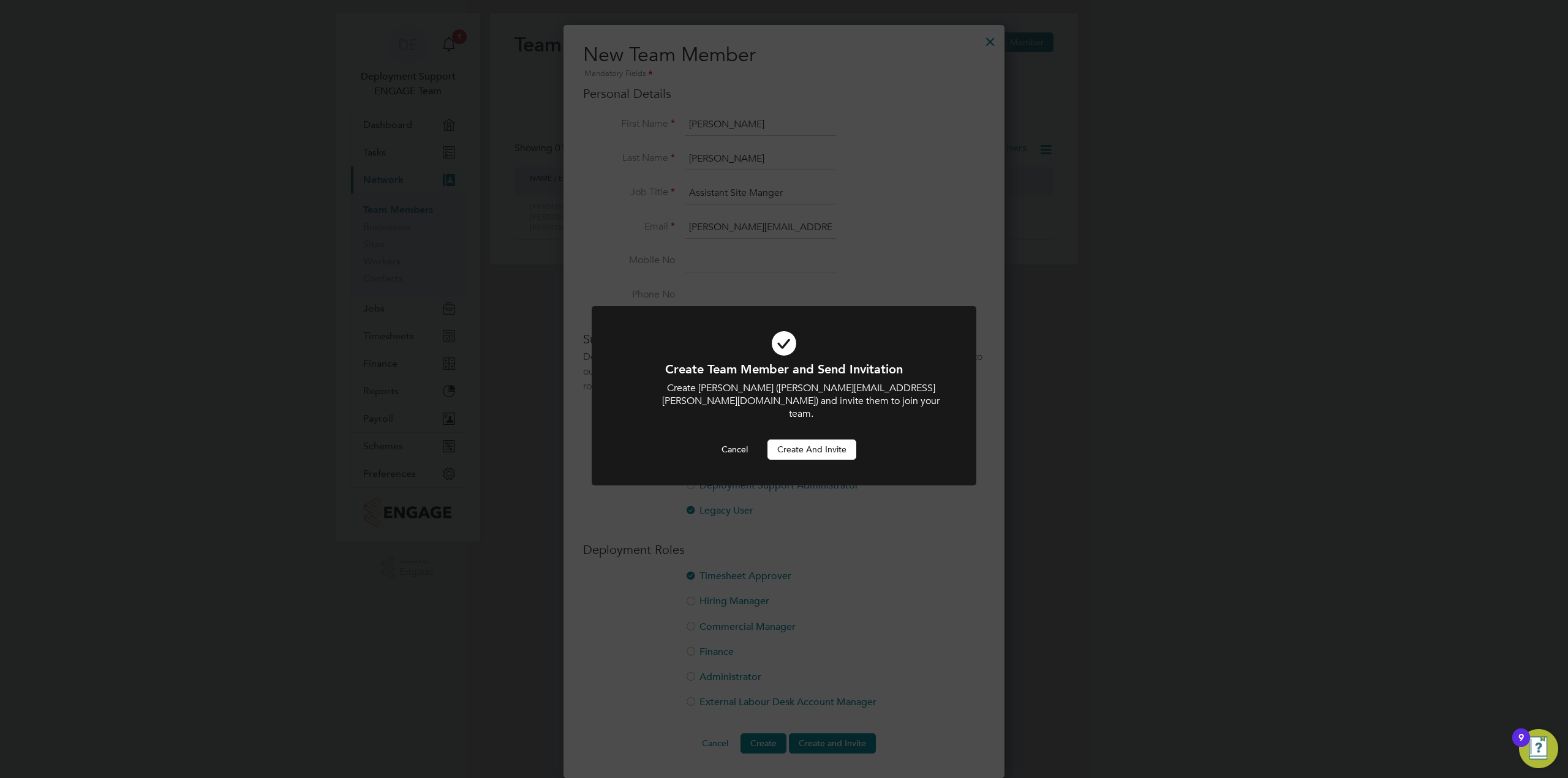
click at [823, 426] on div "Create Team Member and Send Invitation Create [PERSON_NAME] ([PERSON_NAME][EMAI…" at bounding box center [784, 410] width 318 height 98
click at [821, 439] on button "Create and invite" at bounding box center [812, 449] width 89 height 20
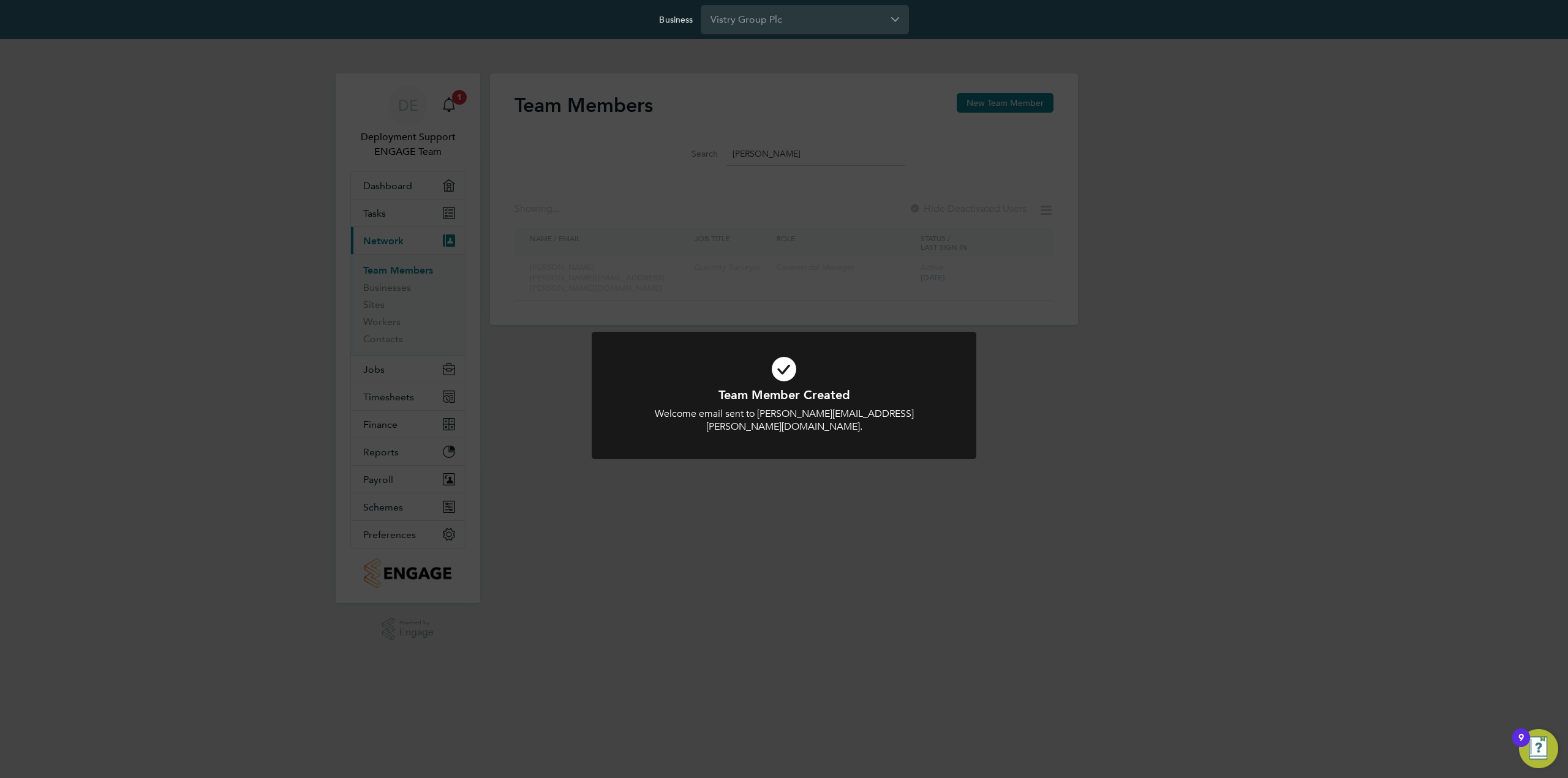
click at [911, 533] on div "Team Member Created Welcome email sent to [PERSON_NAME][EMAIL_ADDRESS][PERSON_N…" at bounding box center [784, 389] width 1568 height 778
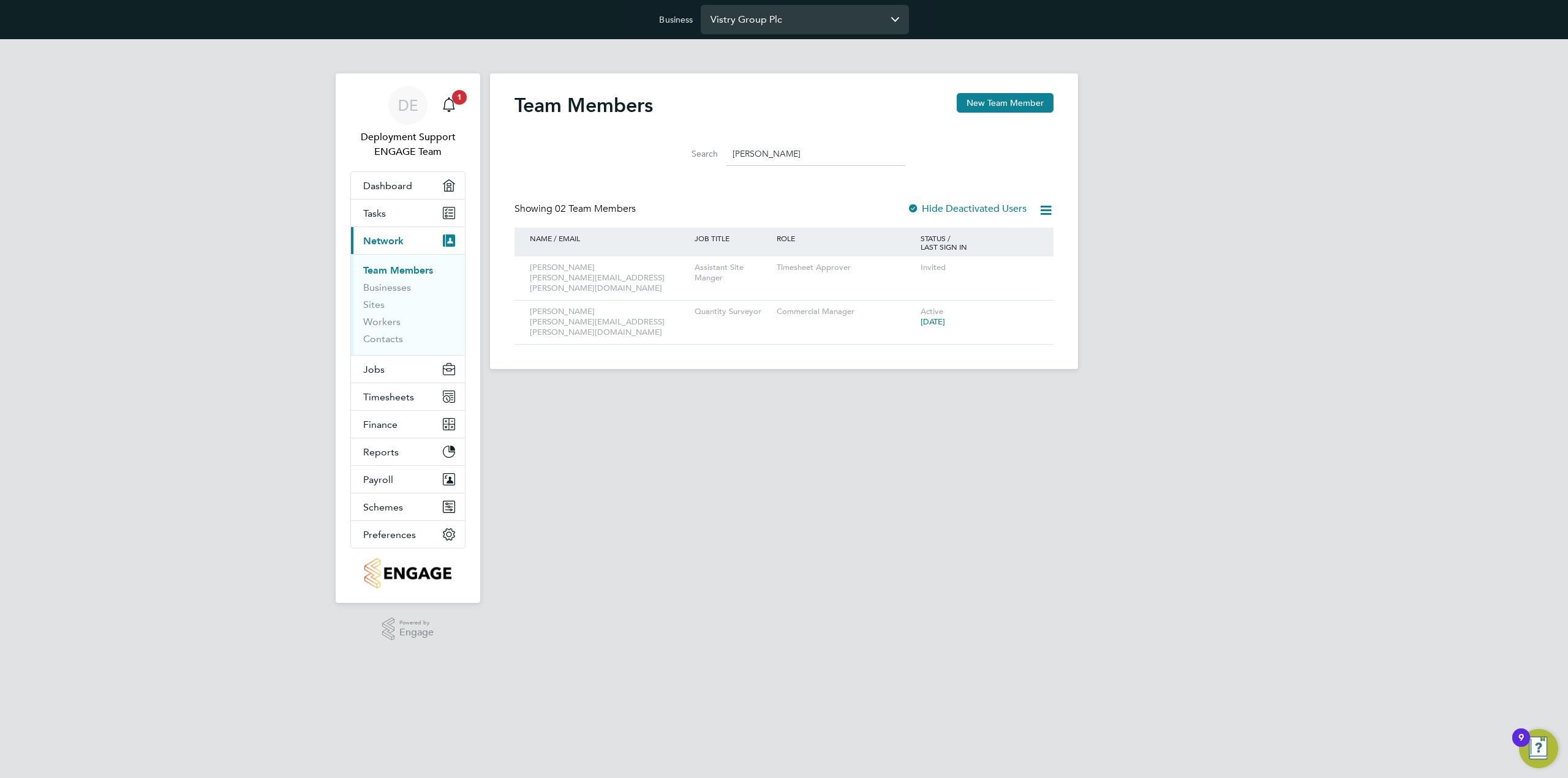
click at [770, 14] on input "Vistry Group Plc" at bounding box center [805, 19] width 208 height 28
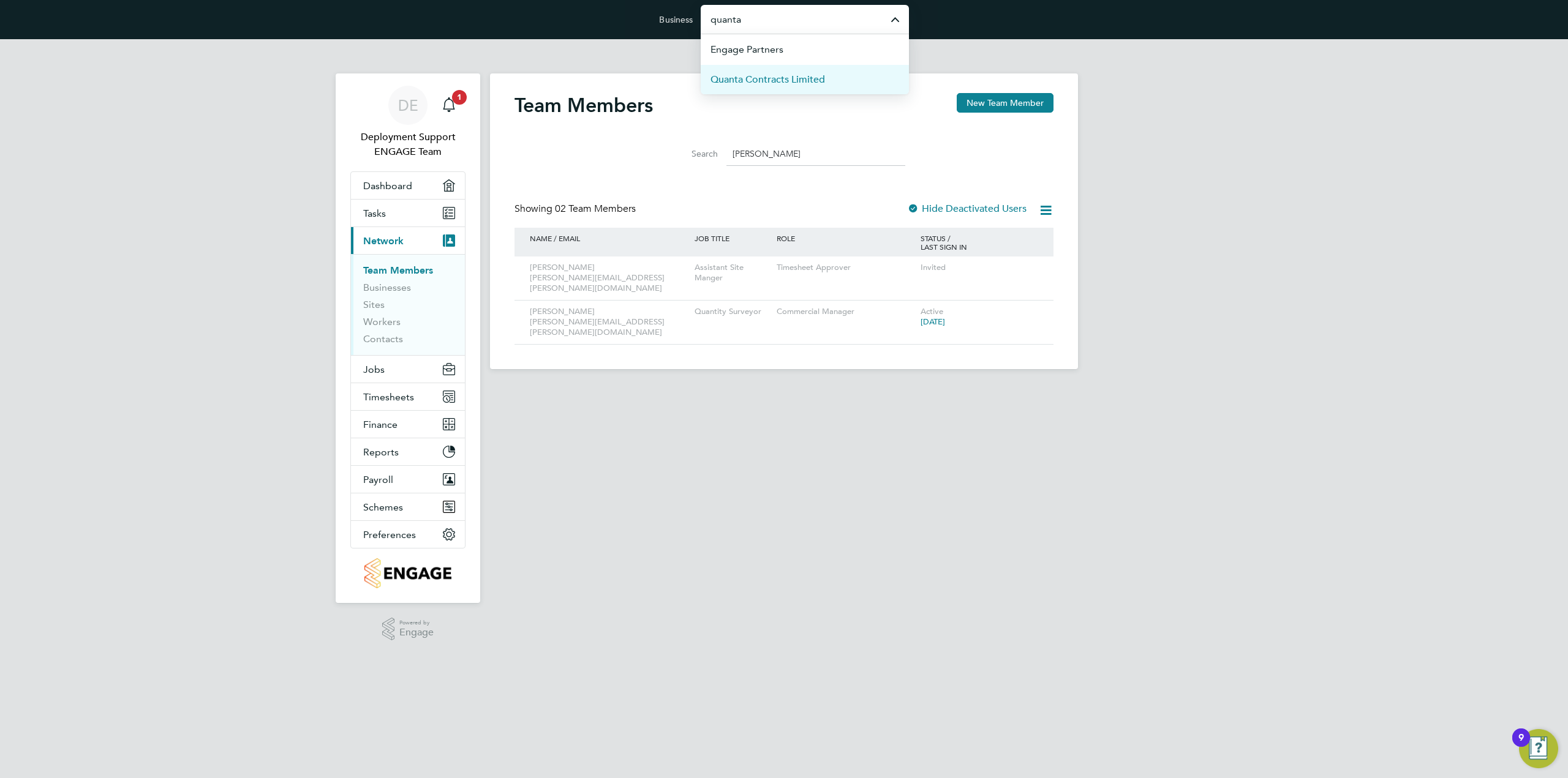
click at [813, 80] on span "Quanta Contracts Limited" at bounding box center [768, 80] width 115 height 15
type input "Quanta Contracts Limited"
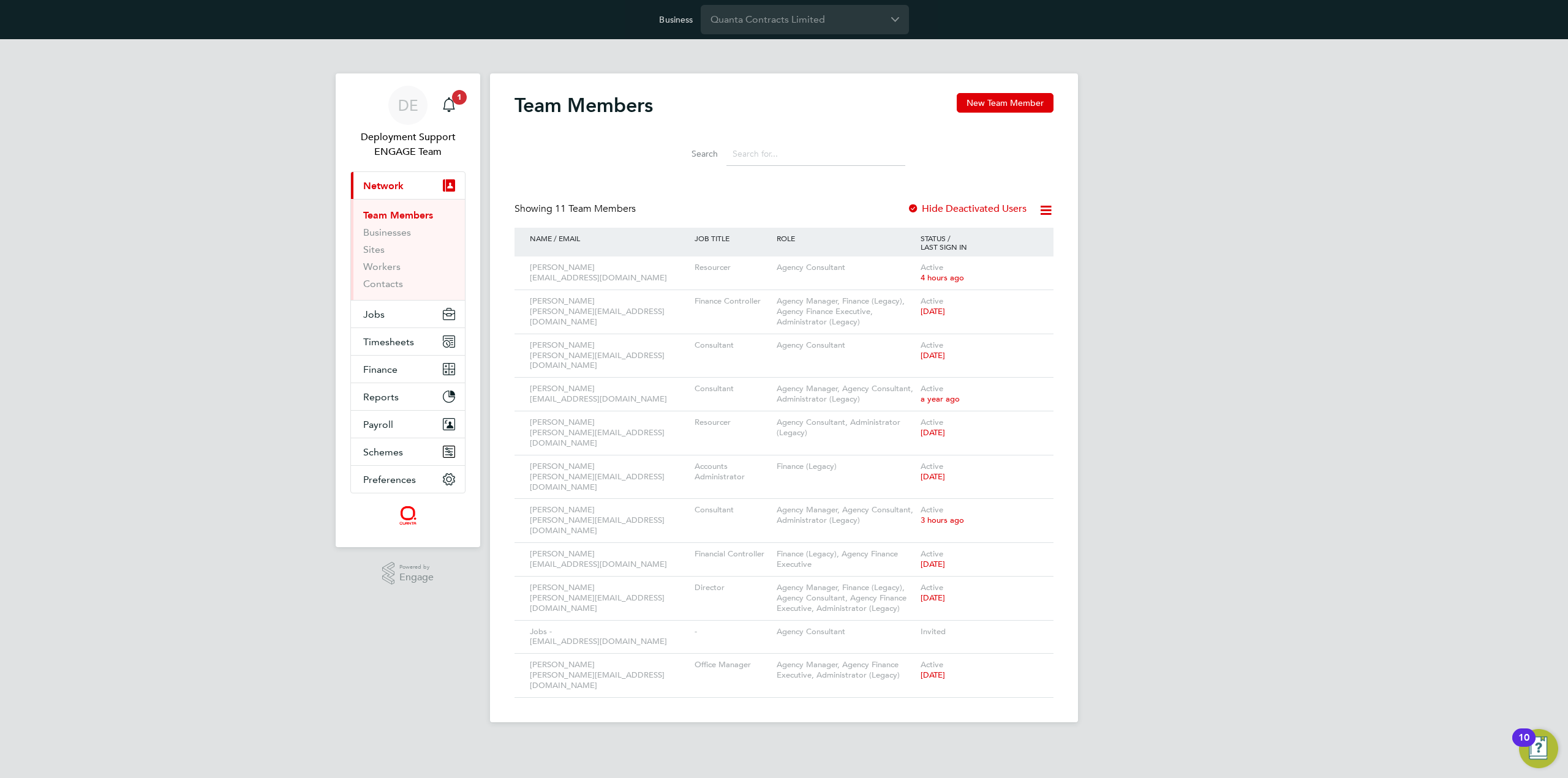
click at [105, 287] on div "DE Deployment Support ENGAGE Team Notifications 1 Applications: Current page: N…" at bounding box center [784, 391] width 1568 height 703
click at [1033, 503] on icon at bounding box center [1026, 511] width 12 height 15
click at [935, 599] on li "Impersonate" at bounding box center [959, 600] width 147 height 17
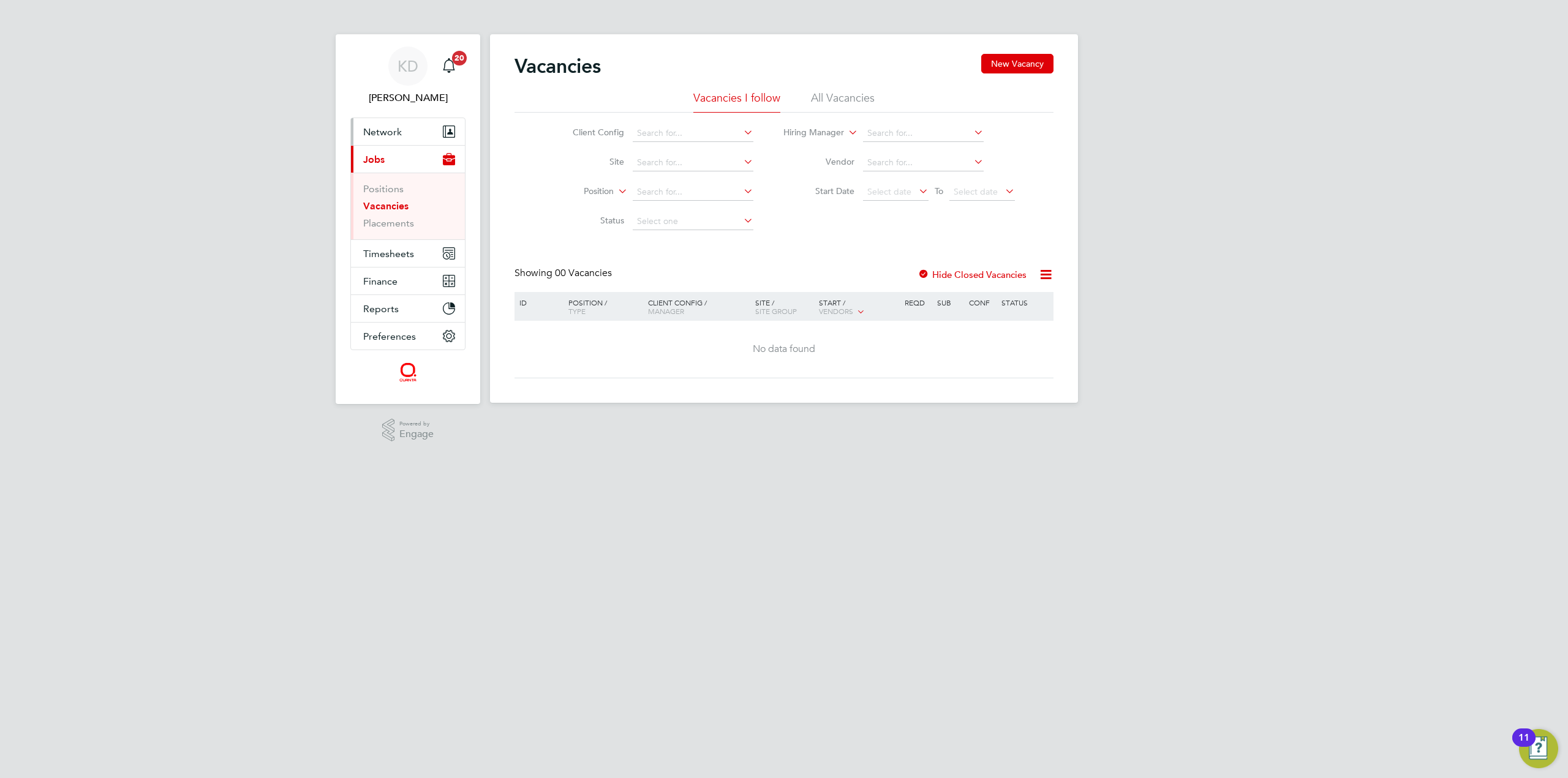
click at [437, 128] on button "Network" at bounding box center [408, 132] width 114 height 27
click at [381, 215] on link "Workers" at bounding box center [382, 212] width 37 height 12
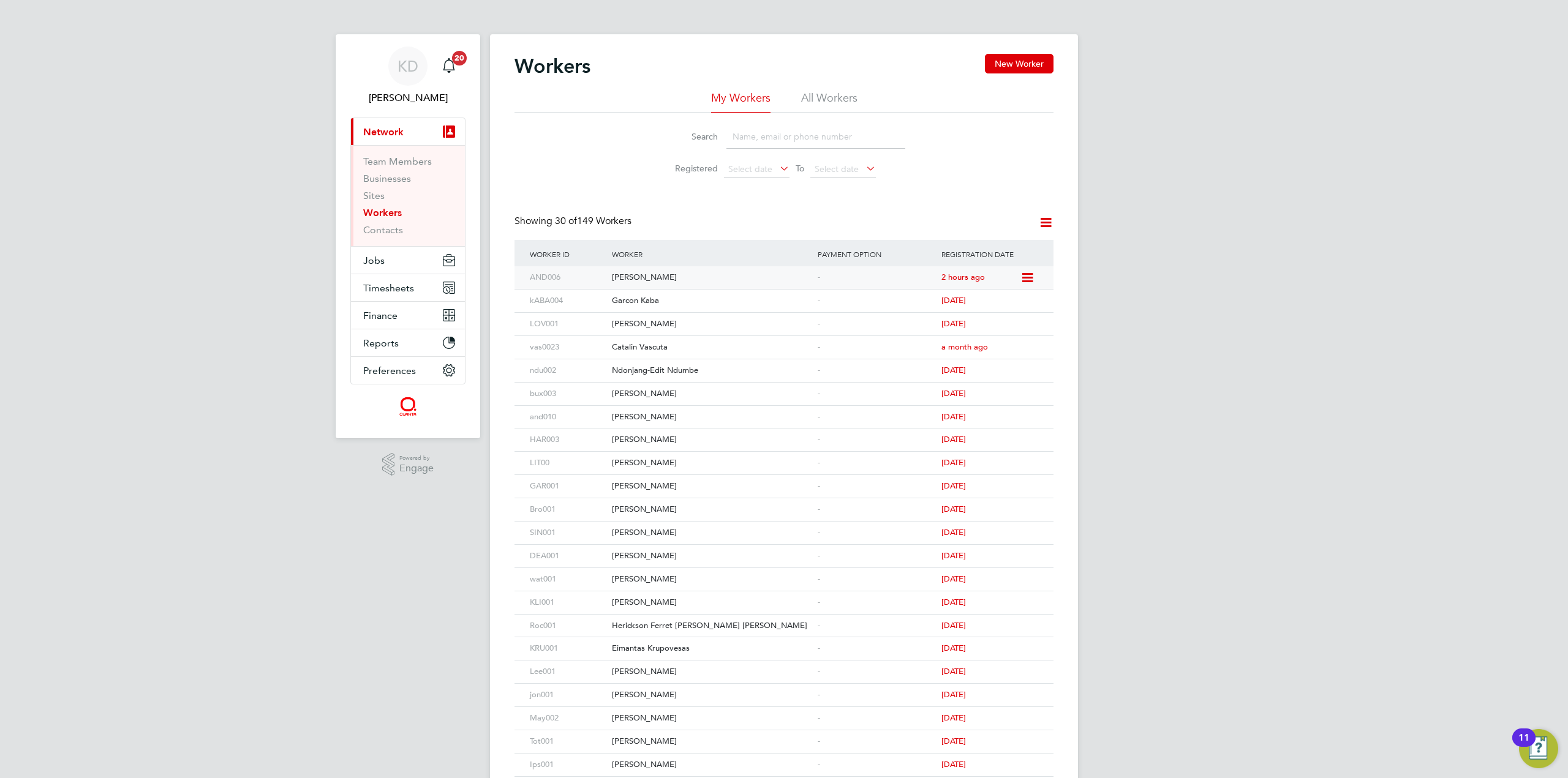
click at [1031, 276] on icon at bounding box center [1026, 278] width 12 height 15
click at [821, 277] on div "-" at bounding box center [877, 277] width 124 height 23
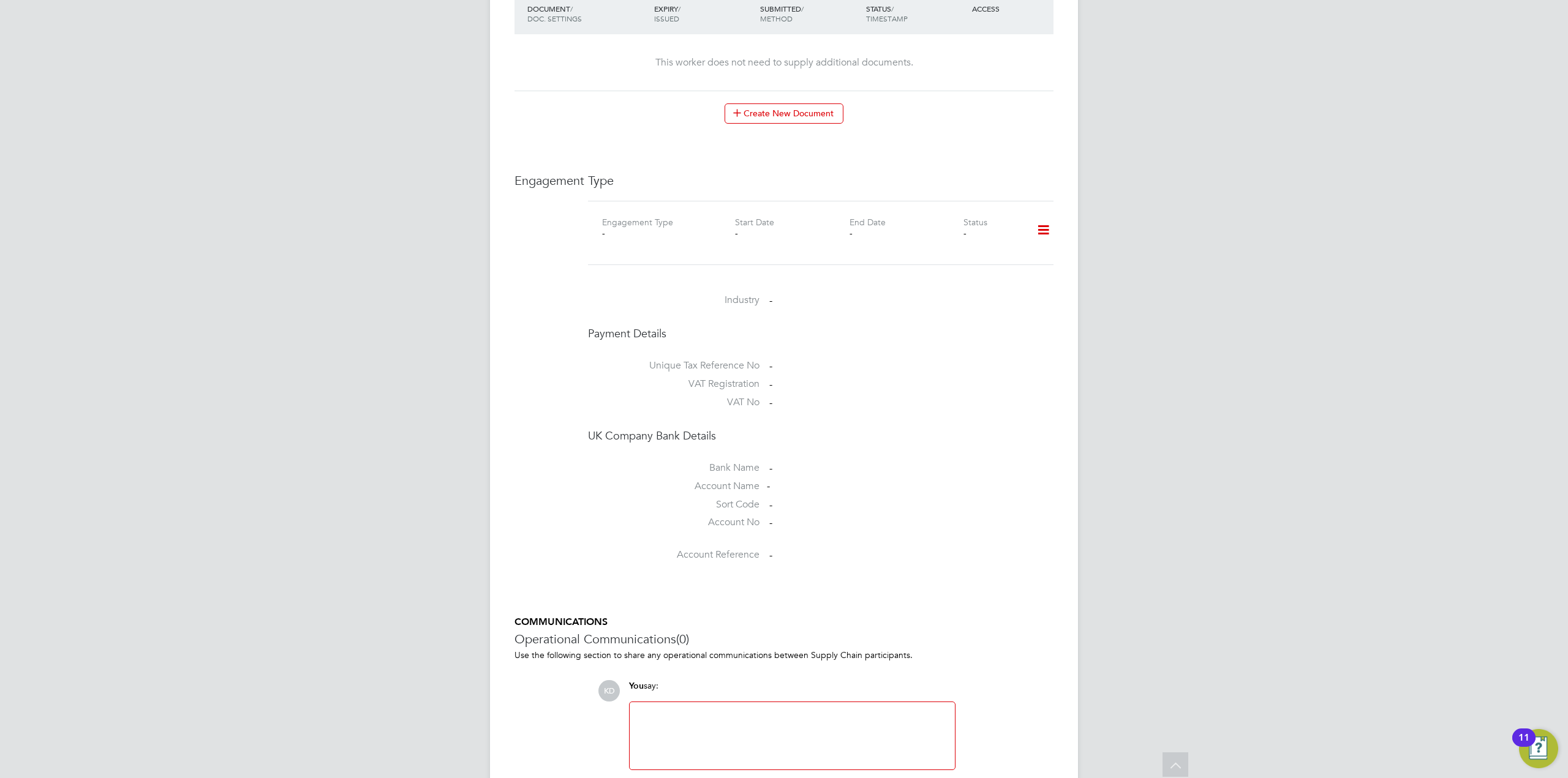
scroll to position [595, 0]
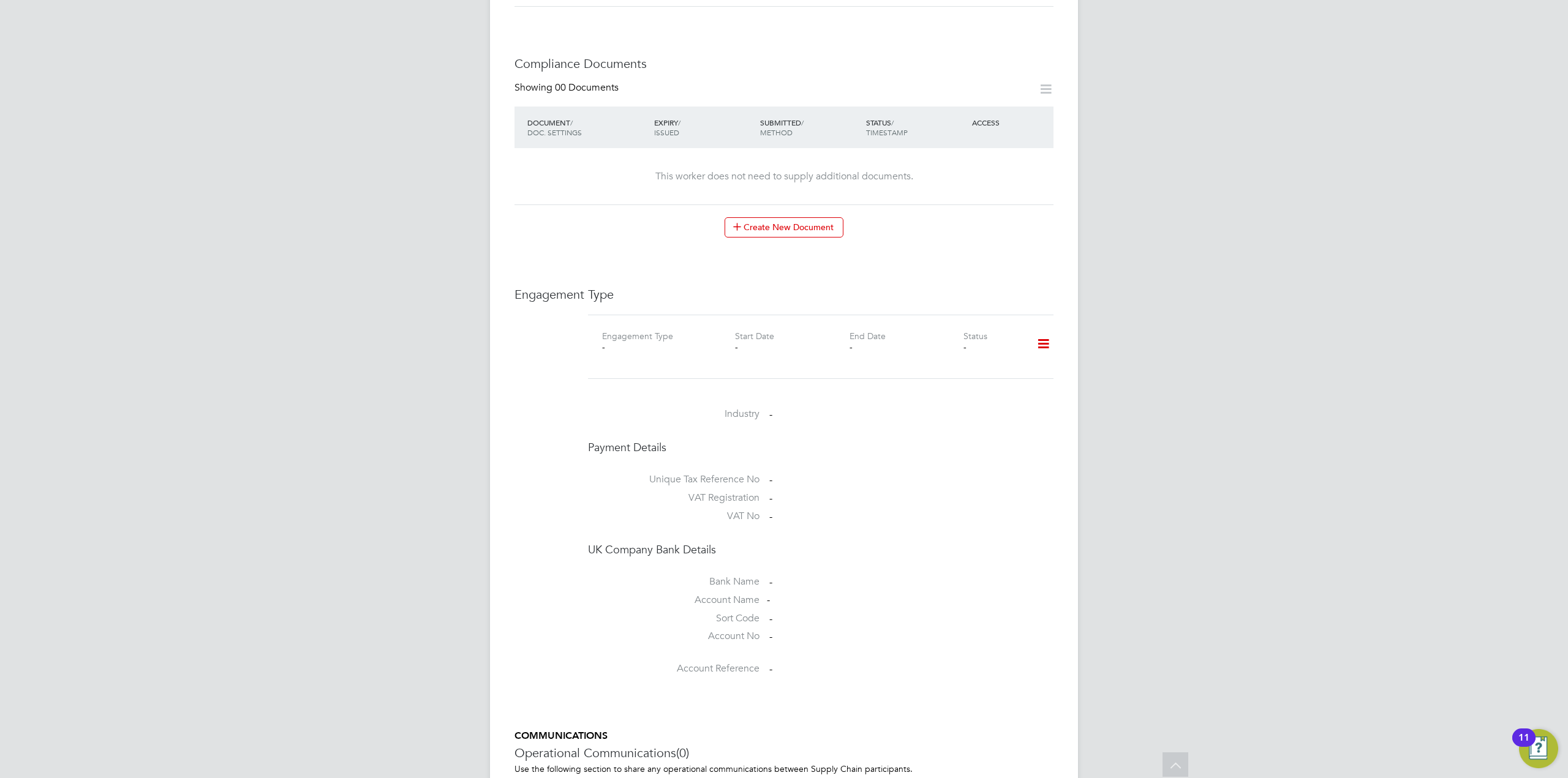
click at [1039, 331] on icon at bounding box center [1043, 344] width 22 height 28
click at [976, 386] on li "Add Engagement Type" at bounding box center [981, 383] width 139 height 17
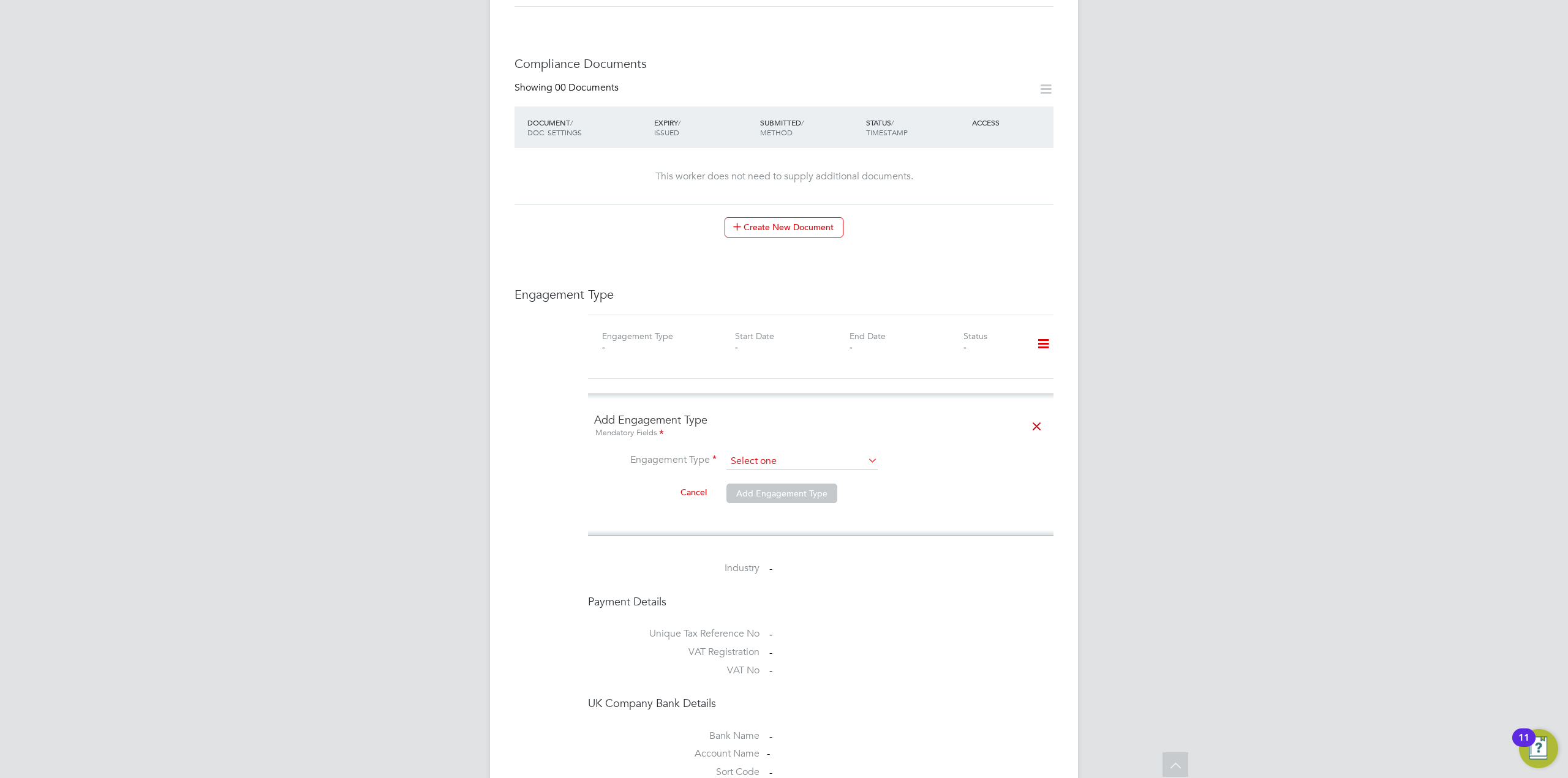
click at [855, 453] on input at bounding box center [802, 462] width 151 height 17
click at [860, 564] on li "Industry -" at bounding box center [821, 571] width 466 height 19
click at [865, 452] on icon at bounding box center [865, 460] width 0 height 17
click at [886, 427] on div "Mandatory Fields" at bounding box center [821, 434] width 453 height 14
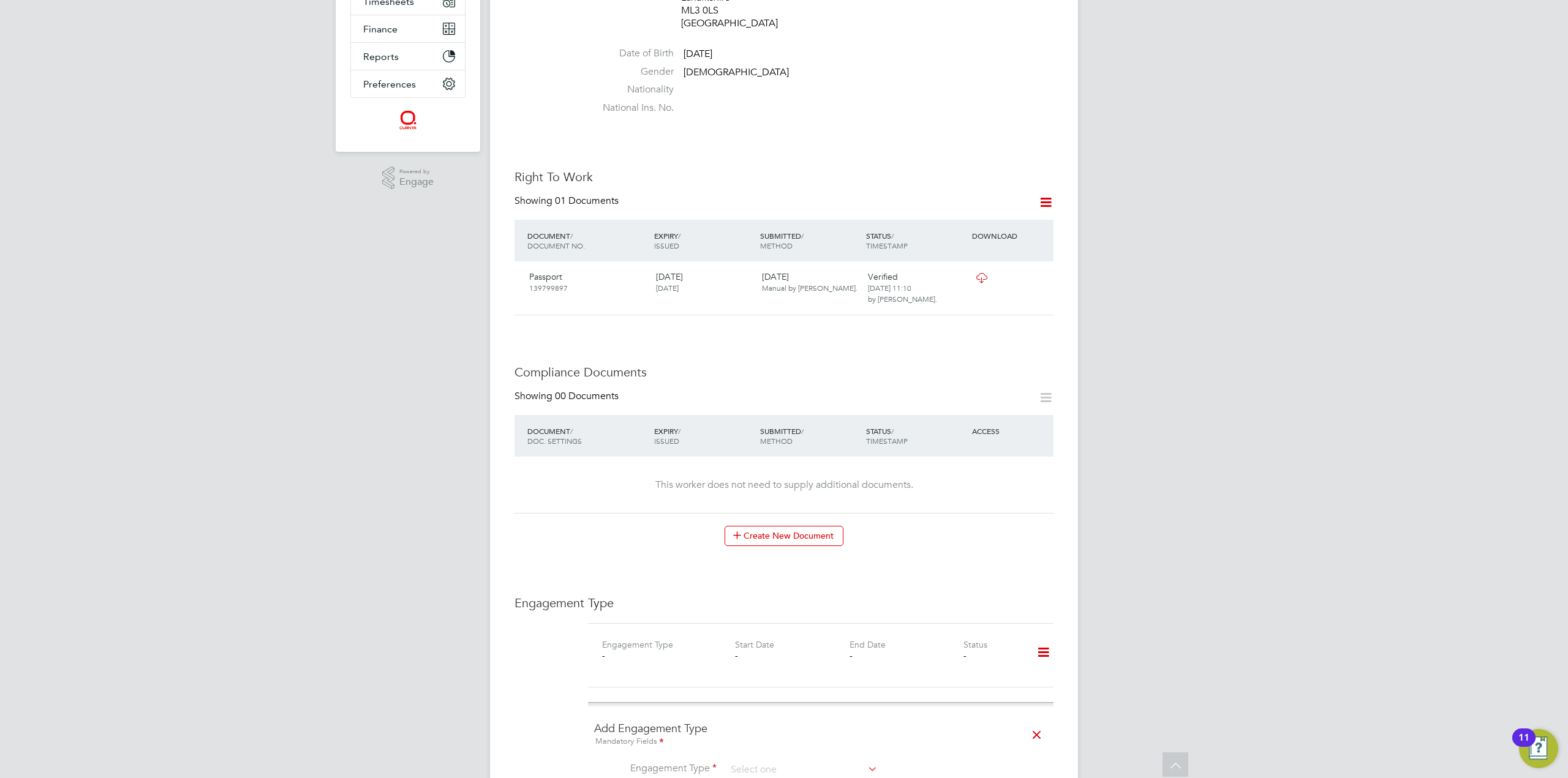
scroll to position [532, 0]
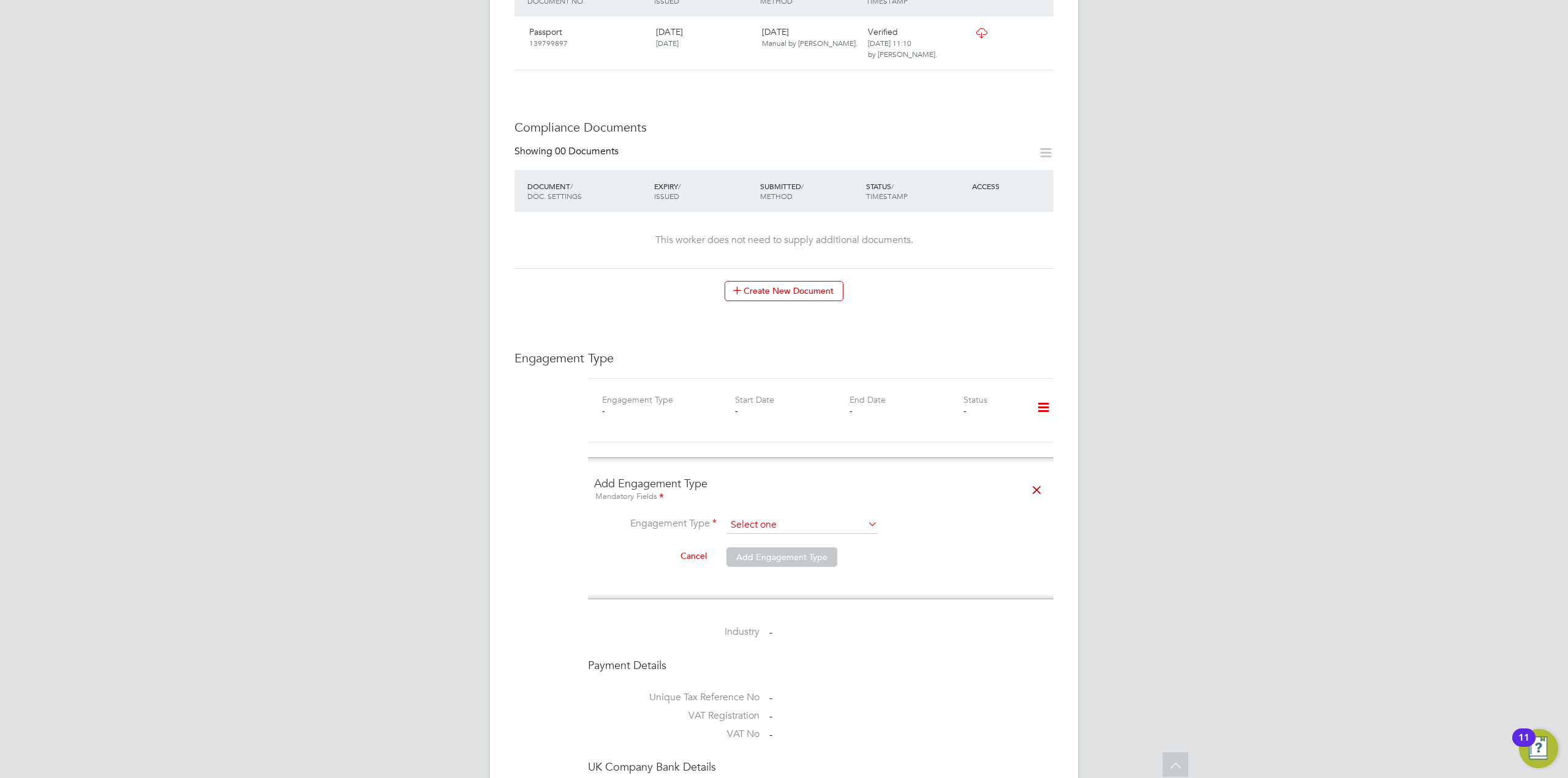
click at [849, 517] on input at bounding box center [802, 525] width 151 height 17
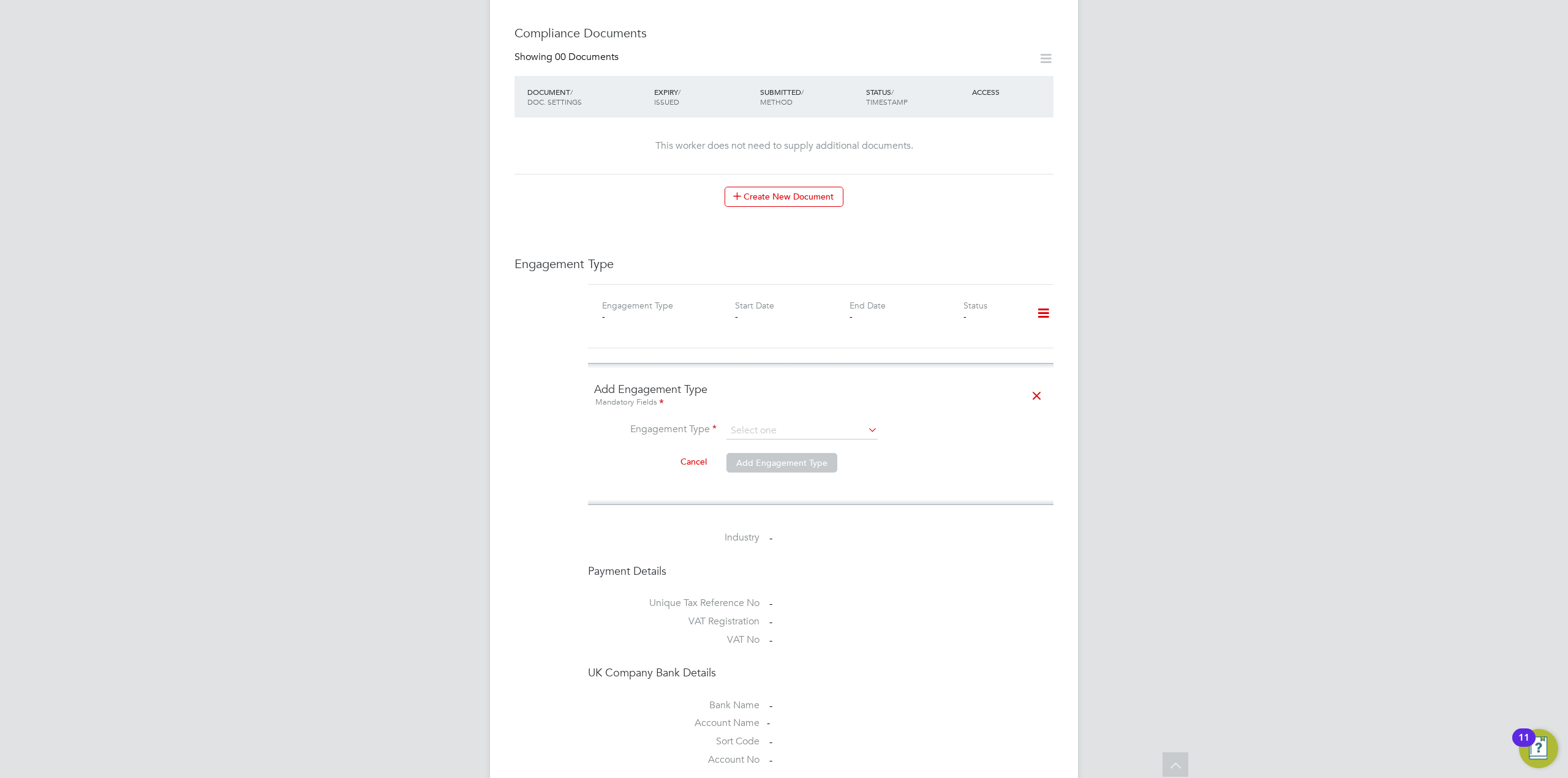
scroll to position [503, 0]
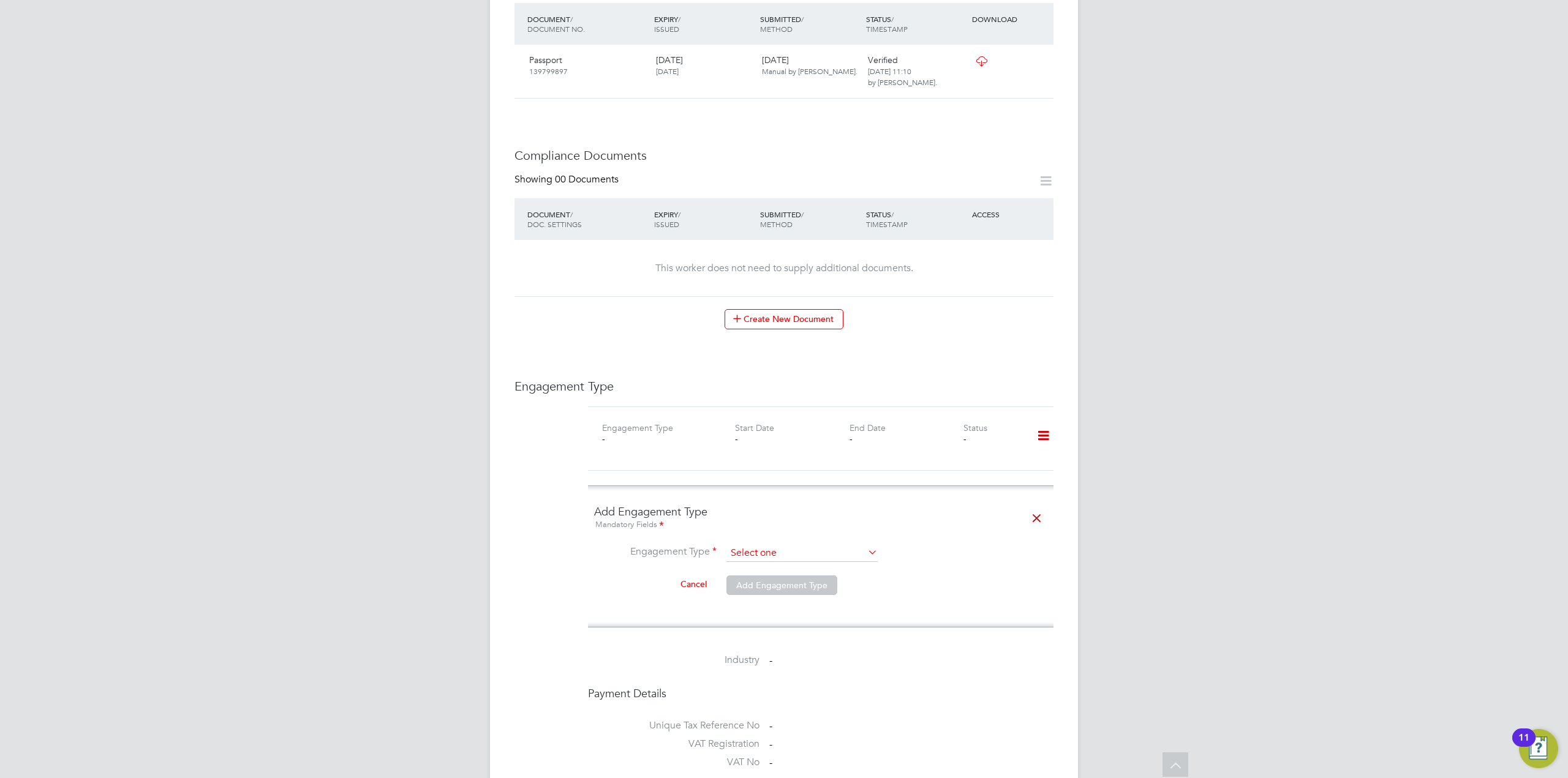
click at [822, 545] on input at bounding box center [802, 554] width 151 height 17
click at [479, 455] on div "KD Karen Donald Notifications 20 Applications: Current page: Network Team Membe…" at bounding box center [784, 360] width 1568 height 1726
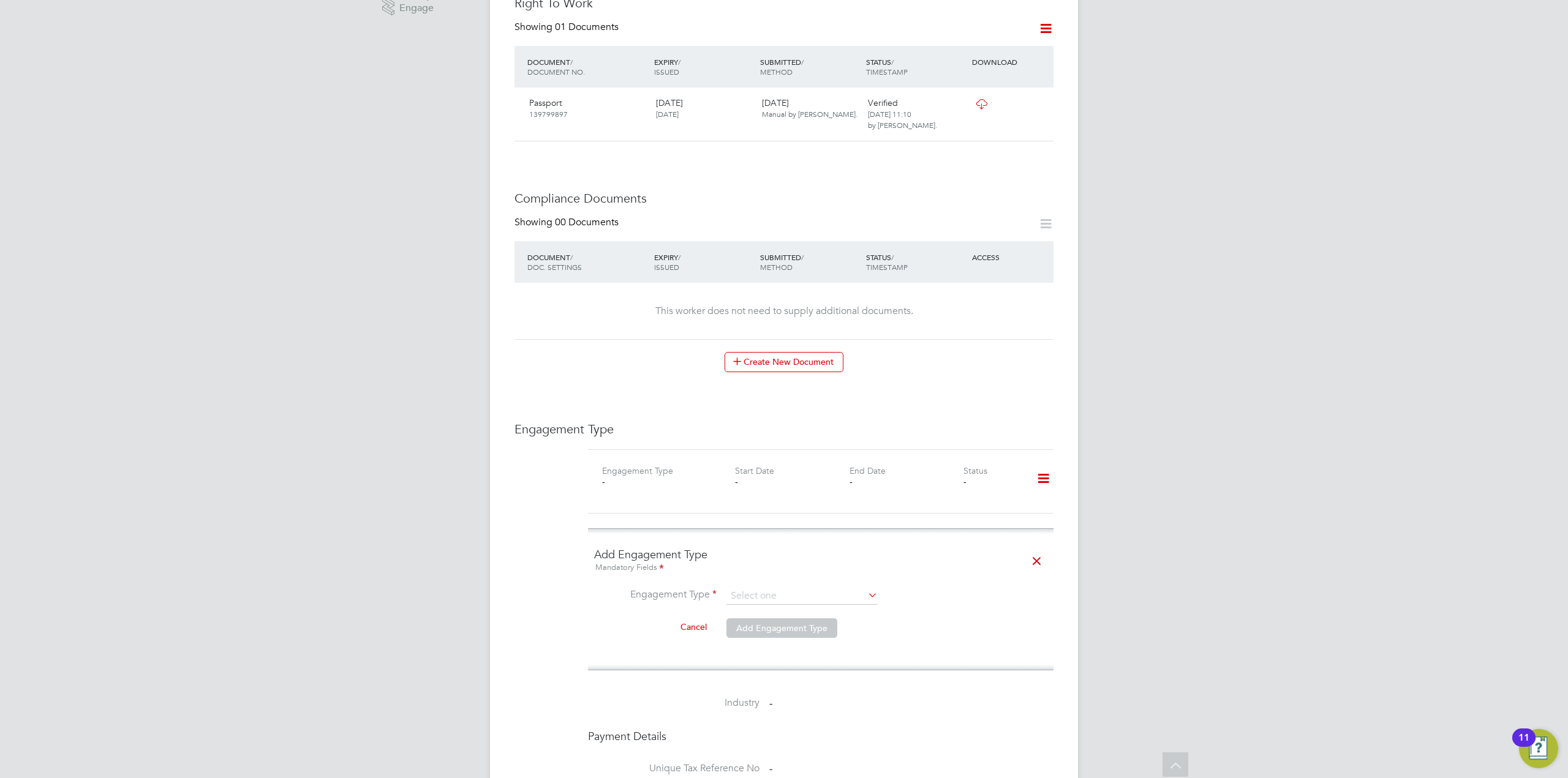
scroll to position [564, 0]
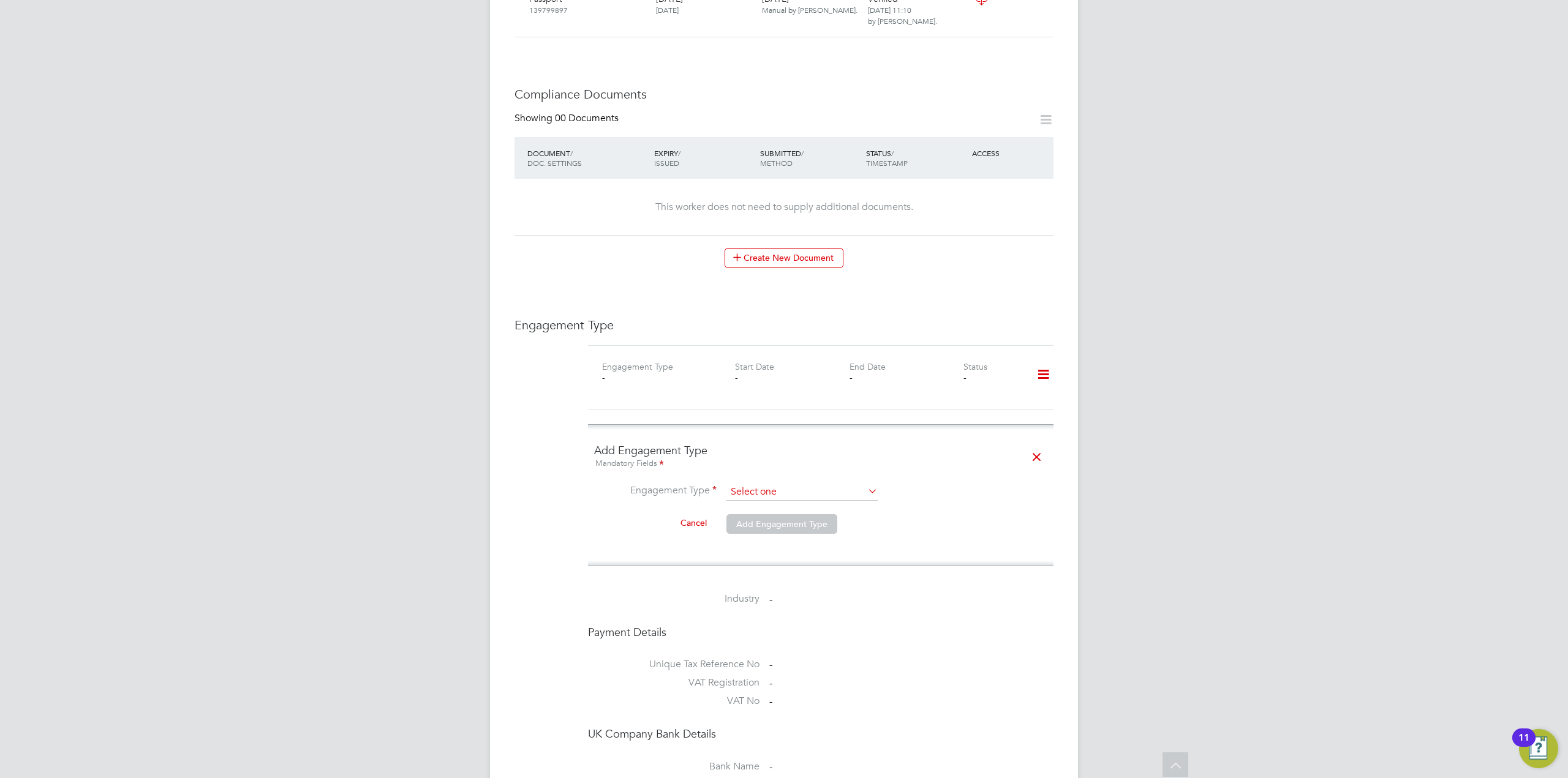
click at [854, 484] on input at bounding box center [802, 493] width 151 height 17
click at [816, 484] on input at bounding box center [802, 493] width 151 height 17
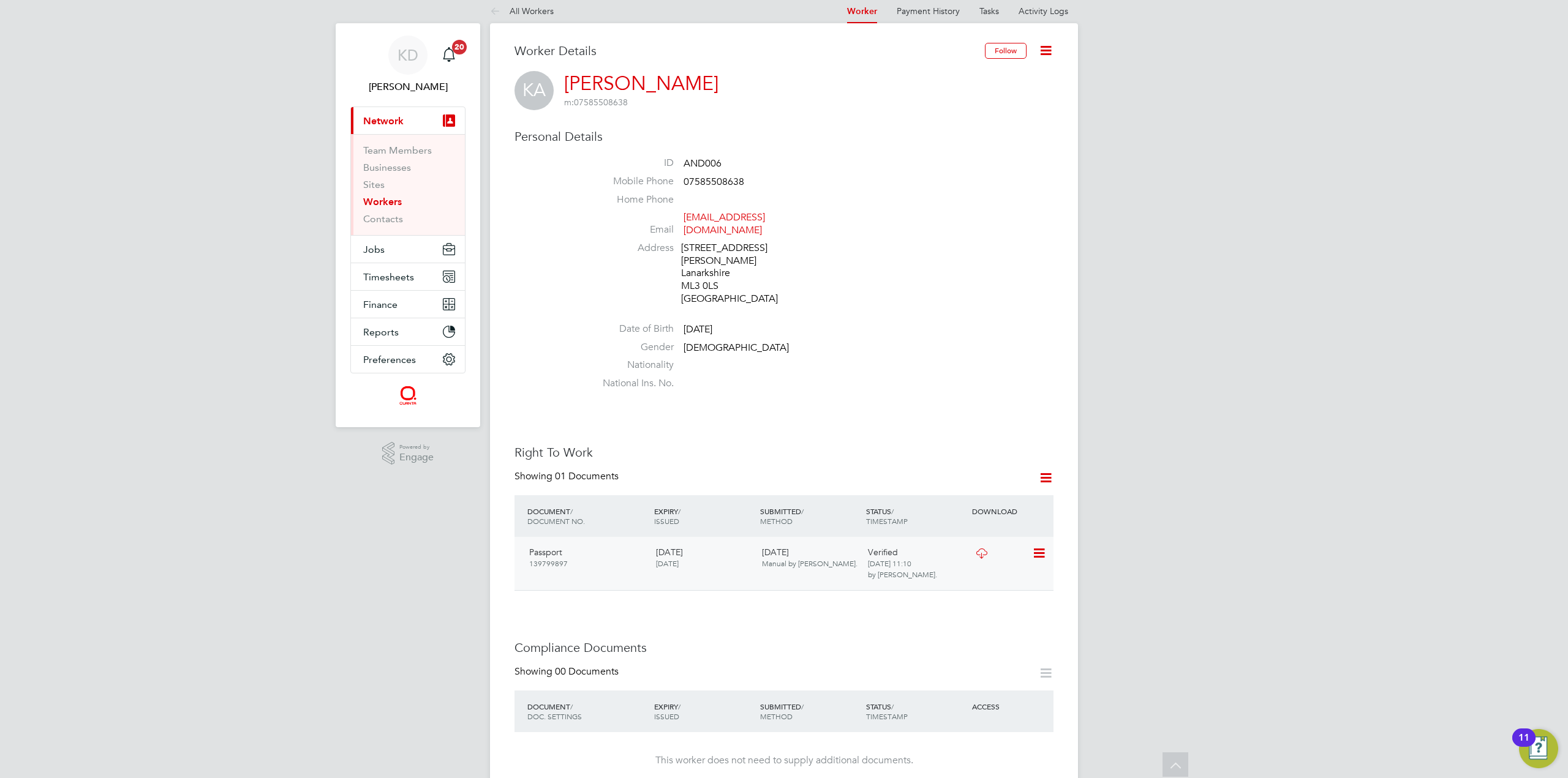
scroll to position [0, 0]
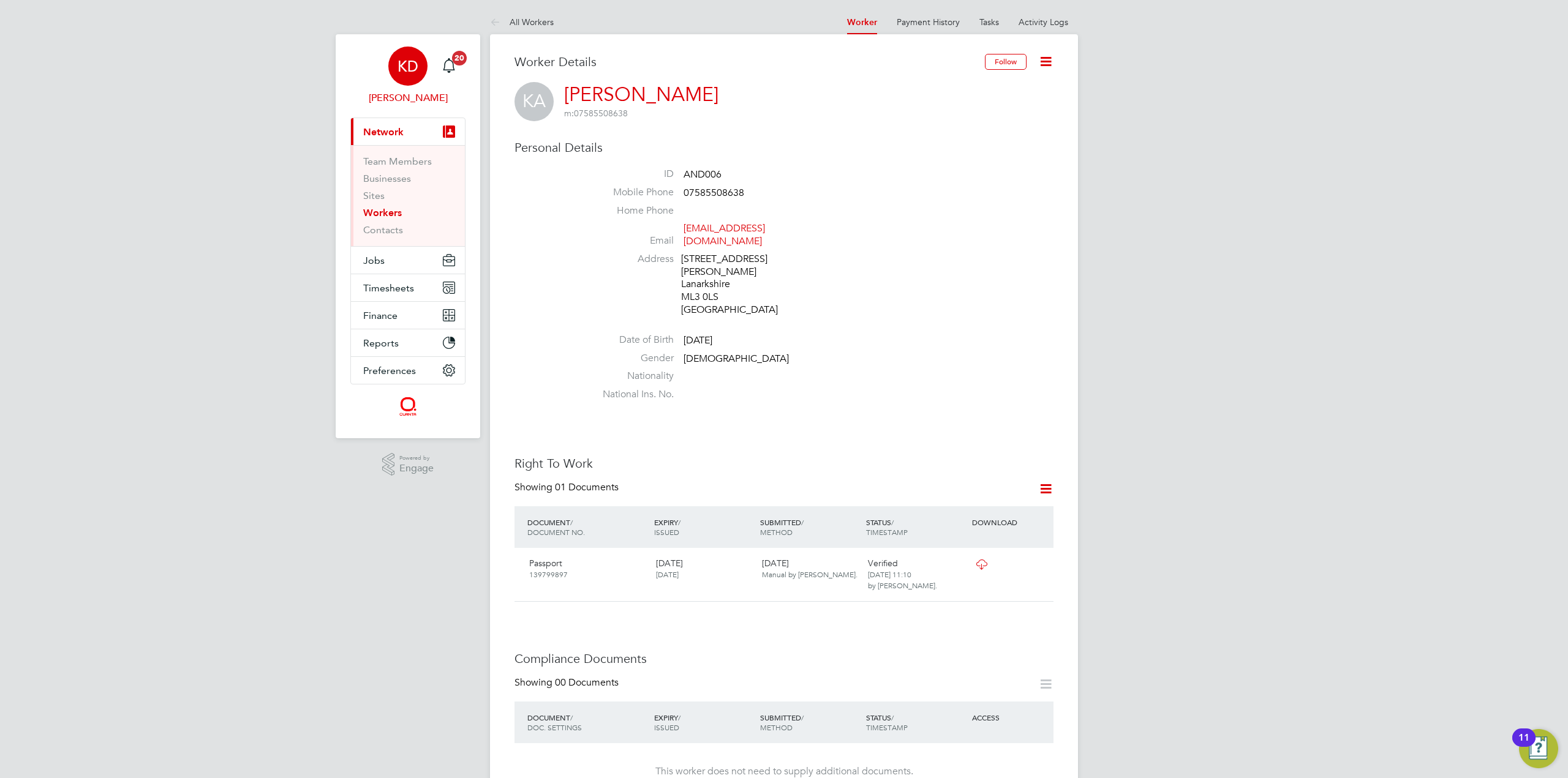
click at [418, 70] on div "KD" at bounding box center [407, 66] width 39 height 39
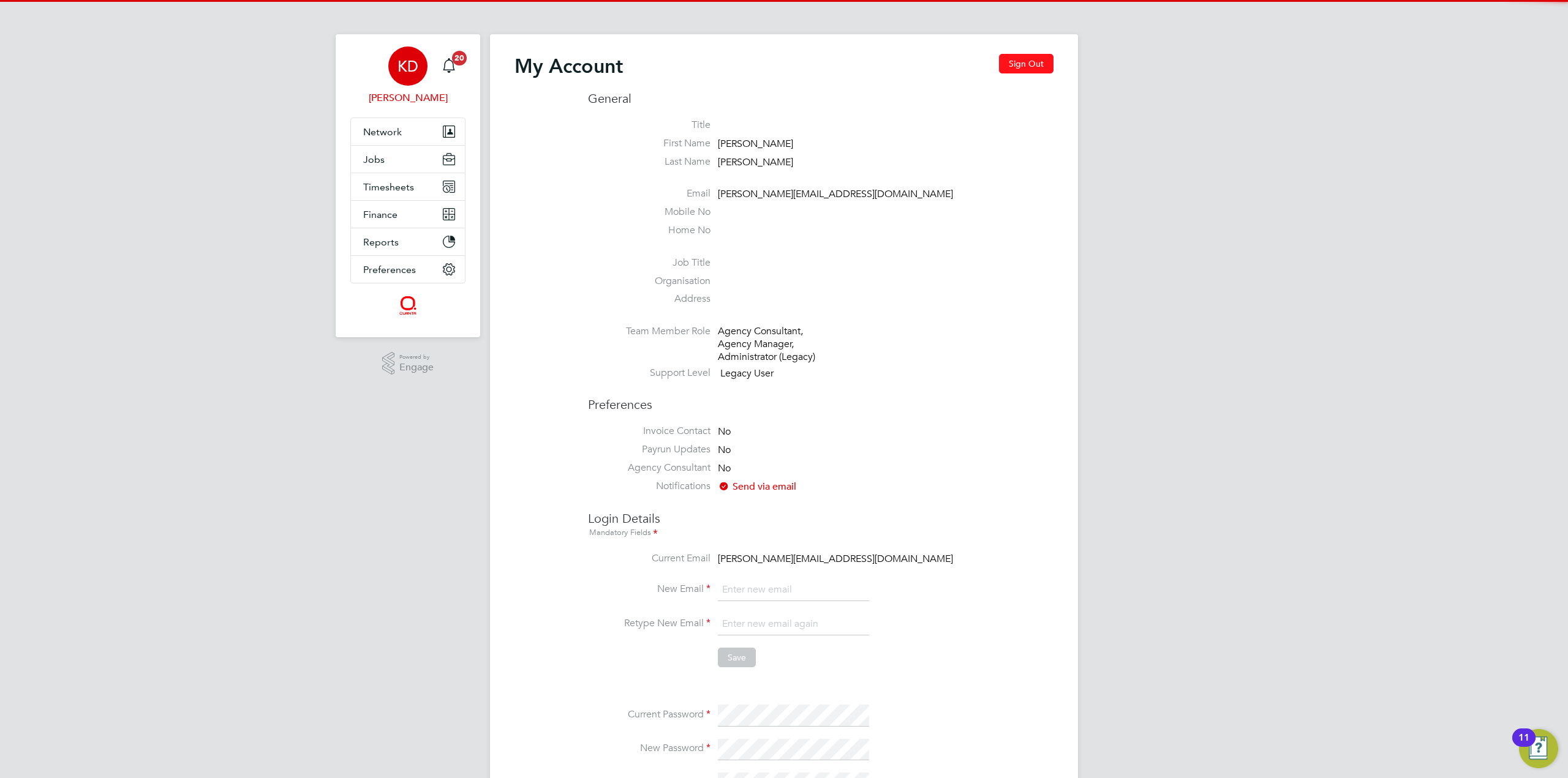
click at [1044, 72] on button "Sign Out" at bounding box center [1026, 64] width 54 height 20
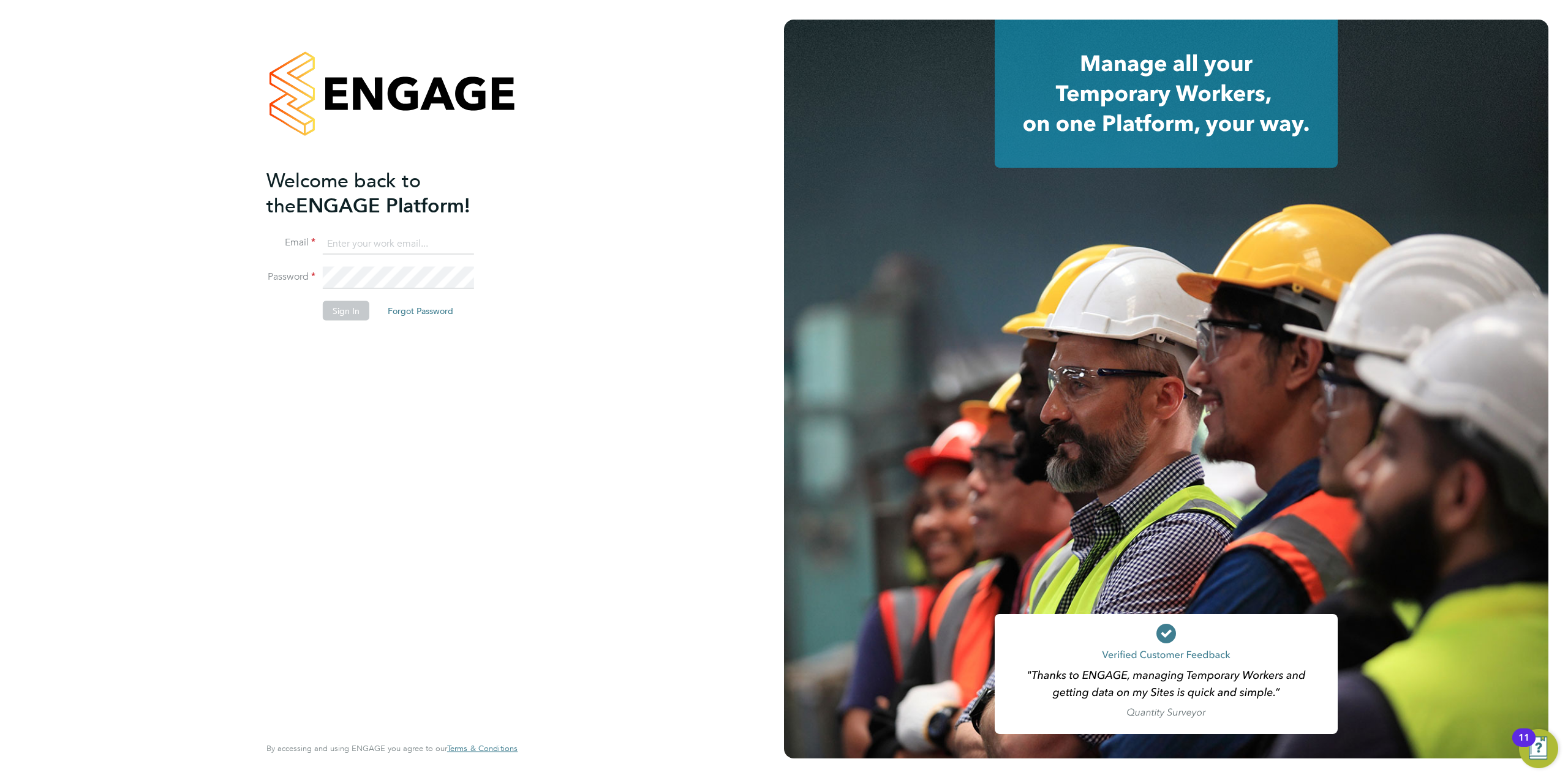
click at [379, 246] on input at bounding box center [398, 244] width 151 height 22
type input "supportuser2@engagetech.com"
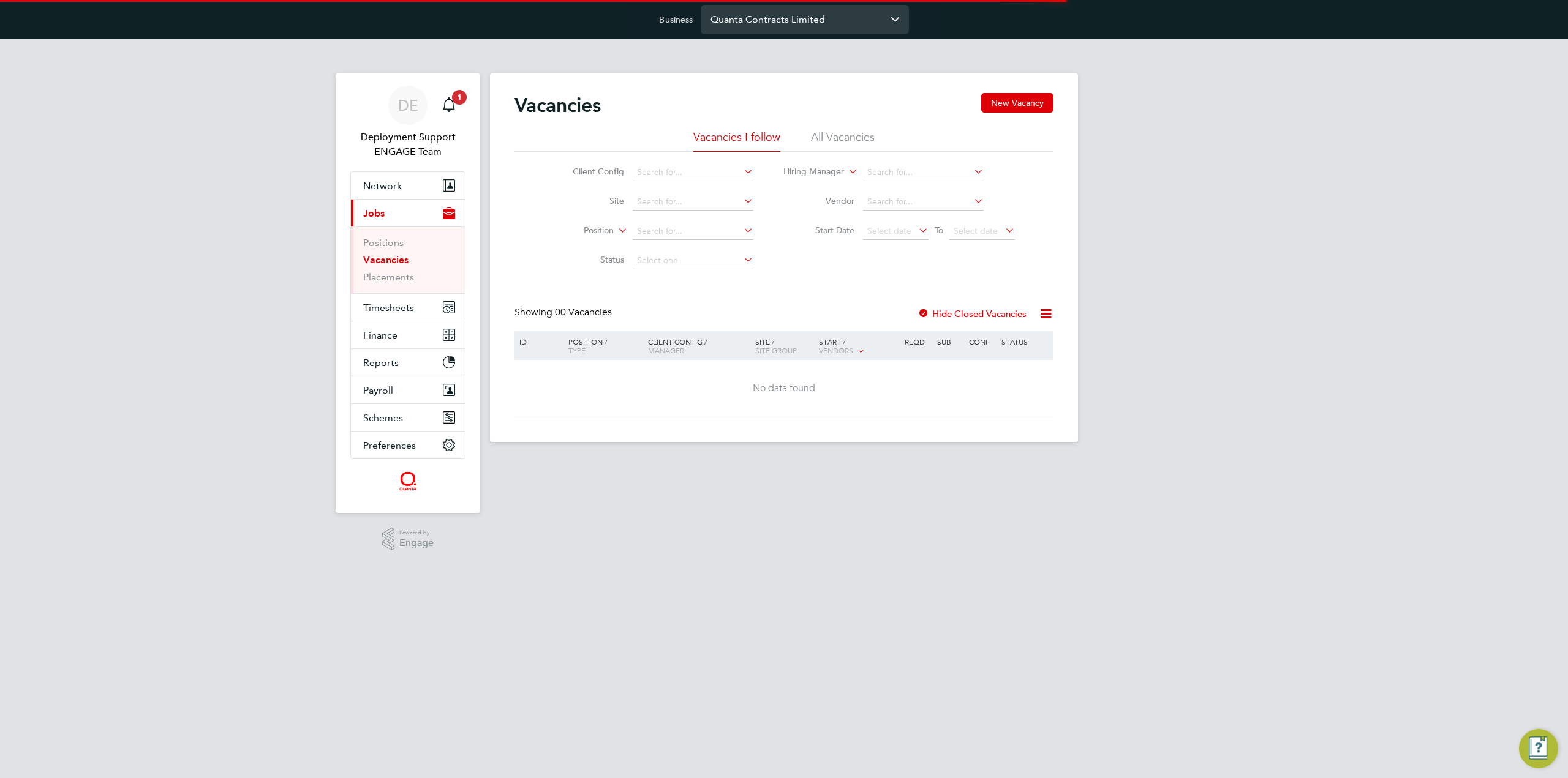
click at [740, 19] on input "Quanta Contracts Limited" at bounding box center [805, 19] width 208 height 28
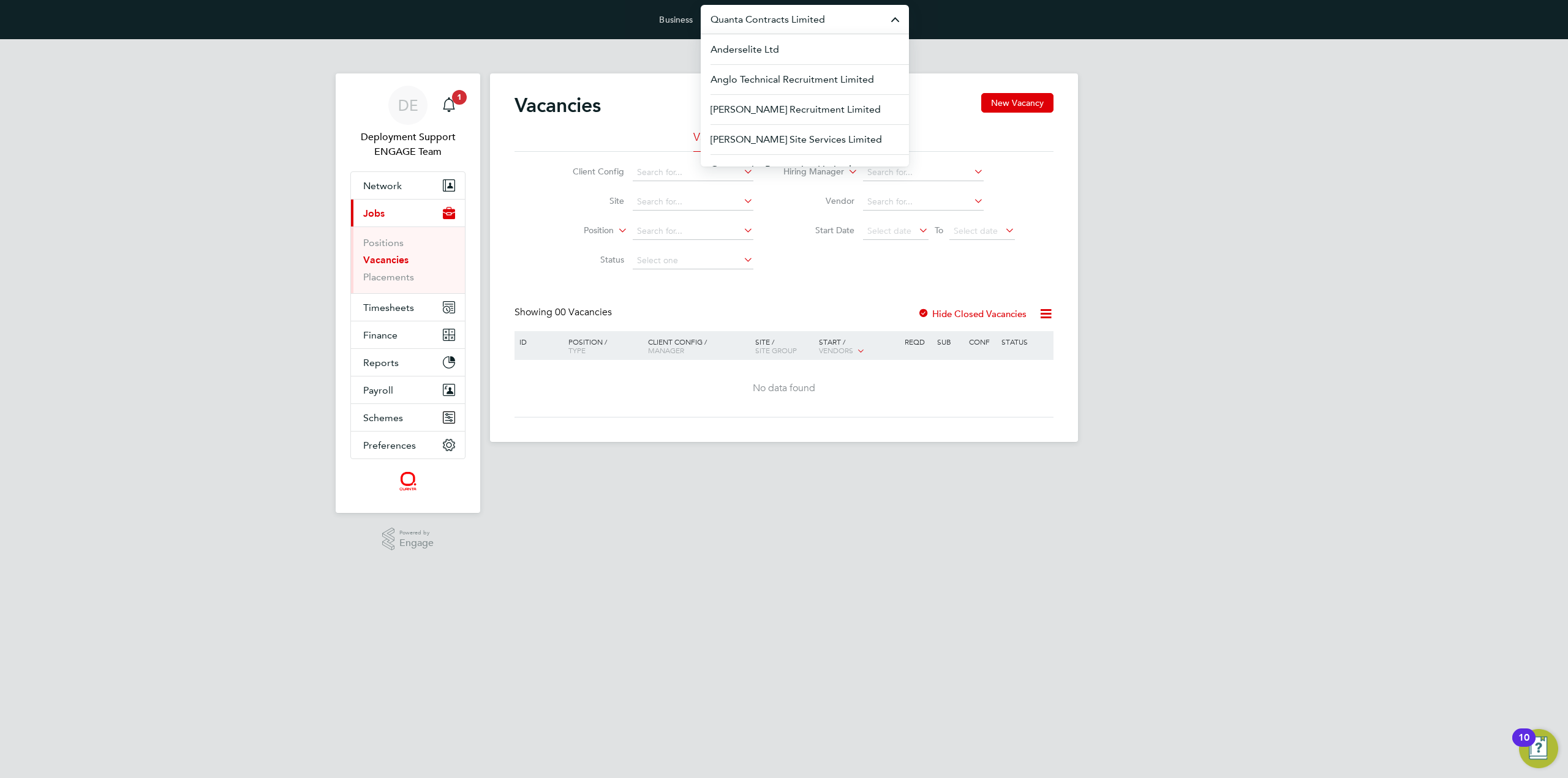
click at [644, 462] on html "Business Quanta Contracts Limited Anderselite Ltd Anglo Technical Recruitment L…" at bounding box center [784, 231] width 1568 height 462
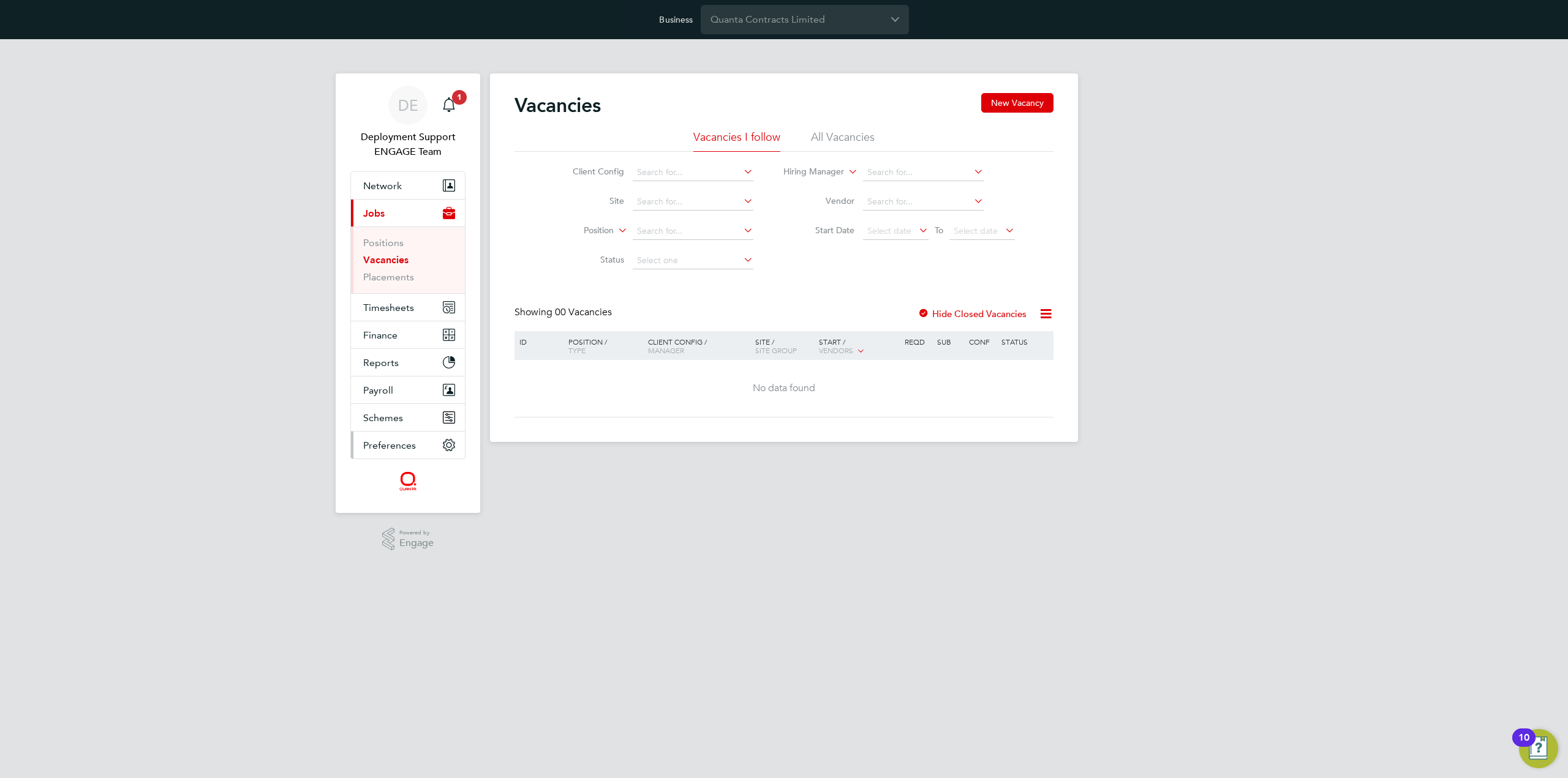
click at [421, 447] on button "Preferences" at bounding box center [408, 445] width 114 height 27
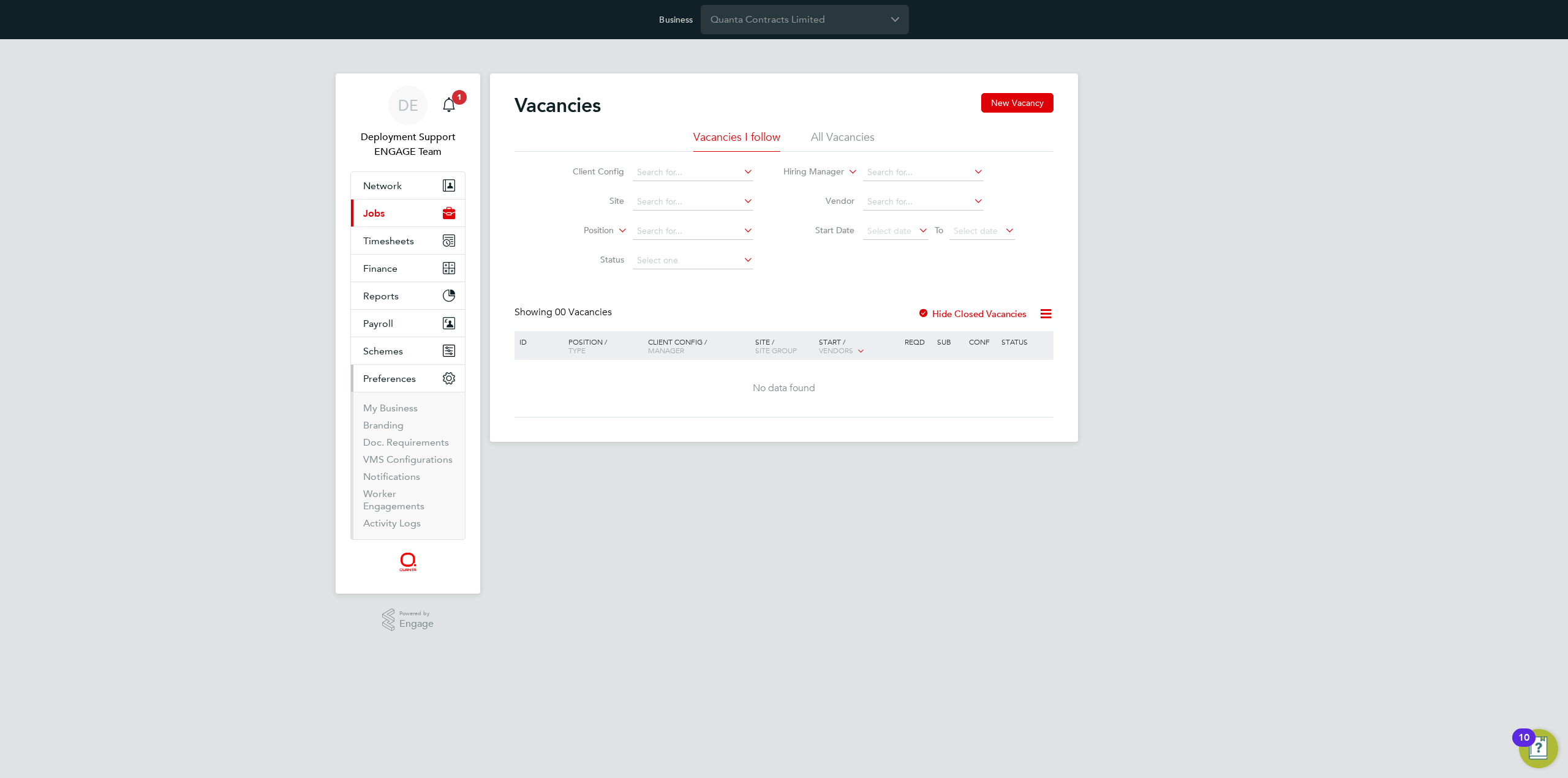
click at [399, 493] on li "Worker Engagements" at bounding box center [409, 503] width 92 height 29
click at [376, 500] on link "Worker Engagements" at bounding box center [394, 500] width 61 height 24
